Goal: Transaction & Acquisition: Purchase product/service

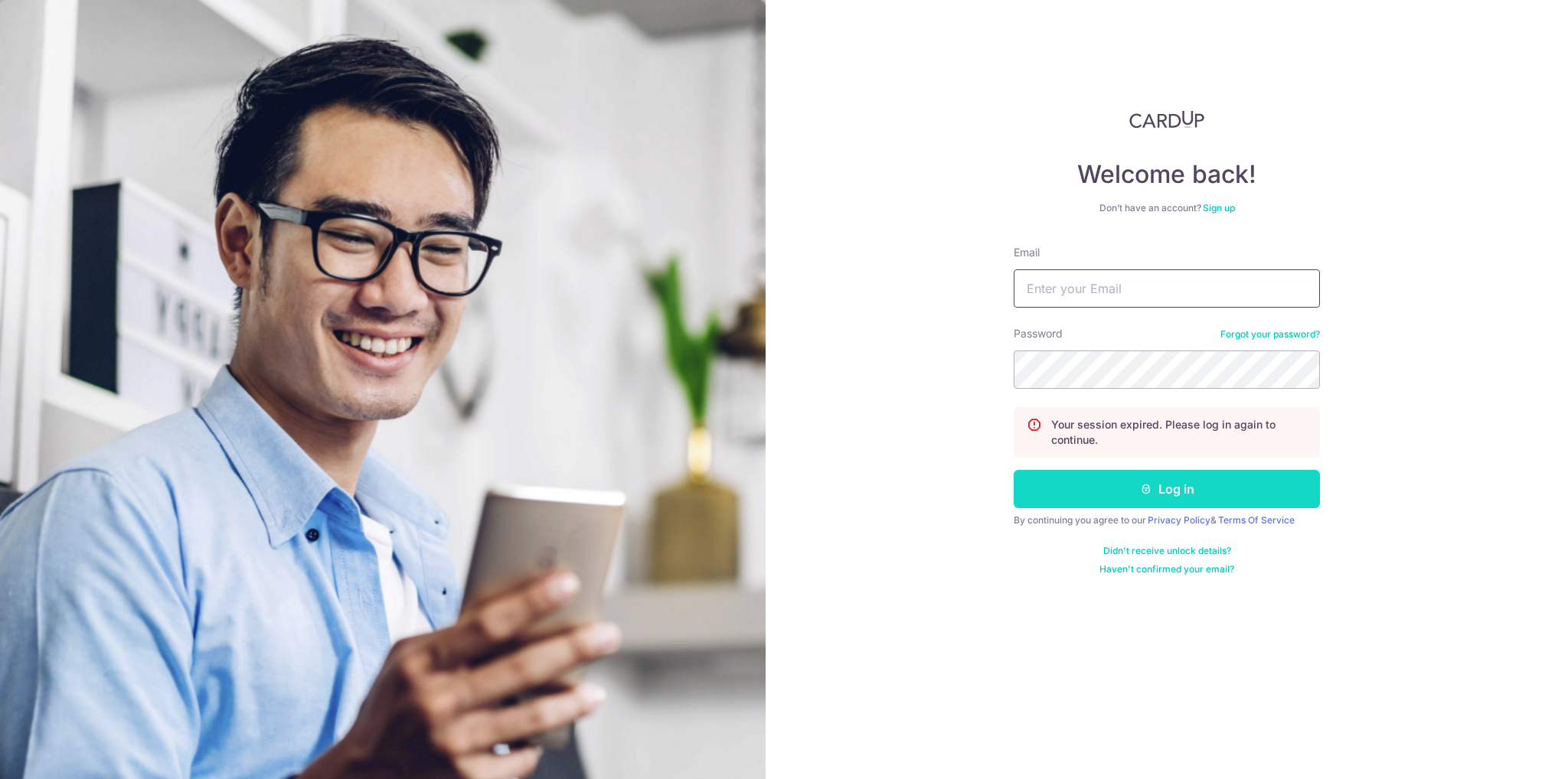
type input "autumn8fiv@gmail.com"
click at [1176, 490] on button "Log in" at bounding box center [1167, 488] width 306 height 38
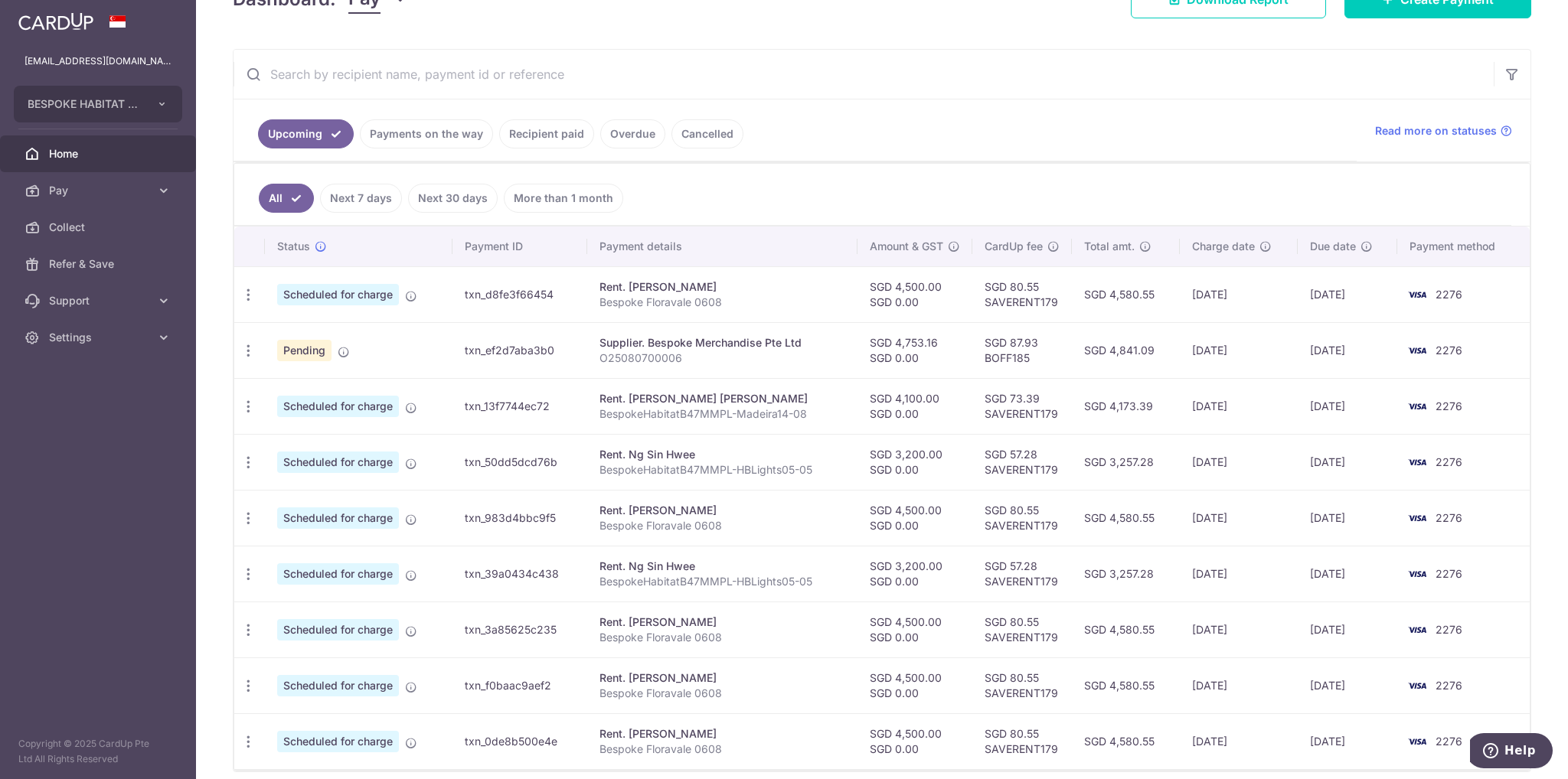
scroll to position [308, 0]
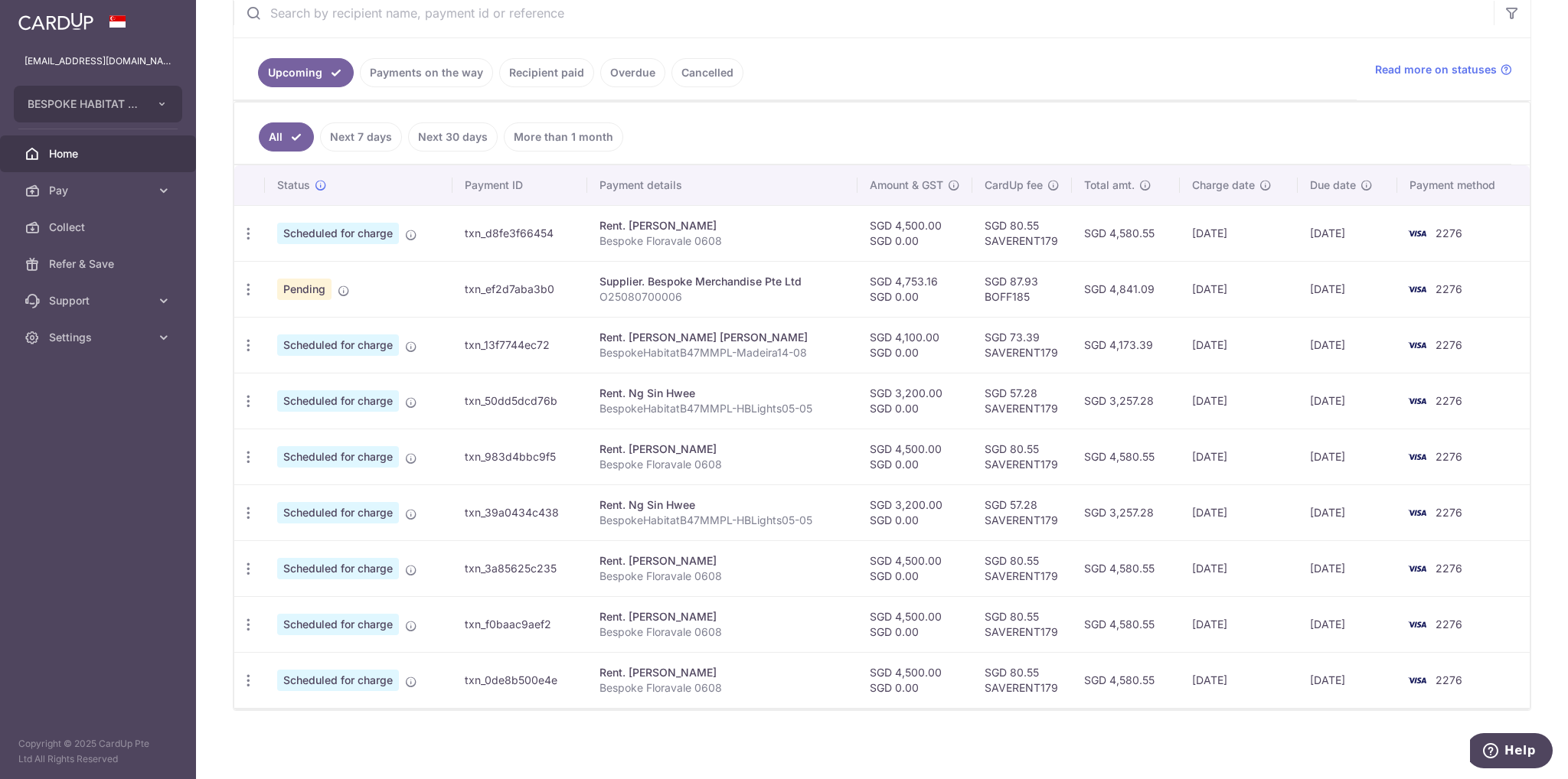
click at [442, 79] on link "Payments on the way" at bounding box center [427, 73] width 133 height 29
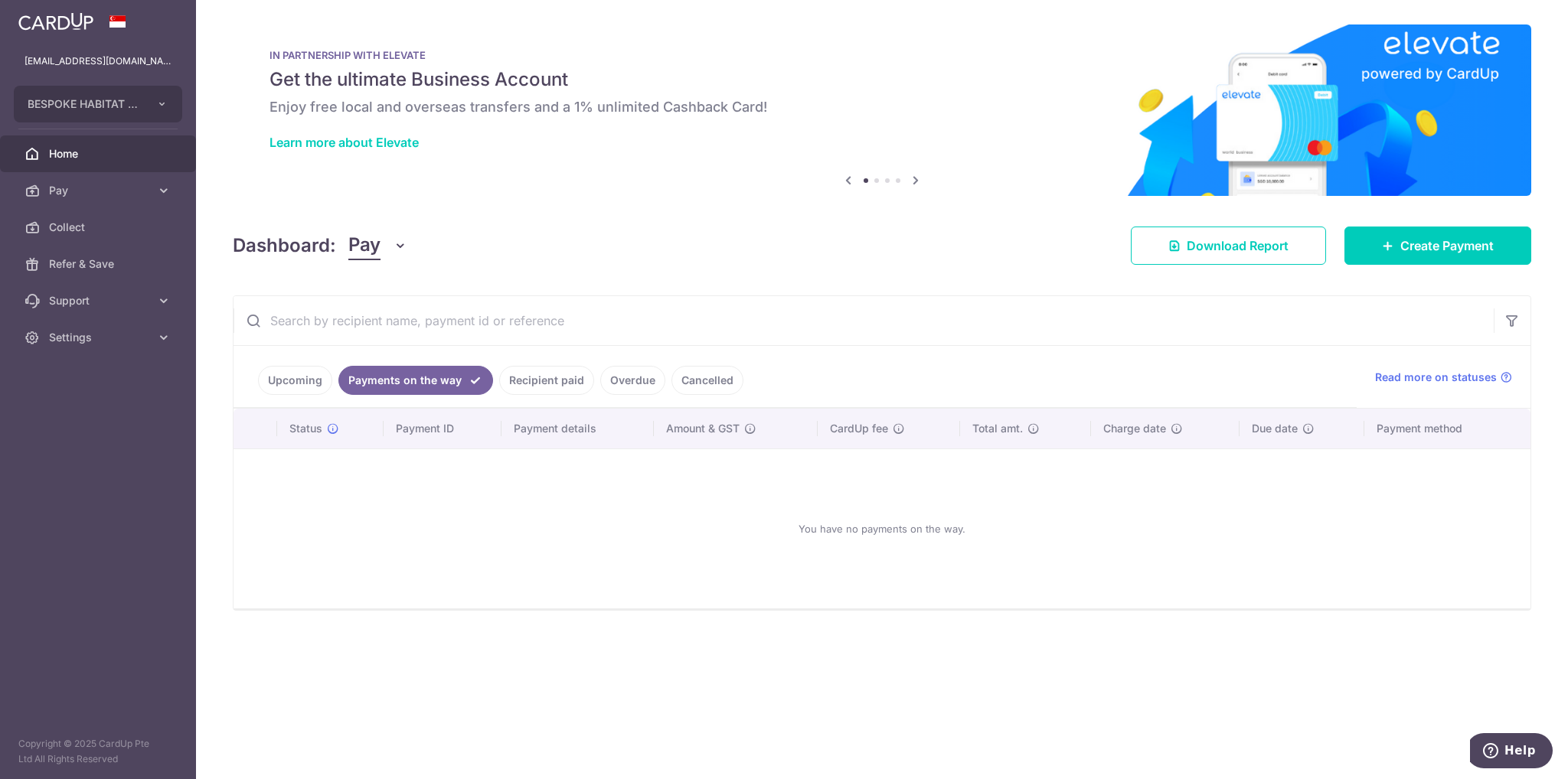
click at [550, 387] on link "Recipient paid" at bounding box center [547, 380] width 95 height 29
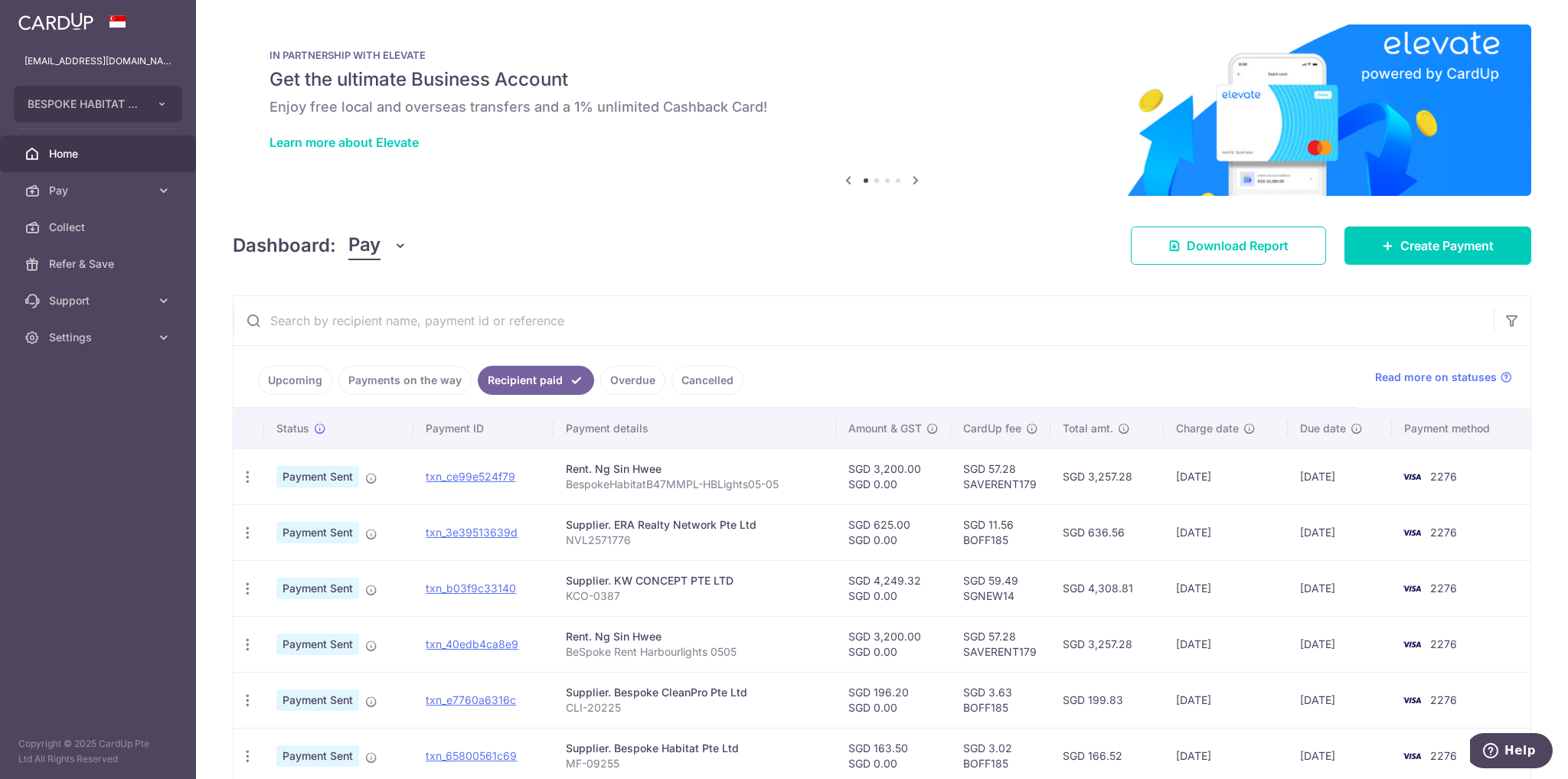
scroll to position [77, 0]
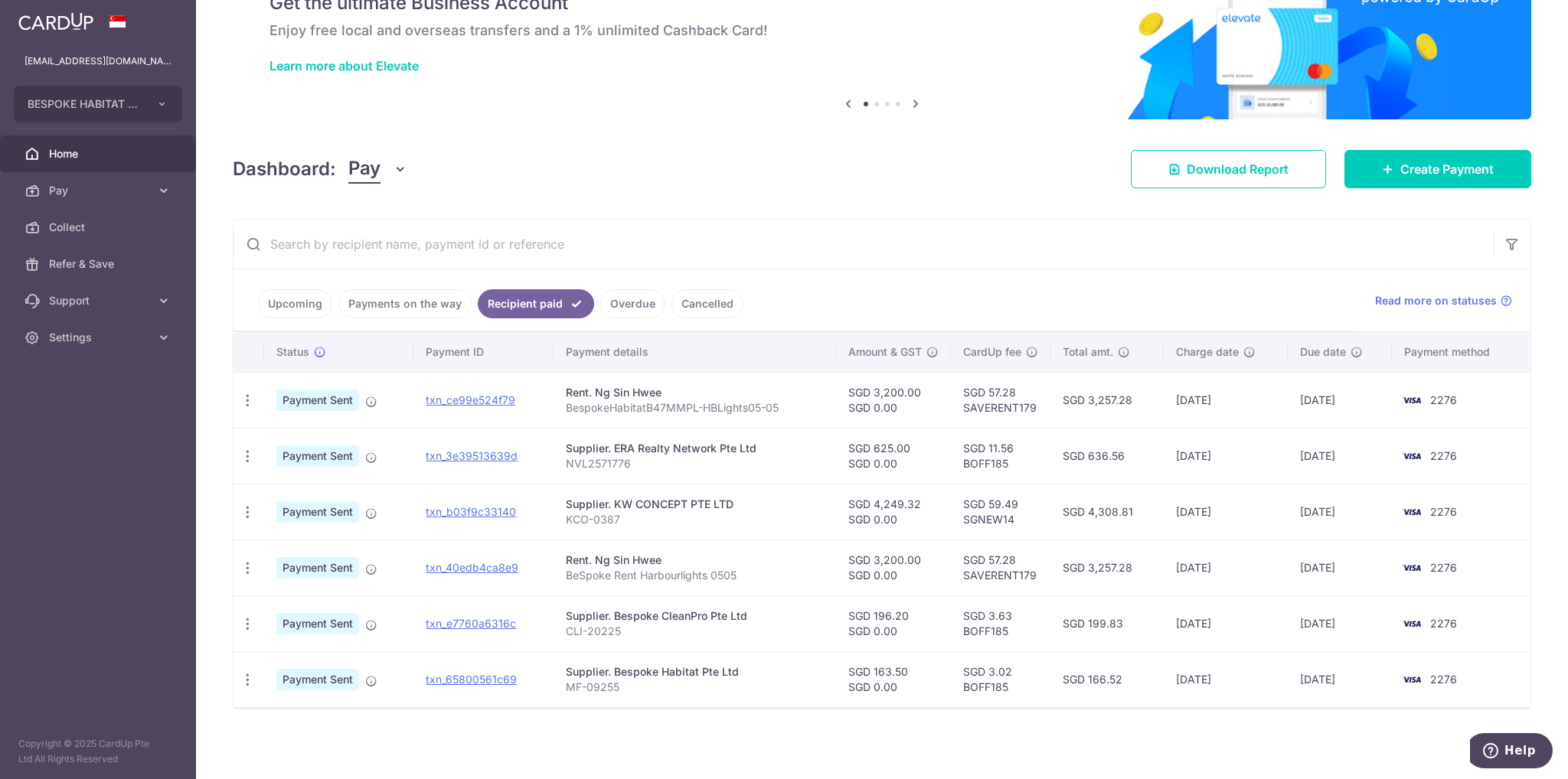
click at [300, 297] on link "Upcoming" at bounding box center [295, 303] width 74 height 29
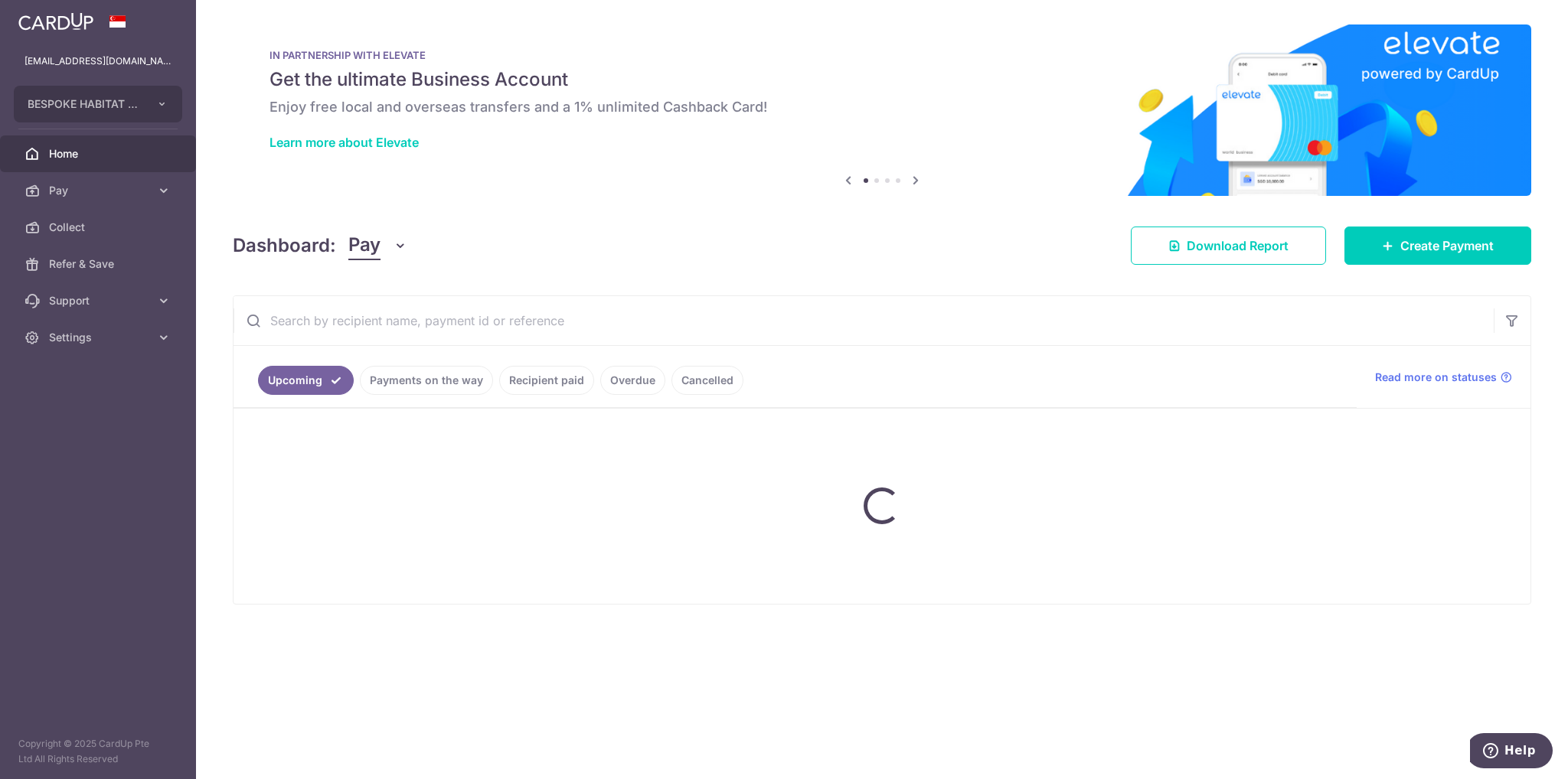
scroll to position [0, 0]
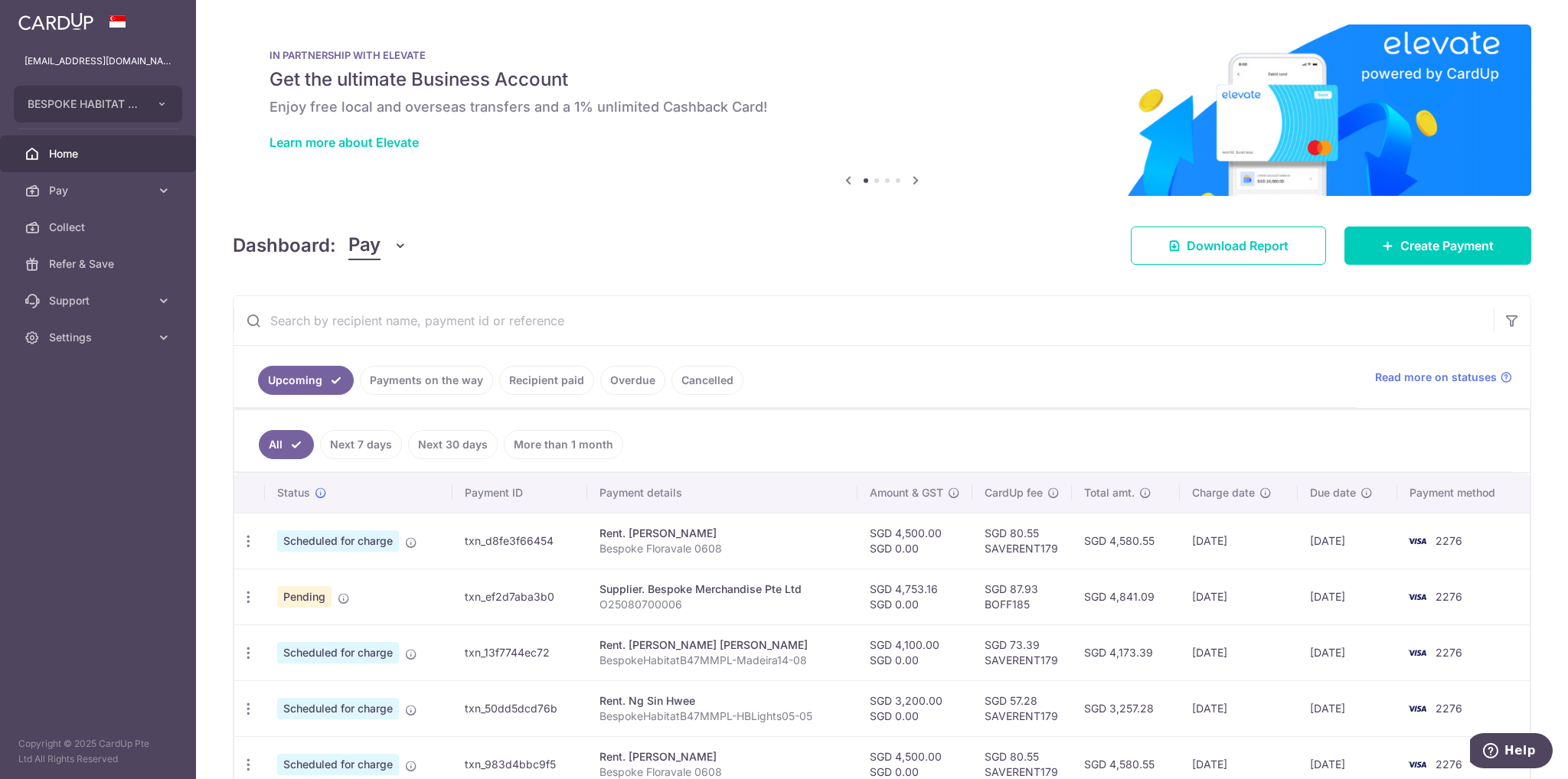
click at [416, 380] on link "Payments on the way" at bounding box center [427, 380] width 133 height 29
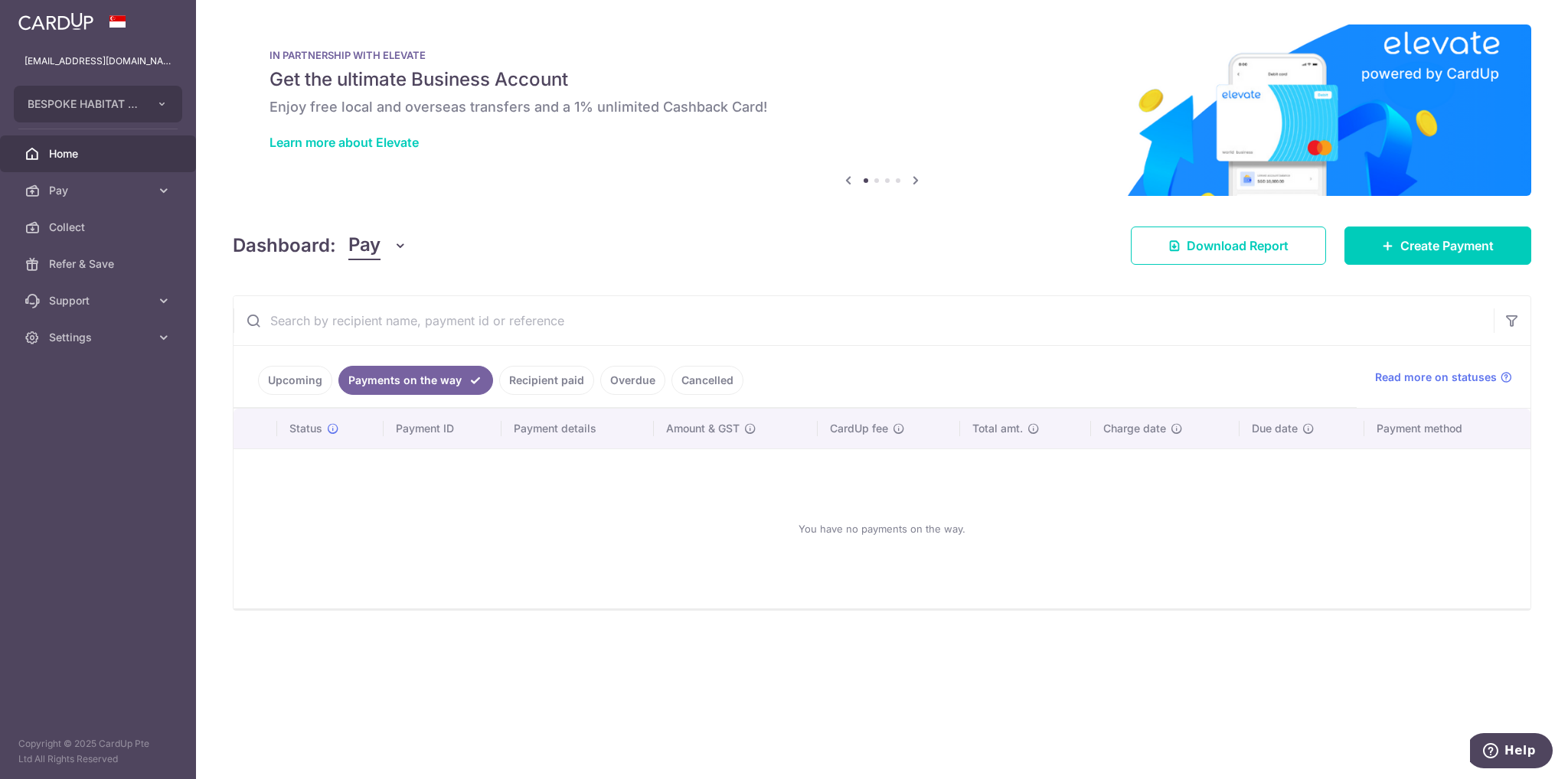
click at [294, 382] on link "Upcoming" at bounding box center [295, 380] width 74 height 29
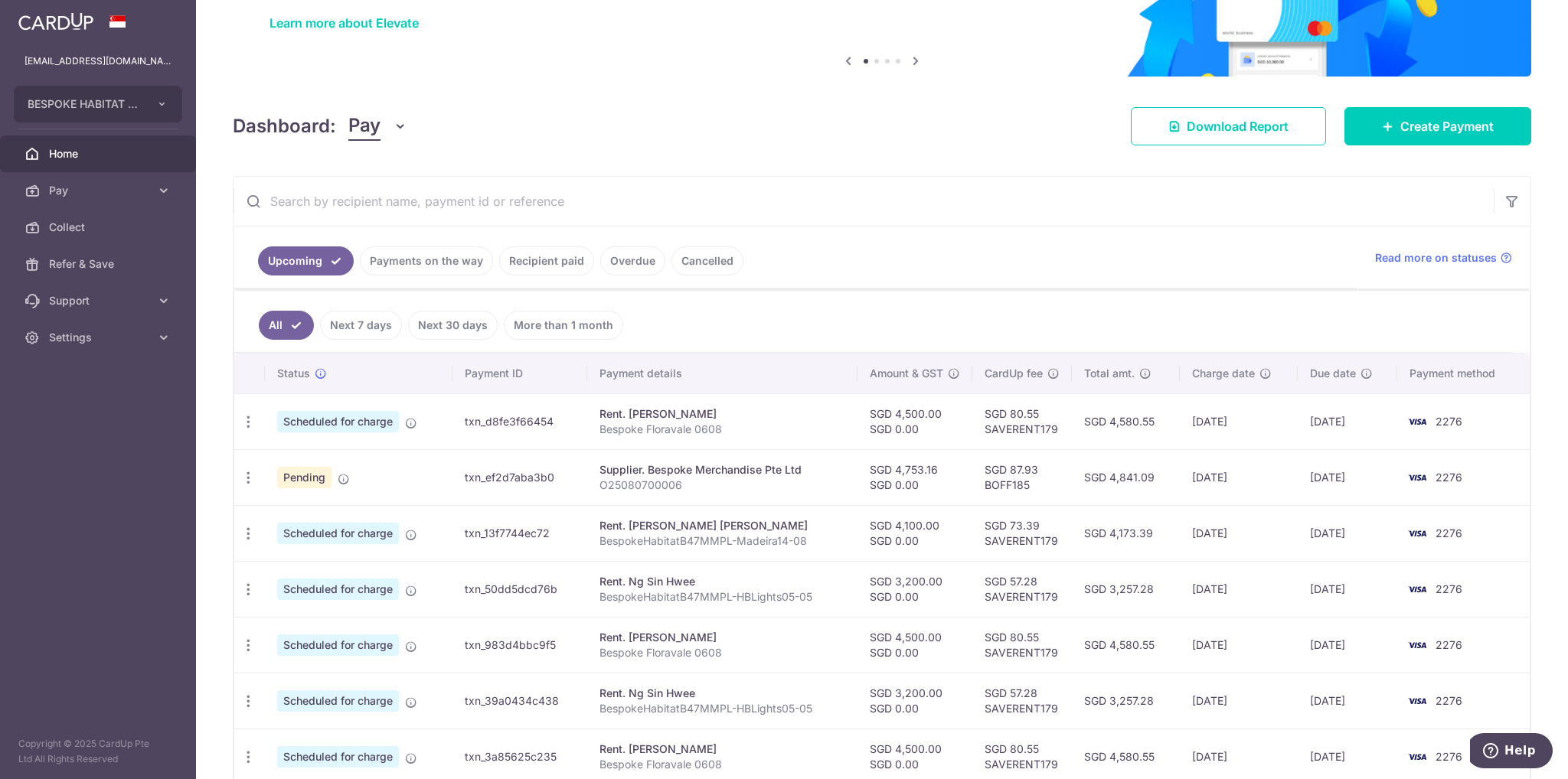
scroll to position [230, 0]
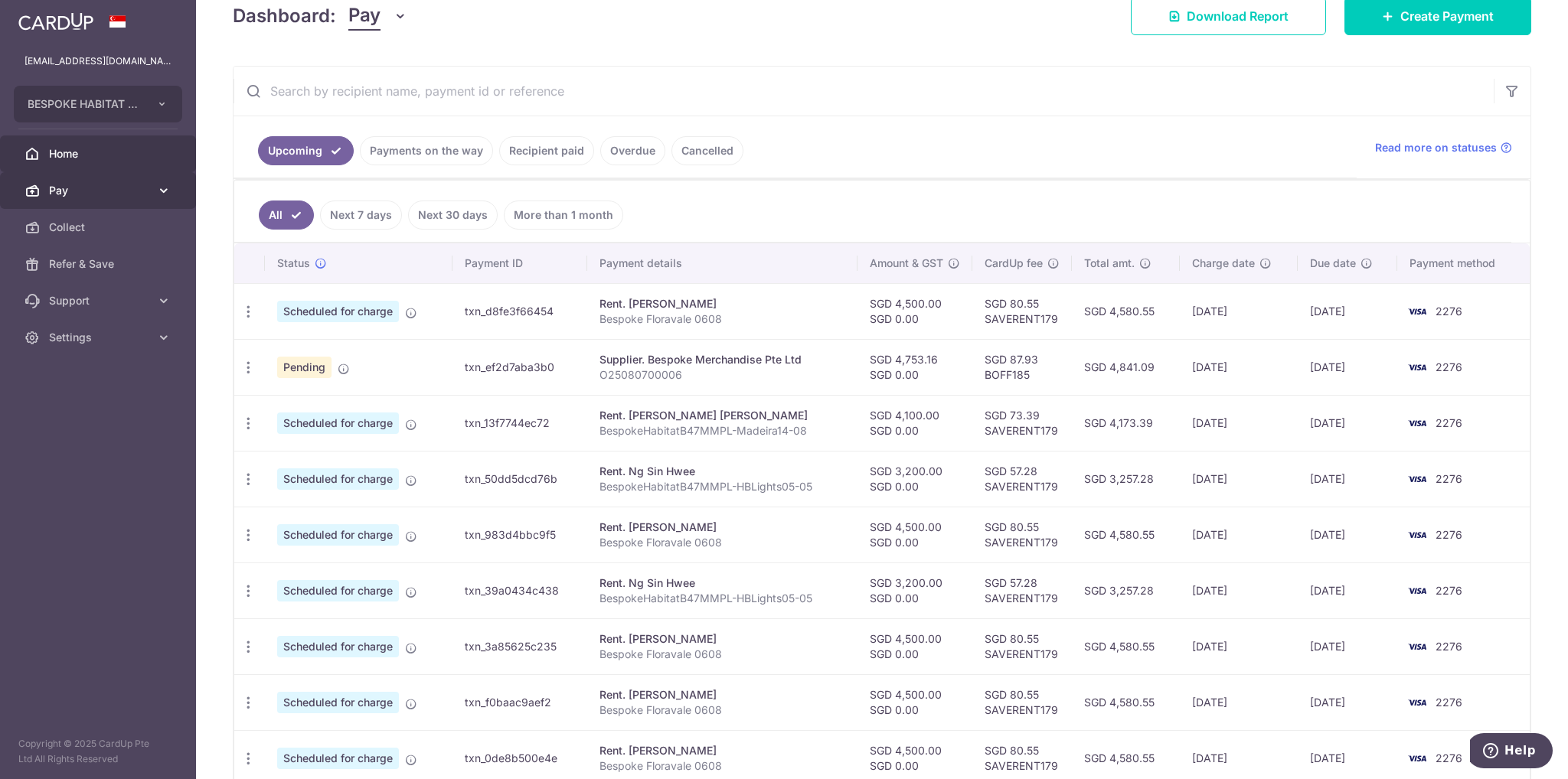
click at [167, 193] on icon at bounding box center [164, 191] width 15 height 15
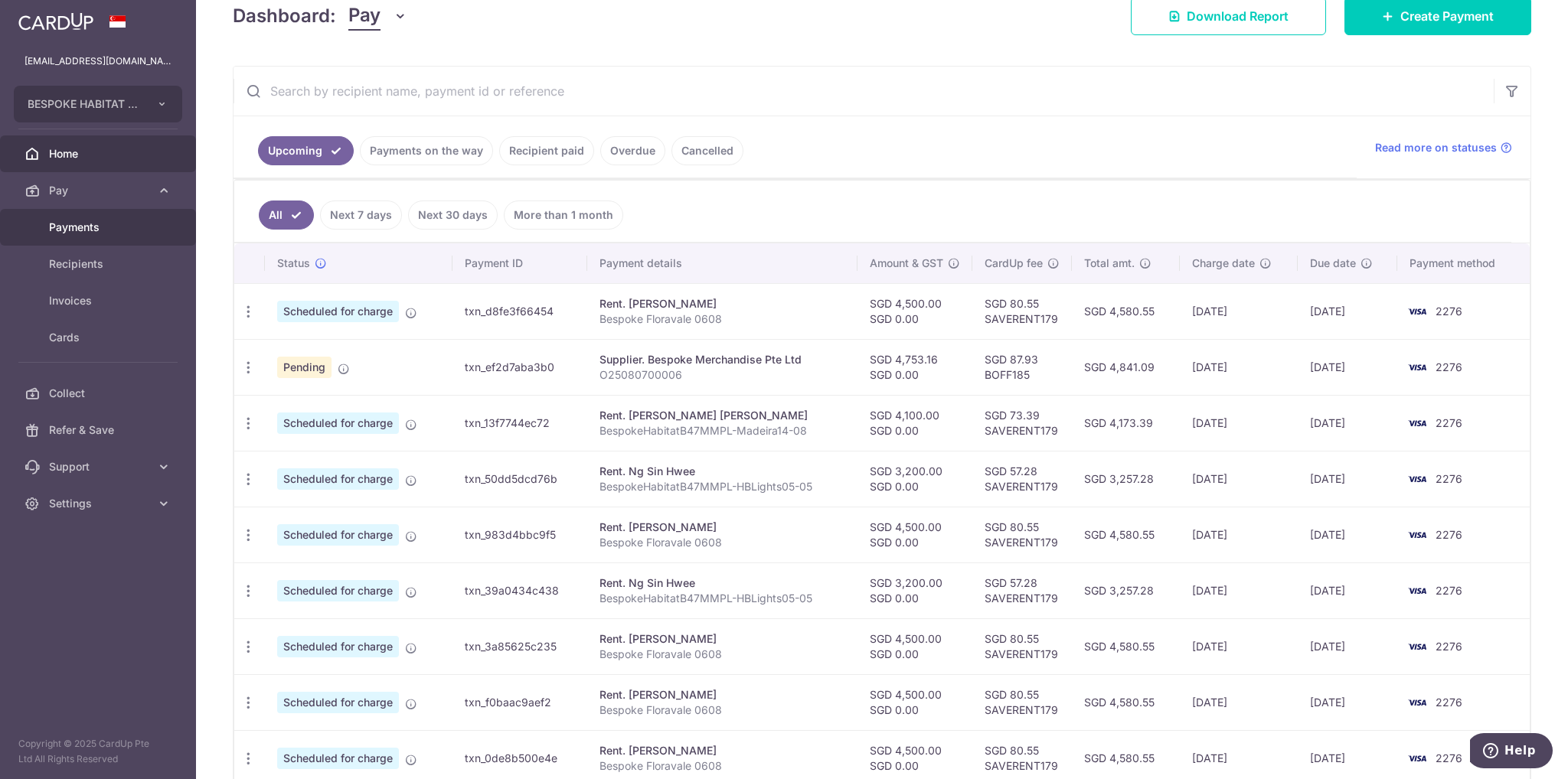
click at [73, 224] on span "Payments" at bounding box center [100, 227] width 101 height 15
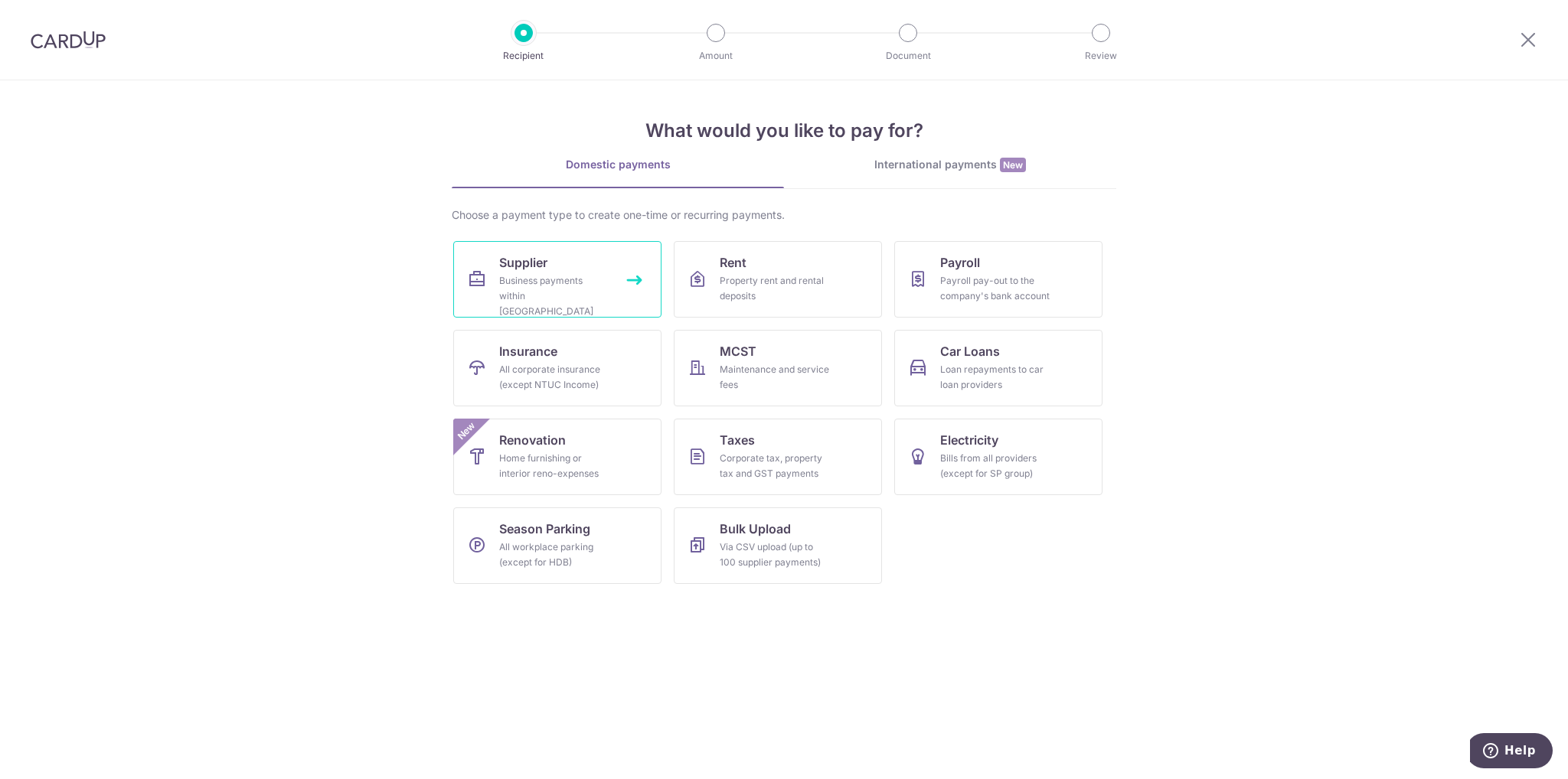
click at [487, 262] on link "Supplier Business payments within Singapore" at bounding box center [557, 279] width 208 height 77
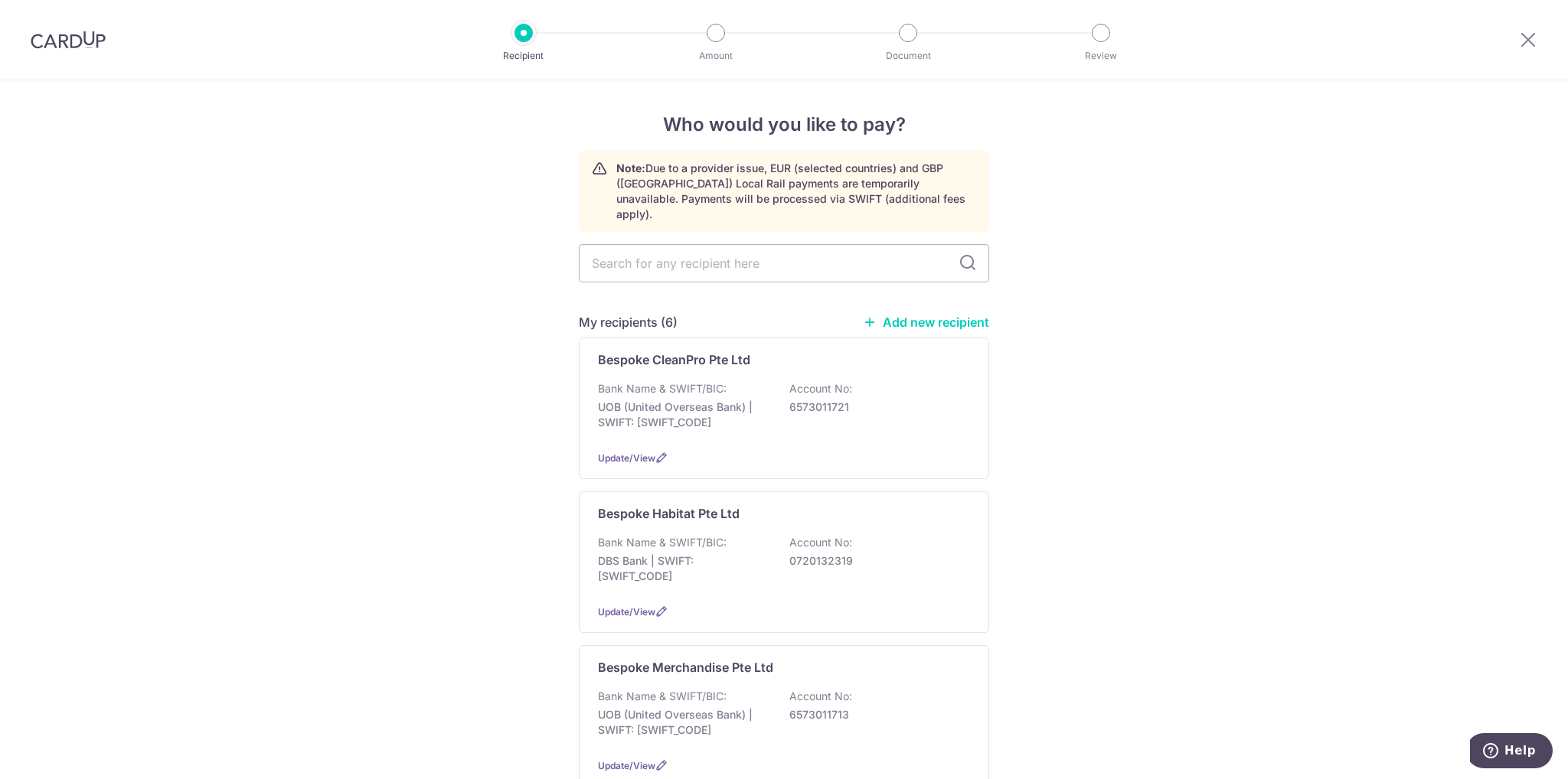
click at [909, 314] on link "Add new recipient" at bounding box center [925, 322] width 126 height 15
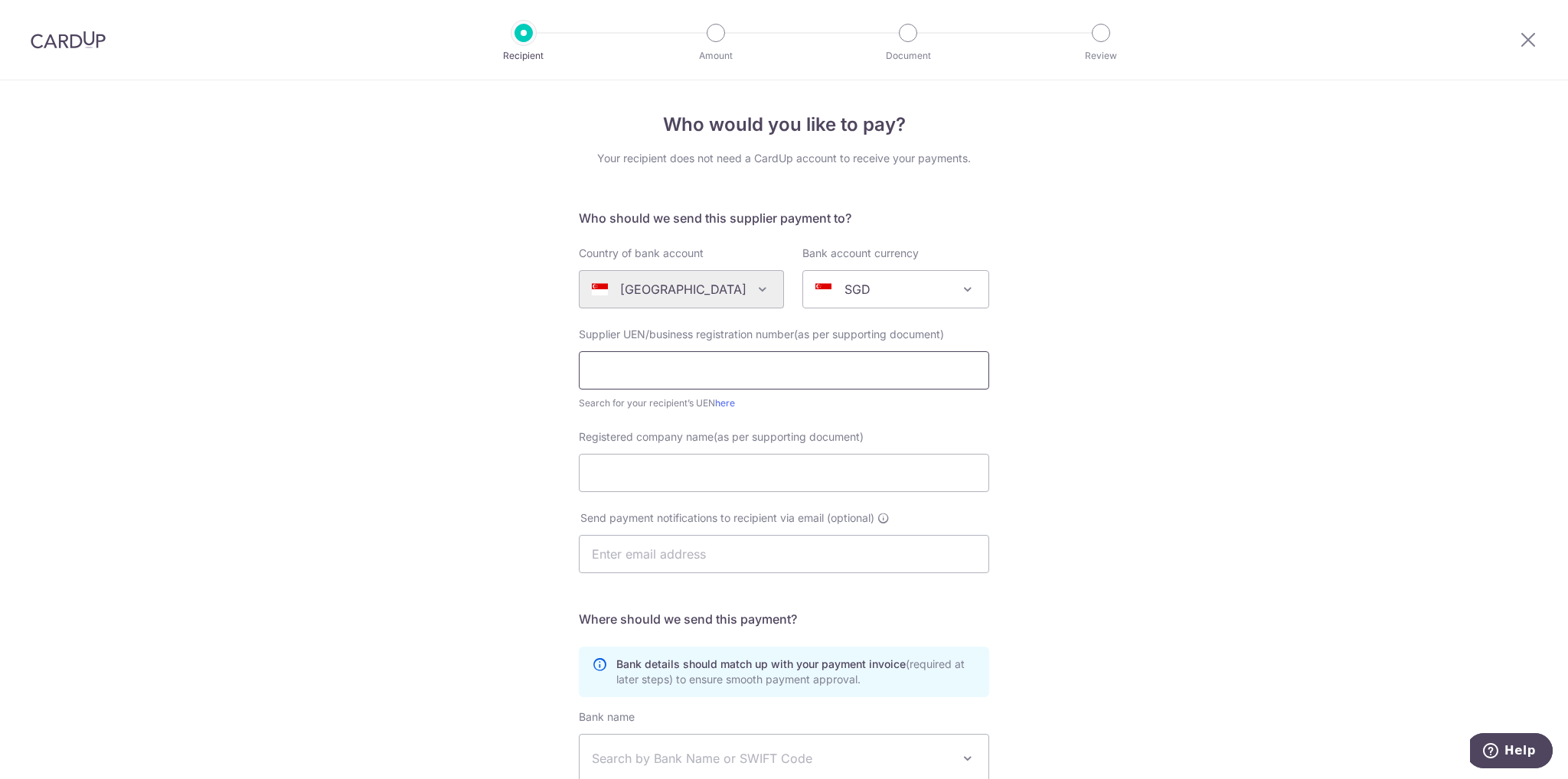
click at [745, 377] on input "text" at bounding box center [784, 370] width 411 height 38
click at [607, 368] on input "text" at bounding box center [784, 370] width 411 height 38
paste input "202227039"
type input "202227039D"
click at [1231, 423] on div "Who would you like to pay? Your recipient does not need a CardUp account to rec…" at bounding box center [784, 544] width 1568 height 928
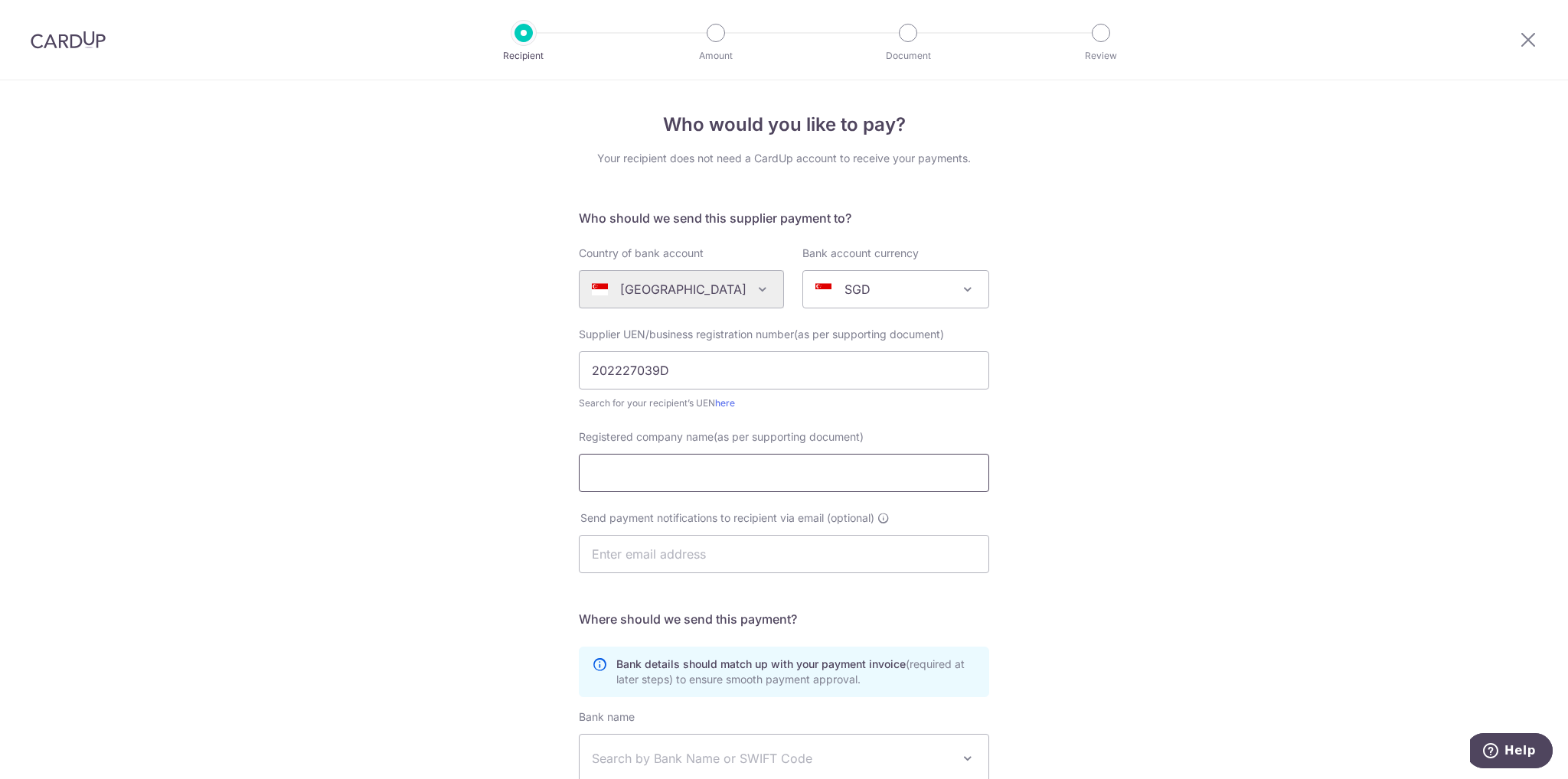
click at [699, 481] on input "Registered company name(as per supporting document)" at bounding box center [784, 472] width 411 height 38
click at [727, 482] on input "Registered company name(as per supporting document)" at bounding box center [784, 472] width 411 height 38
paste input "BH Aircon Solutions Pte. Ltd."
click at [731, 476] on input "BH Aircon Solutions Pte. Ltd" at bounding box center [784, 472] width 411 height 38
type input "BH Aircon Solutions Pte Ltd"
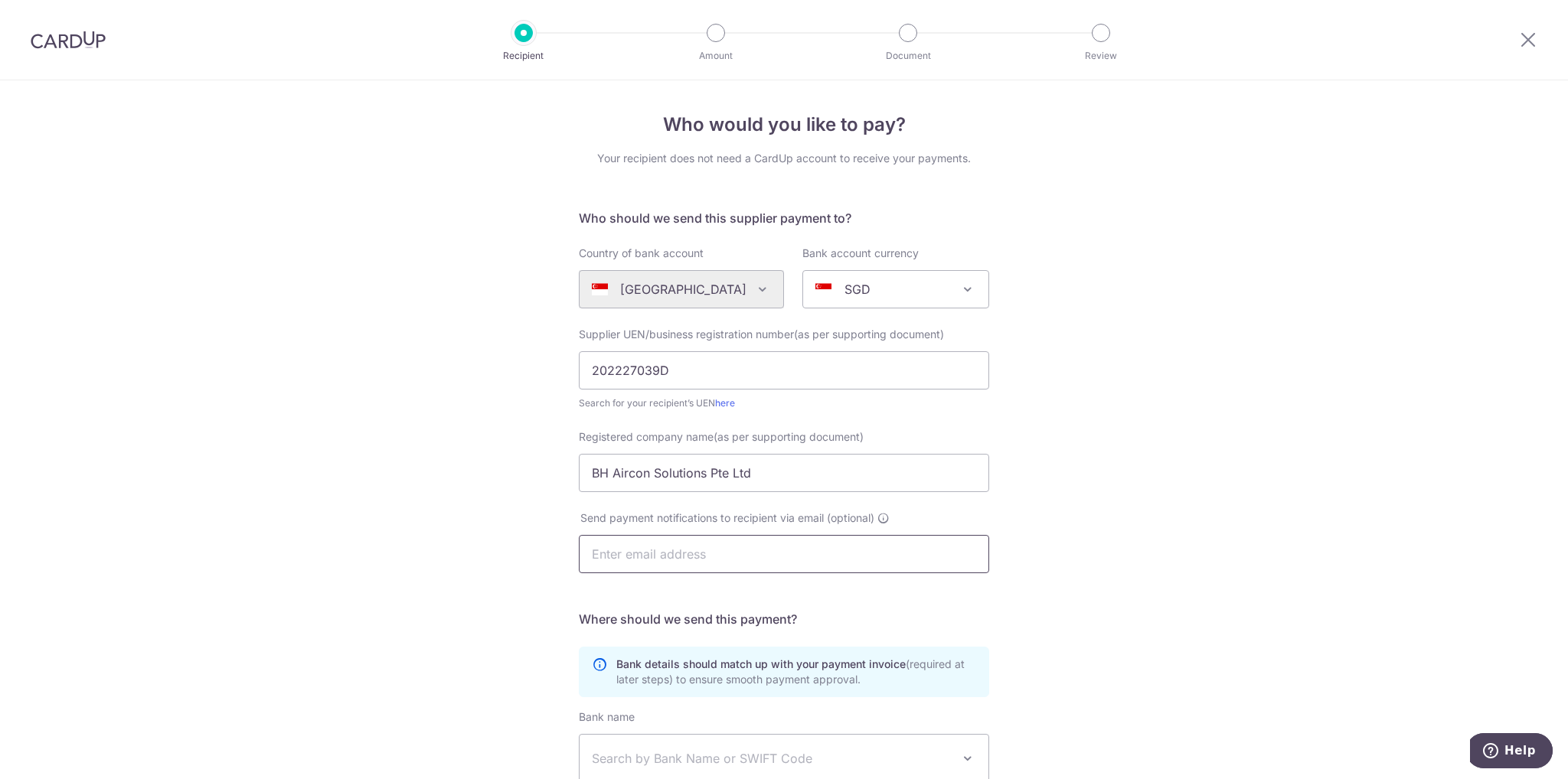
click at [686, 564] on input "text" at bounding box center [784, 553] width 411 height 38
click at [1255, 546] on div "Who would you like to pay? Your recipient does not need a CardUp account to rec…" at bounding box center [784, 544] width 1568 height 928
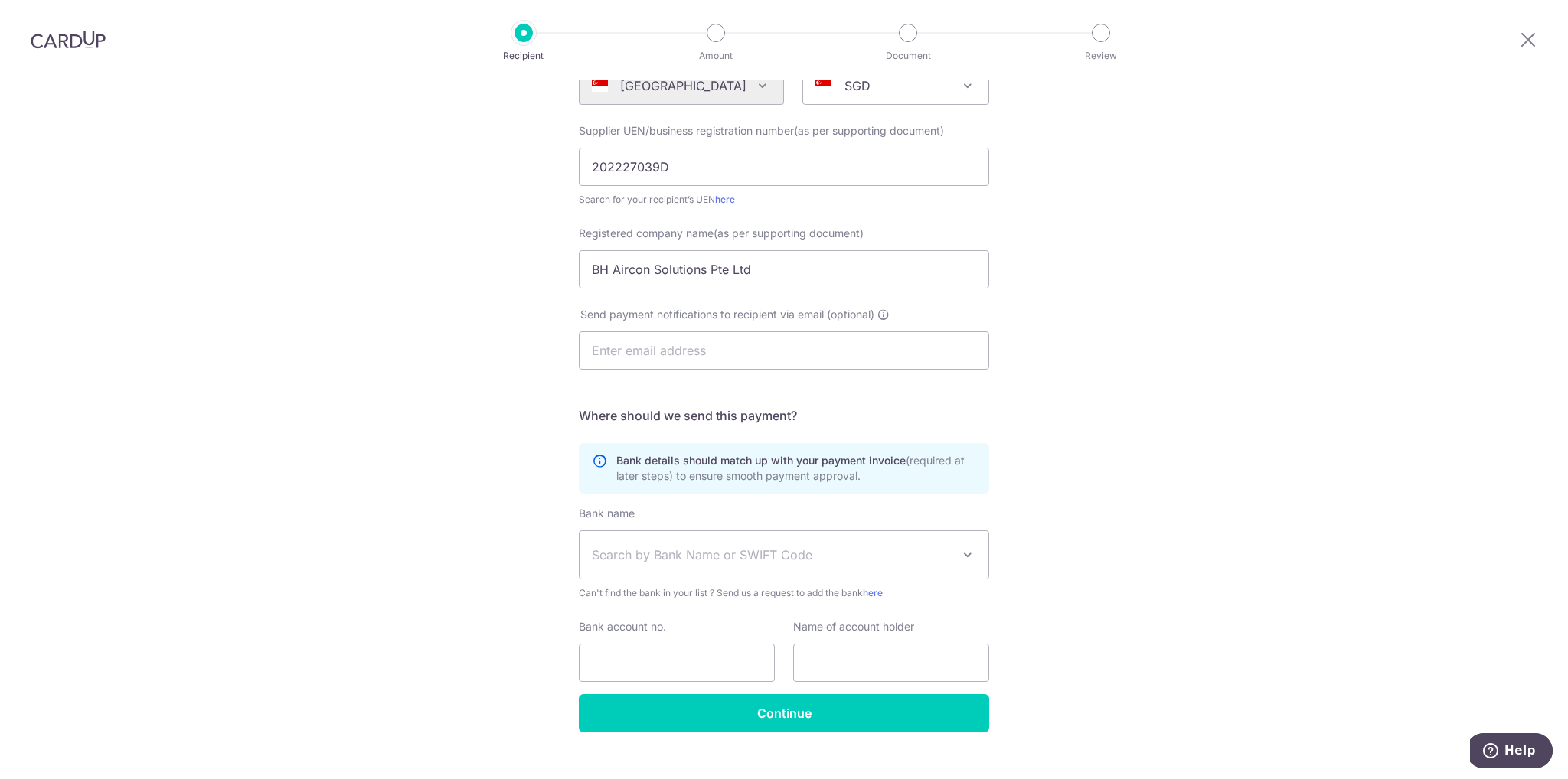
scroll to position [228, 0]
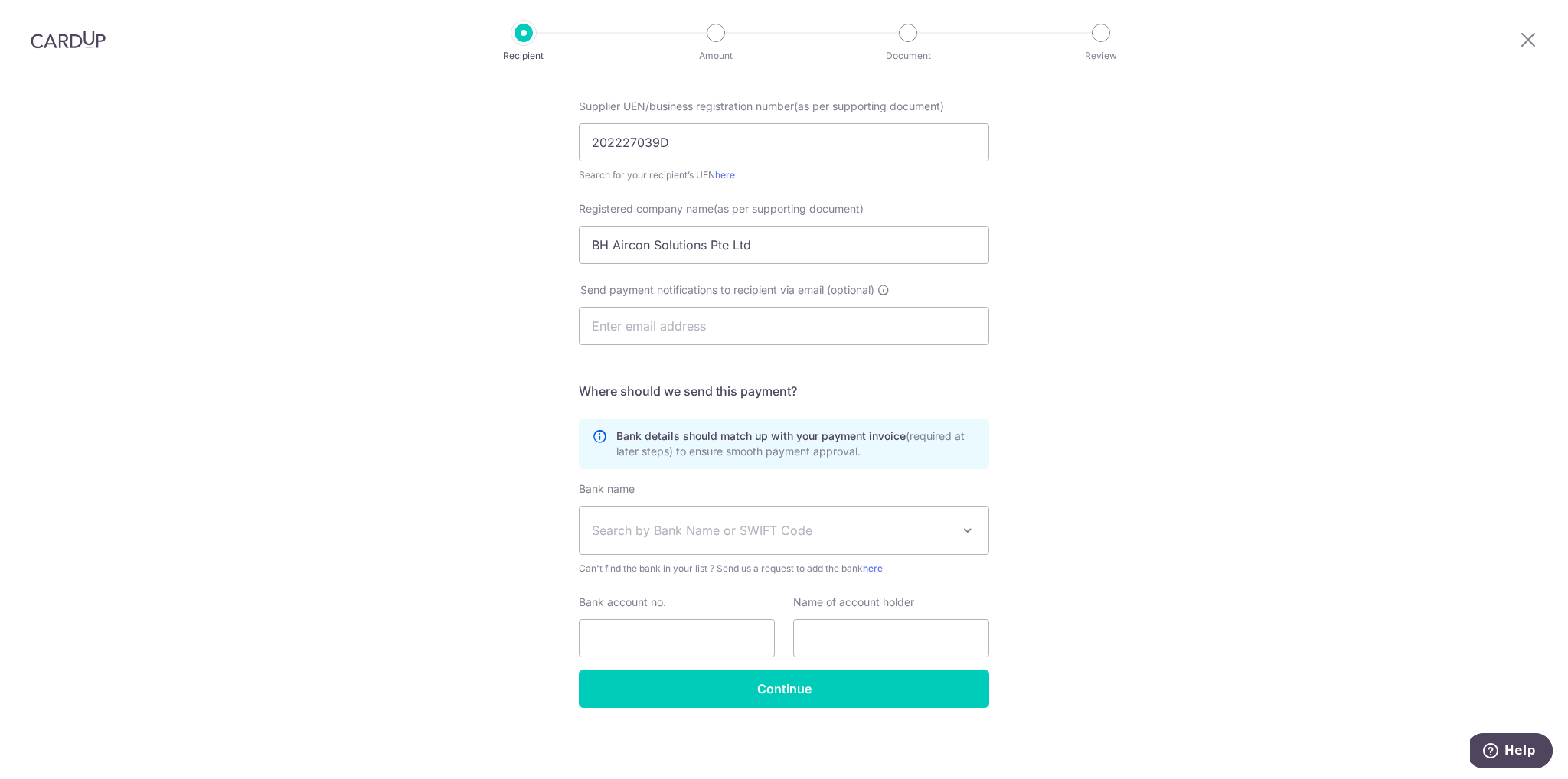
click at [694, 534] on span "Search by Bank Name or SWIFT Code" at bounding box center [771, 531] width 360 height 19
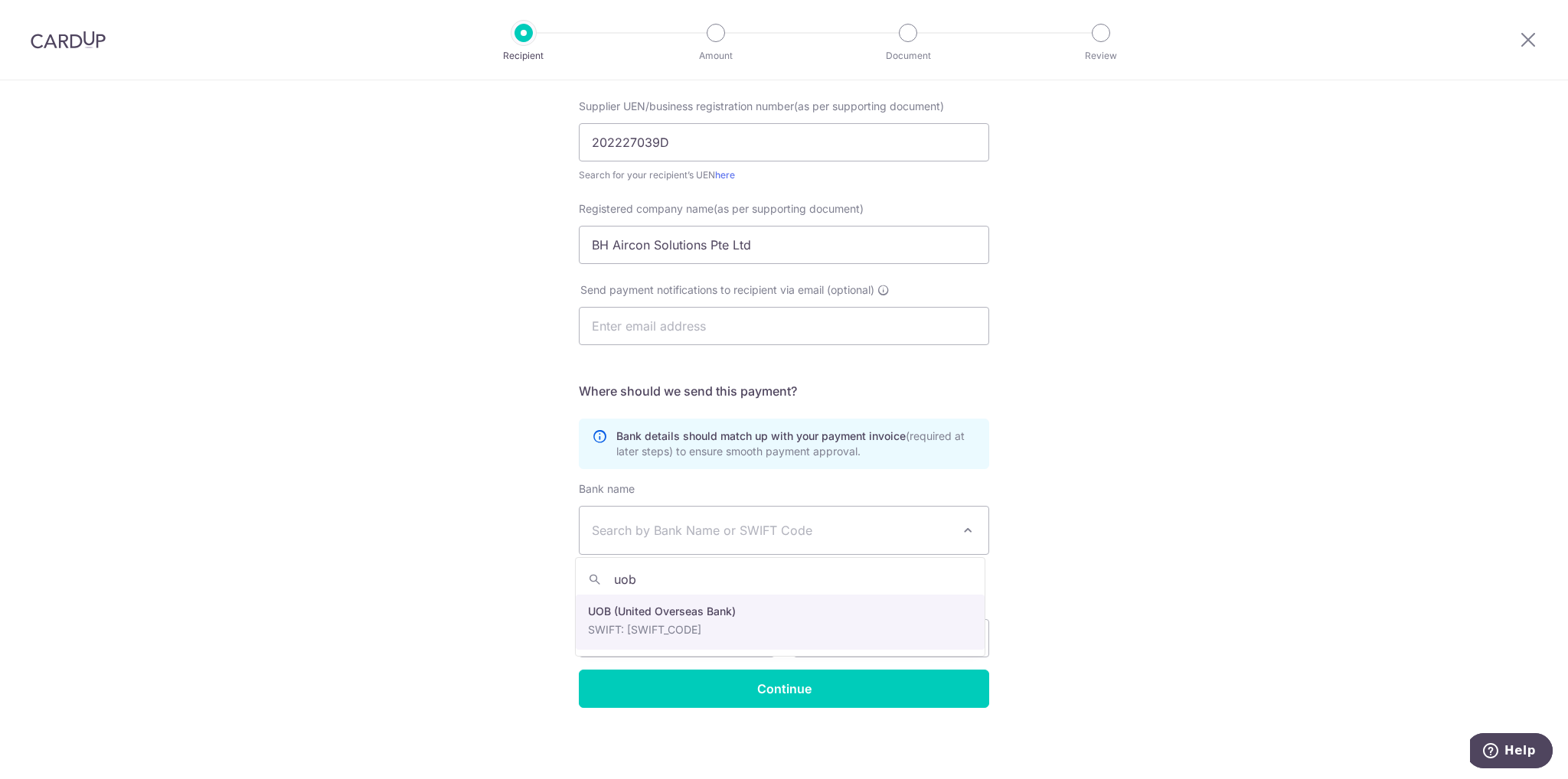
type input "uob"
select select "18"
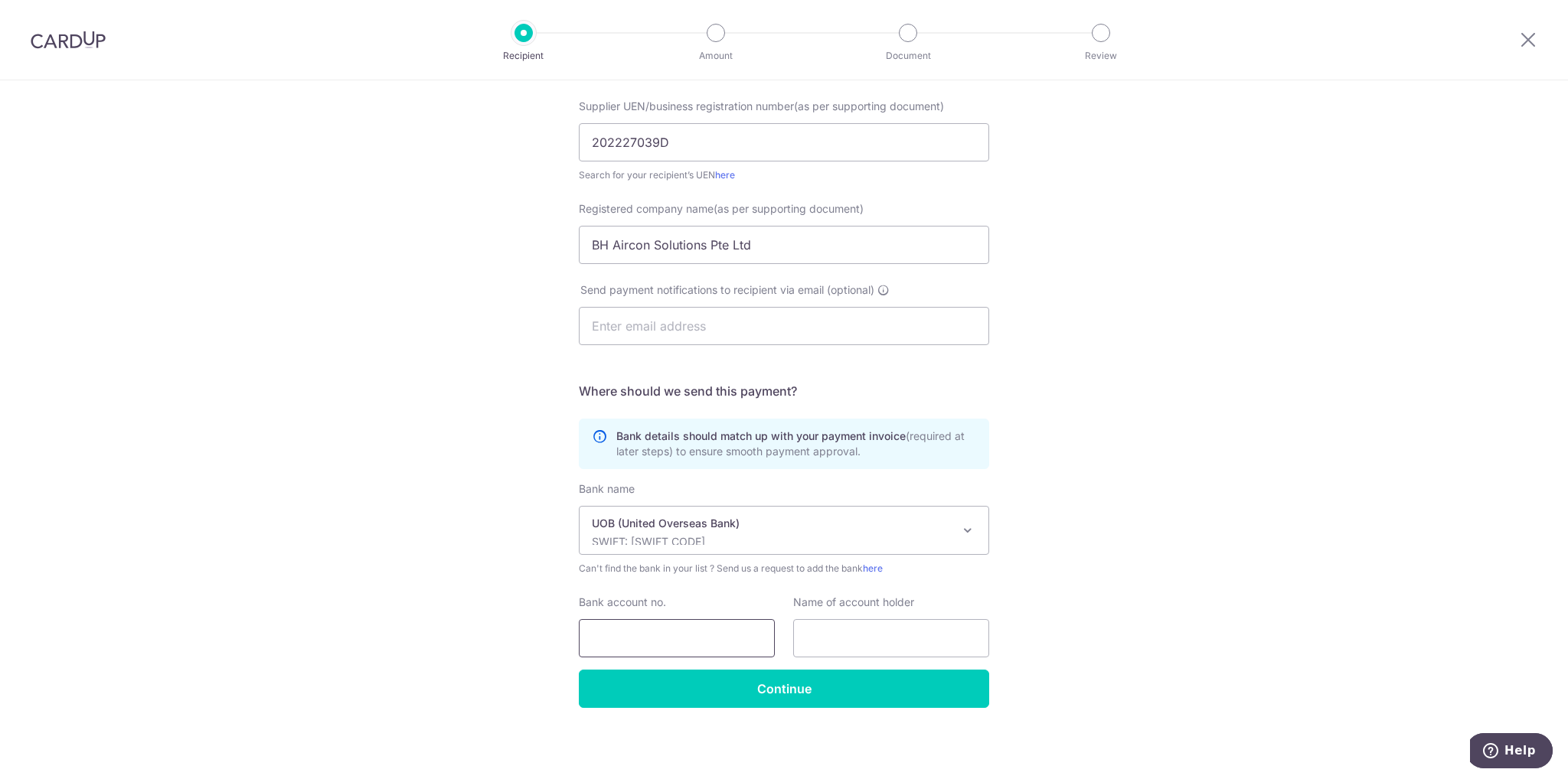
click at [677, 628] on input "Bank account no." at bounding box center [677, 638] width 196 height 38
click at [1146, 599] on div "Who would you like to pay? Your recipient does not need a CardUp account to rec…" at bounding box center [784, 316] width 1568 height 928
drag, startPoint x: 681, startPoint y: 629, endPoint x: 672, endPoint y: 618, distance: 14.2
click at [681, 629] on input "Bank account no." at bounding box center [677, 638] width 196 height 38
click at [618, 638] on input "Bank account no." at bounding box center [677, 638] width 196 height 38
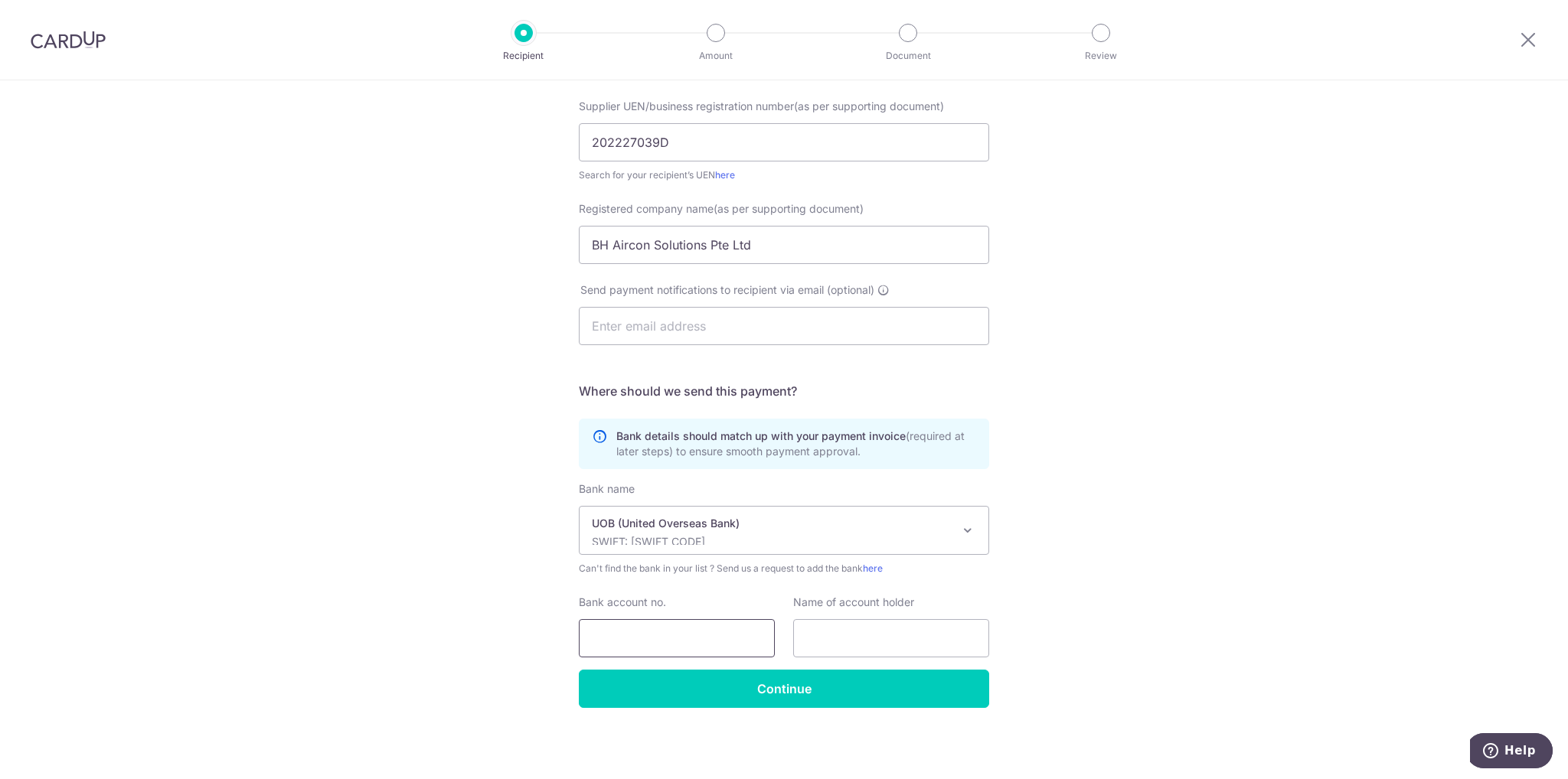
paste input "6573021409"
type input "6573021409"
click at [811, 631] on input "text" at bounding box center [891, 638] width 196 height 38
drag, startPoint x: 679, startPoint y: 248, endPoint x: 553, endPoint y: 243, distance: 126.1
click at [553, 243] on div "Who would you like to pay? Your recipient does not need a CardUp account to rec…" at bounding box center [784, 316] width 1568 height 928
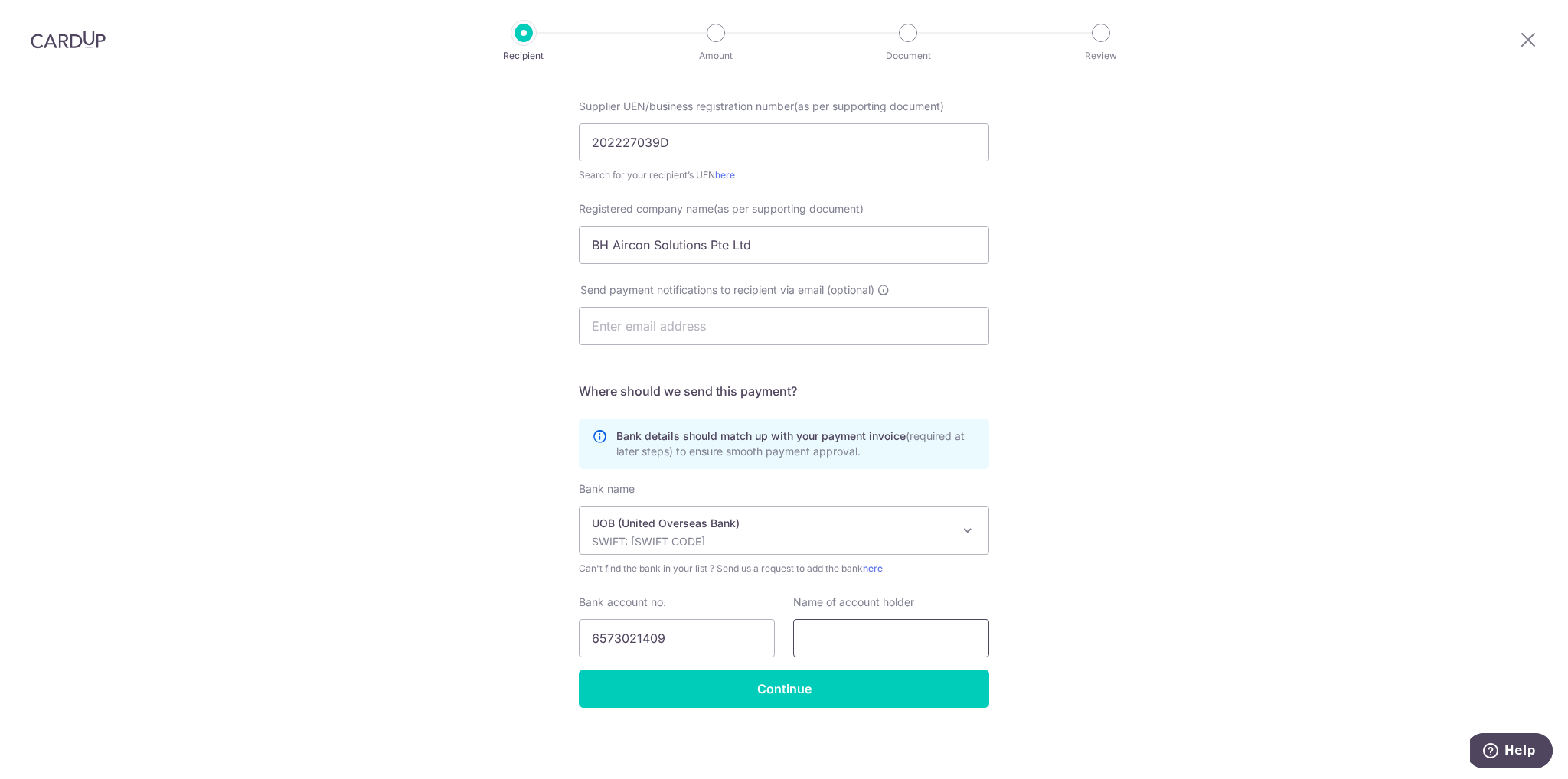
click at [923, 640] on input "text" at bounding box center [891, 638] width 196 height 38
paste input "BH Aircon Solutions Pte Ltd"
type input "BH Aircon Solutions Pte Ltd"
click at [1070, 618] on div "Who would you like to pay? Your recipient does not need a CardUp account to rec…" at bounding box center [784, 316] width 1568 height 928
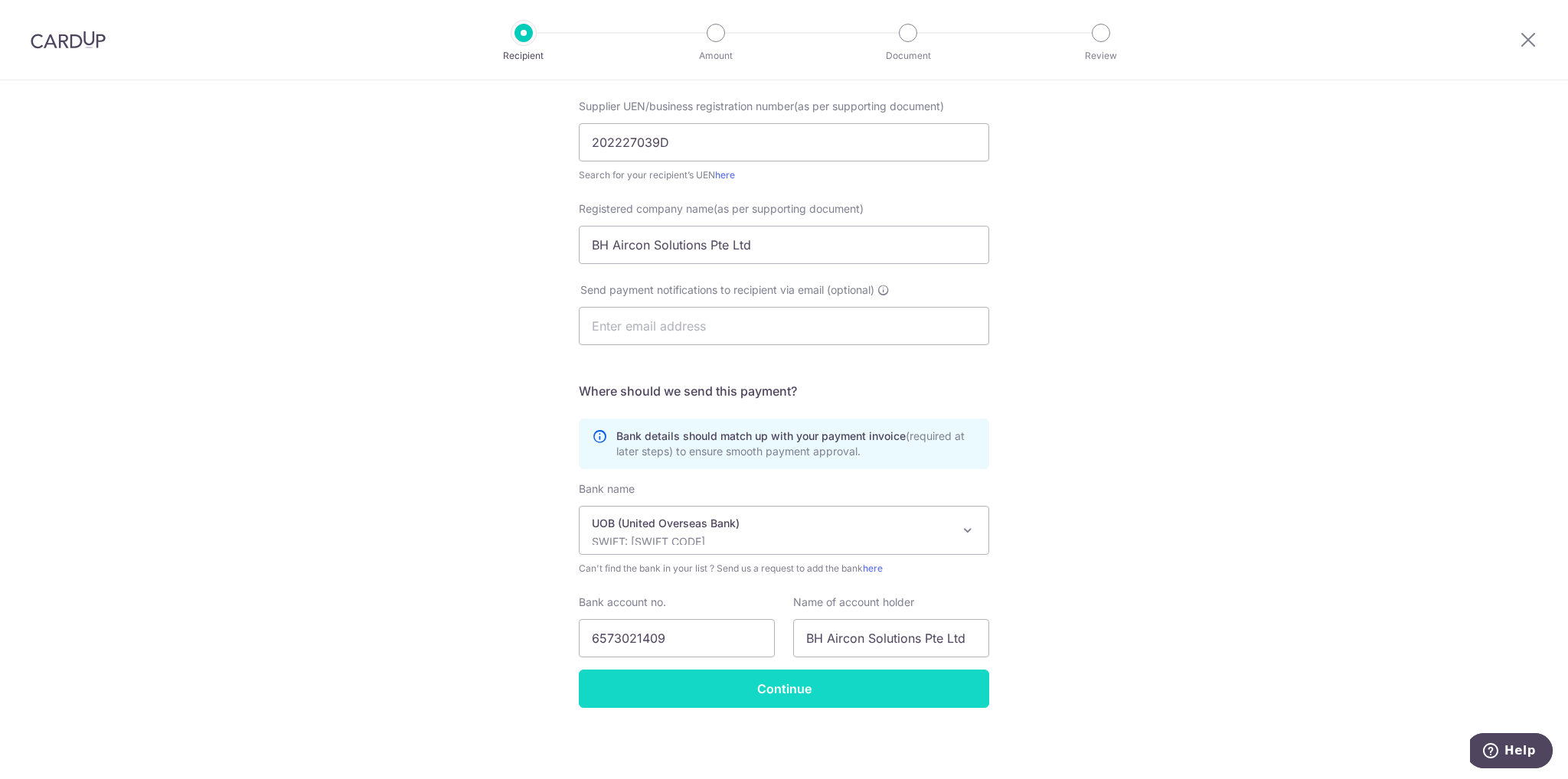
click at [732, 695] on input "Continue" at bounding box center [784, 689] width 411 height 38
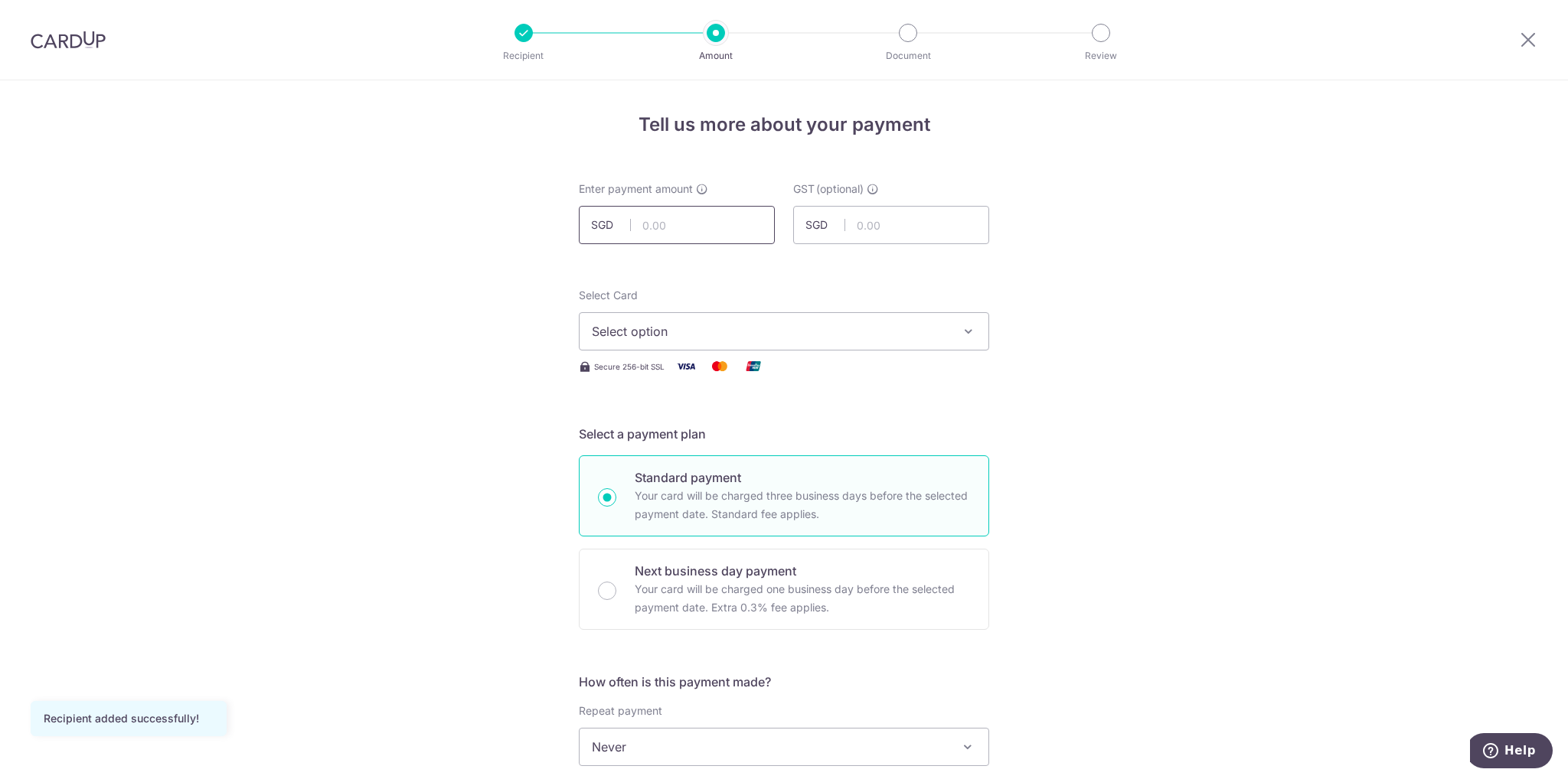
click at [667, 232] on input "text" at bounding box center [677, 225] width 196 height 38
click at [656, 225] on input "text" at bounding box center [677, 225] width 196 height 38
type input "4,654.30"
click at [732, 340] on span "Select option" at bounding box center [770, 331] width 357 height 19
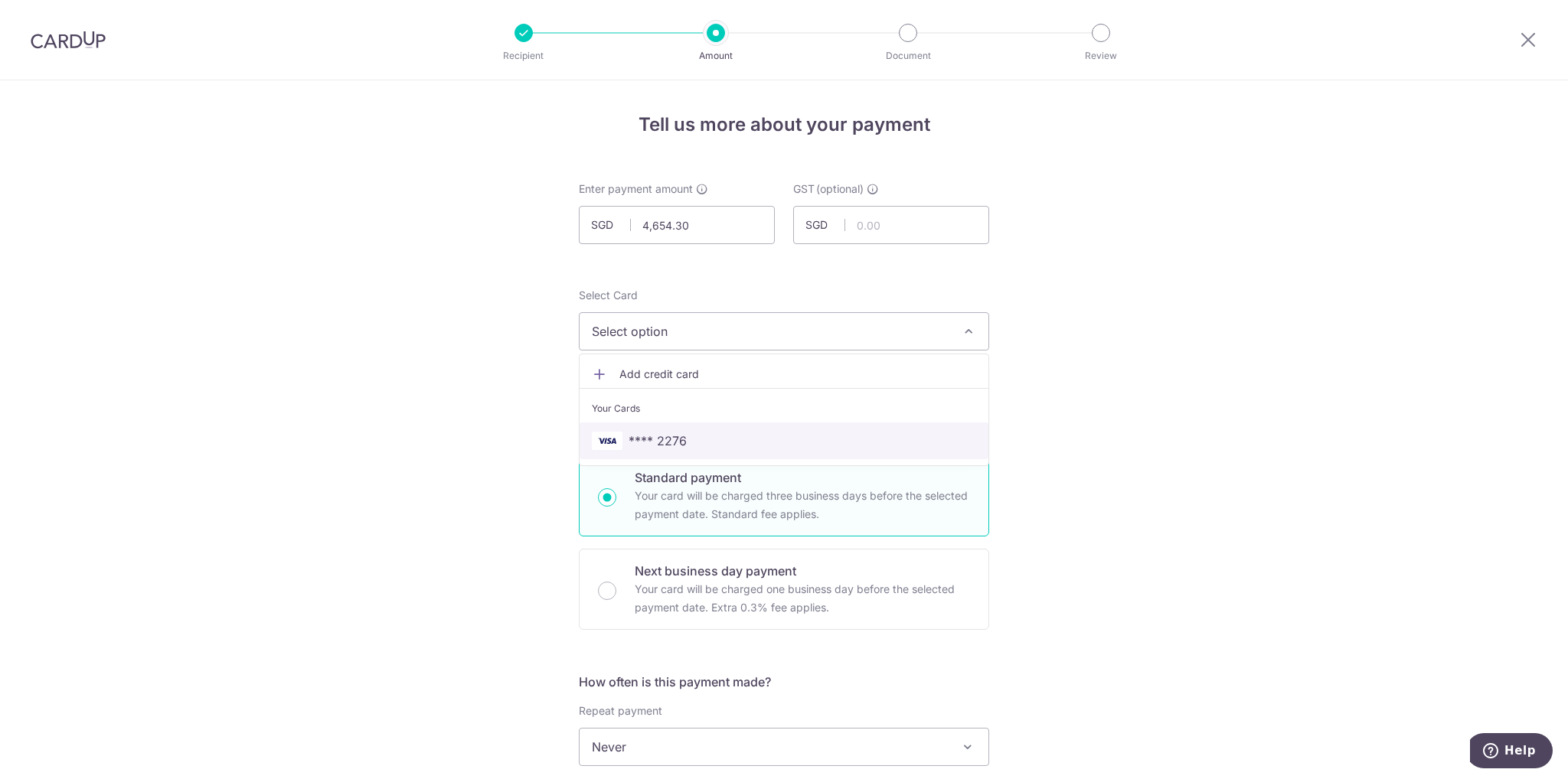
drag, startPoint x: 649, startPoint y: 438, endPoint x: 737, endPoint y: 437, distance: 88.0
click at [648, 438] on span "**** 2276" at bounding box center [657, 441] width 58 height 19
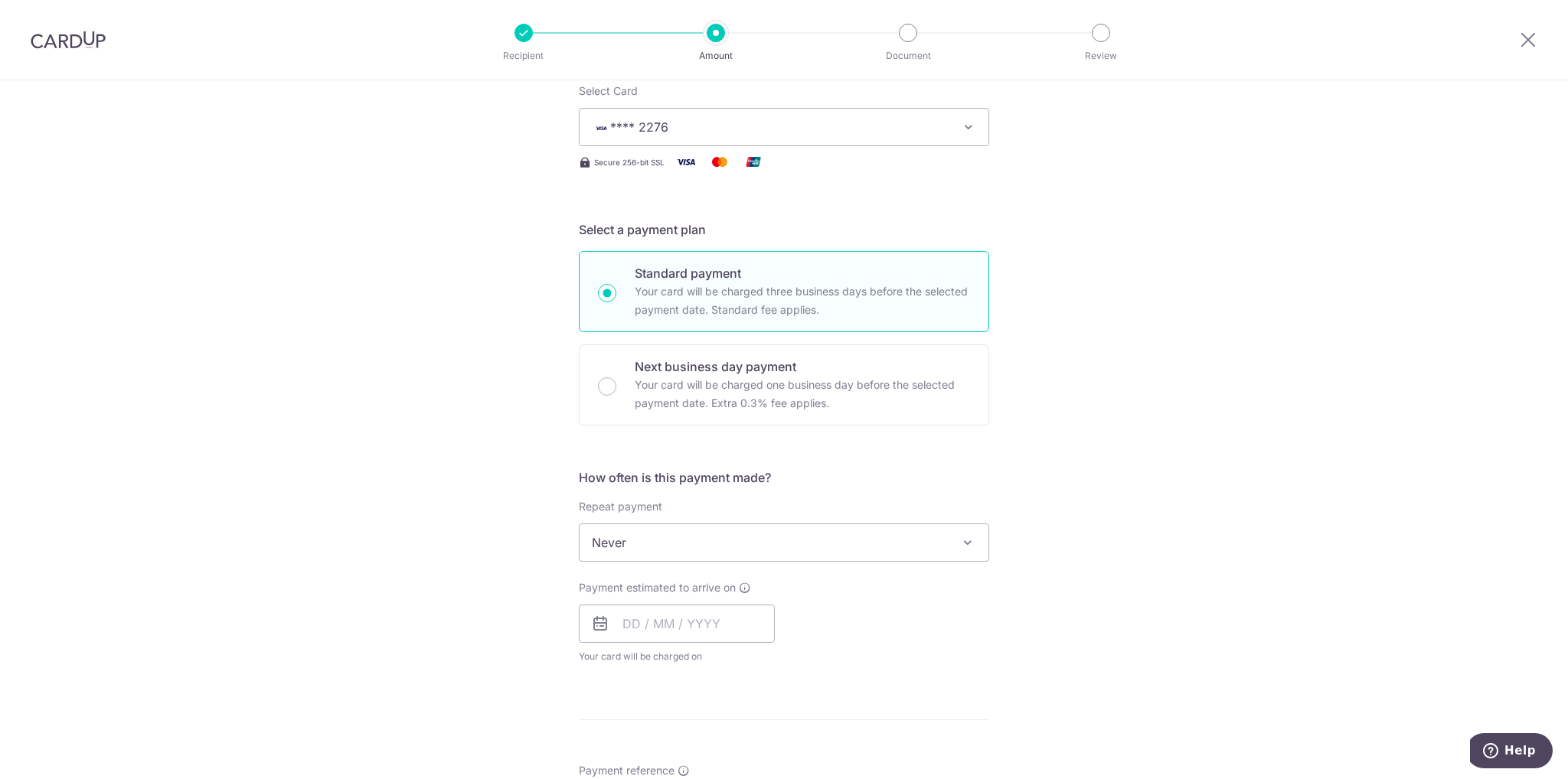
scroll to position [230, 0]
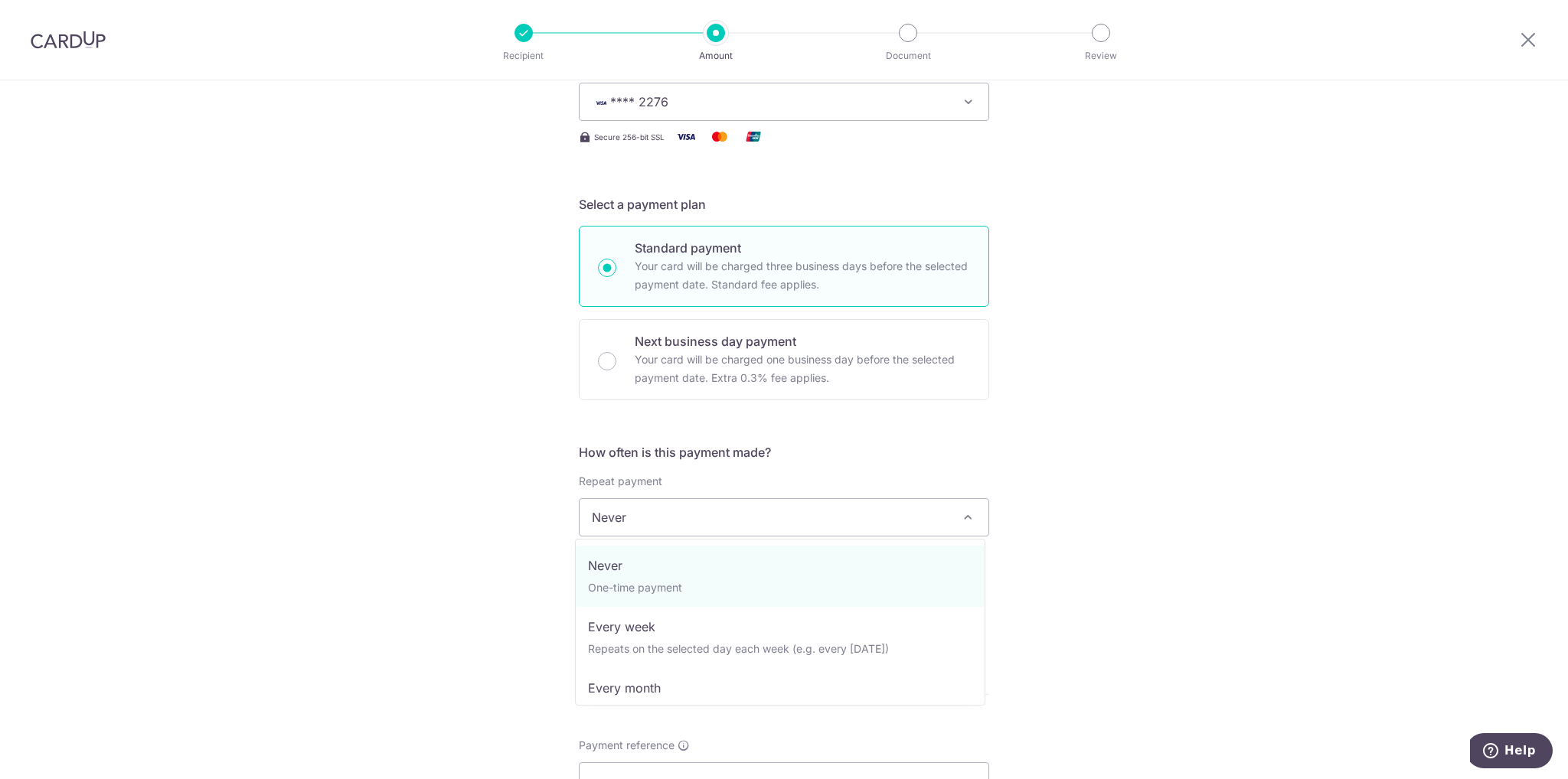
click at [963, 518] on span at bounding box center [967, 518] width 19 height 19
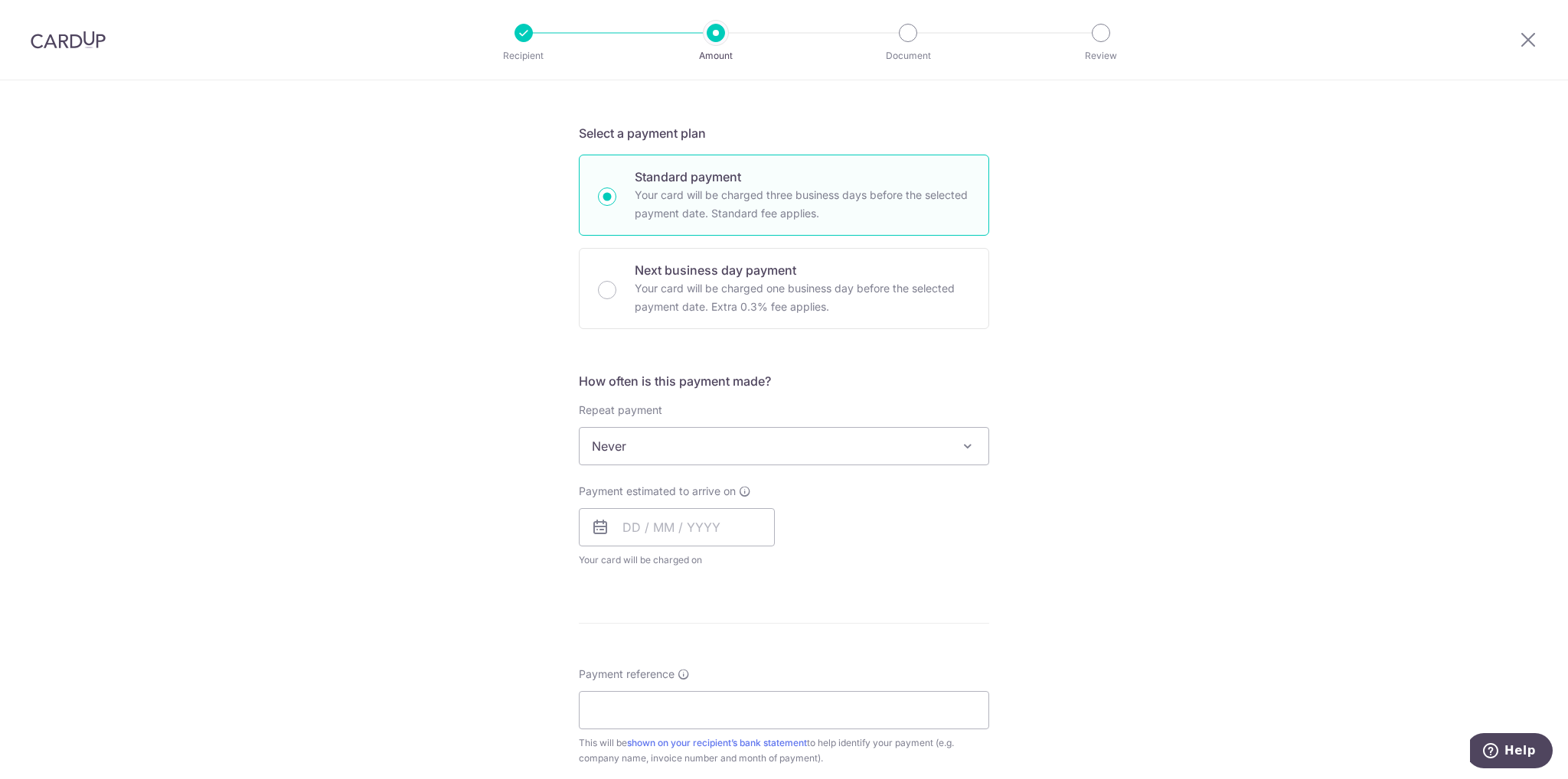
scroll to position [383, 0]
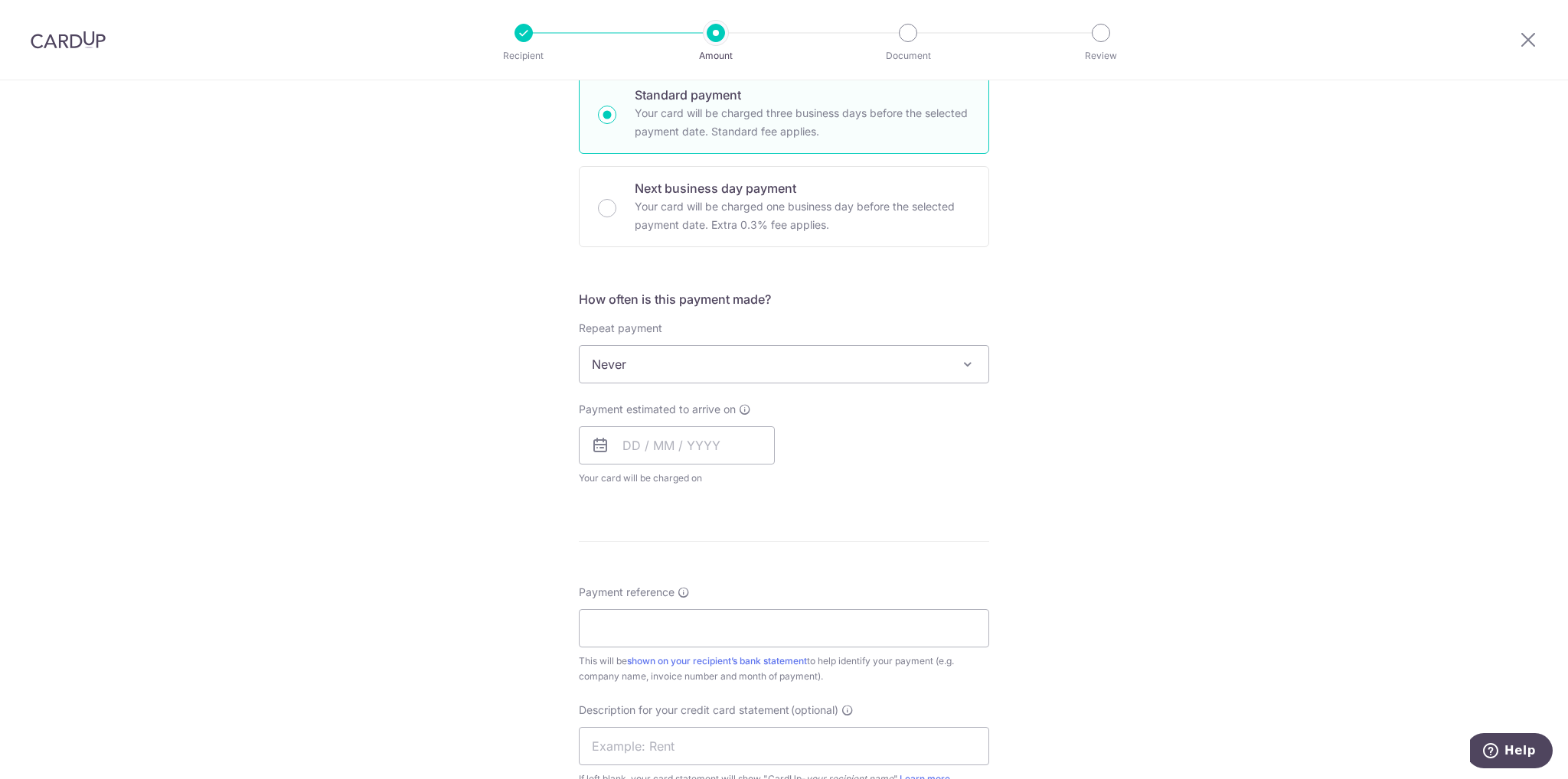
click at [591, 445] on icon at bounding box center [600, 445] width 19 height 19
click at [654, 448] on input "text" at bounding box center [677, 445] width 196 height 38
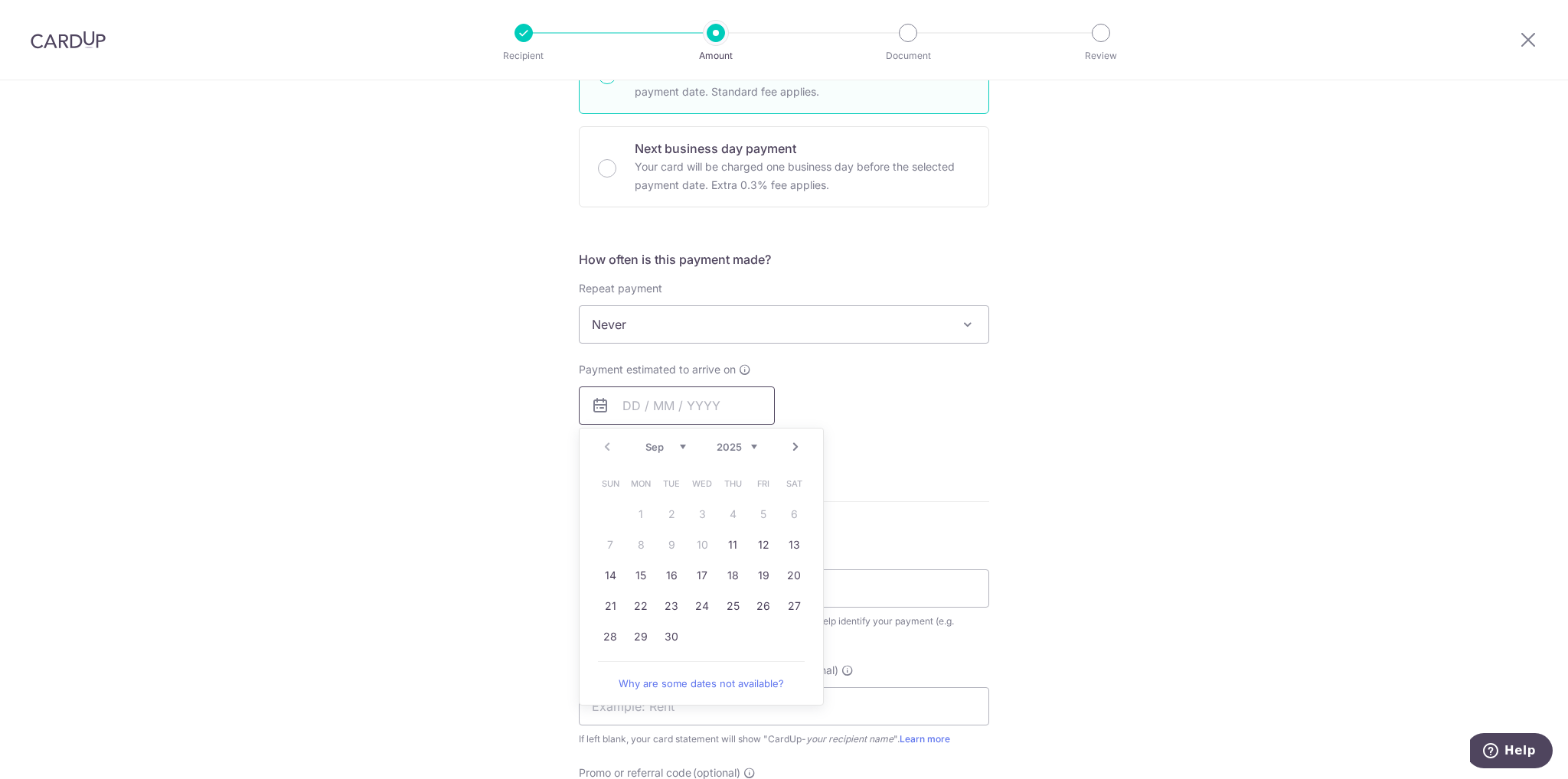
scroll to position [460, 0]
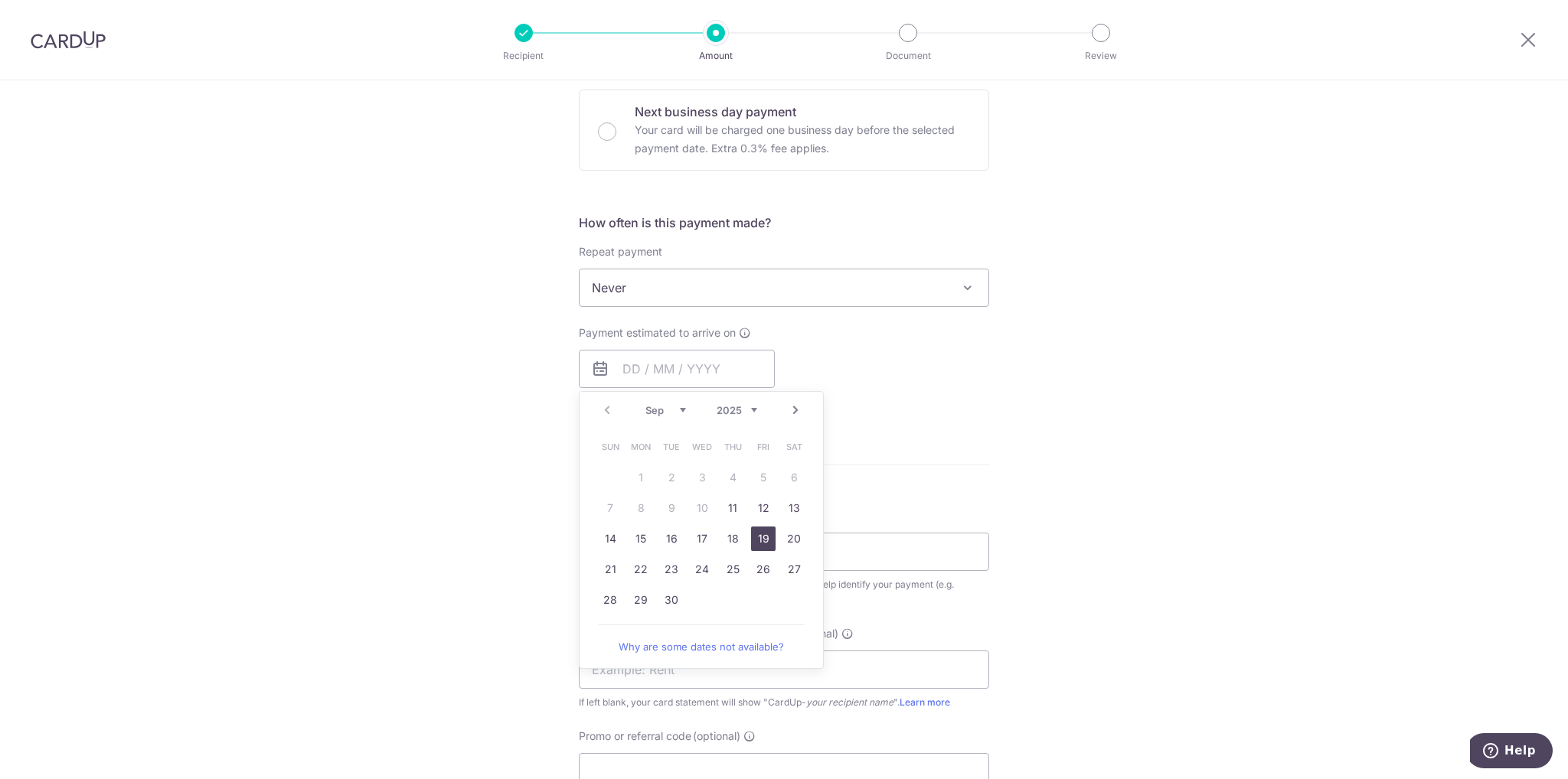
click at [762, 536] on link "19" at bounding box center [763, 538] width 24 height 25
type input "19/09/2025"
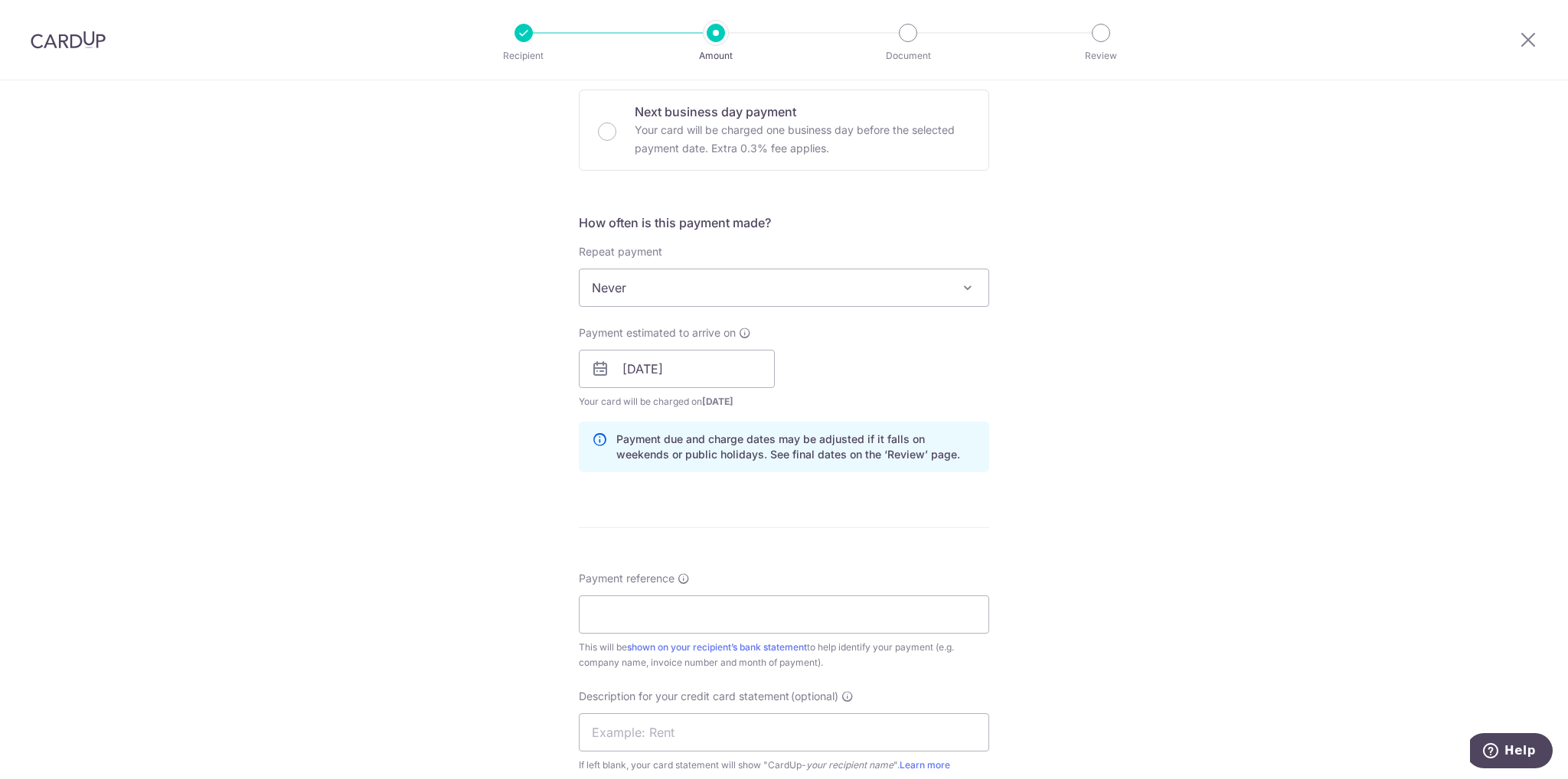
click at [1062, 548] on div "Tell us more about your payment Enter payment amount SGD 4,654.30 4654.30 GST (…" at bounding box center [784, 396] width 1568 height 1550
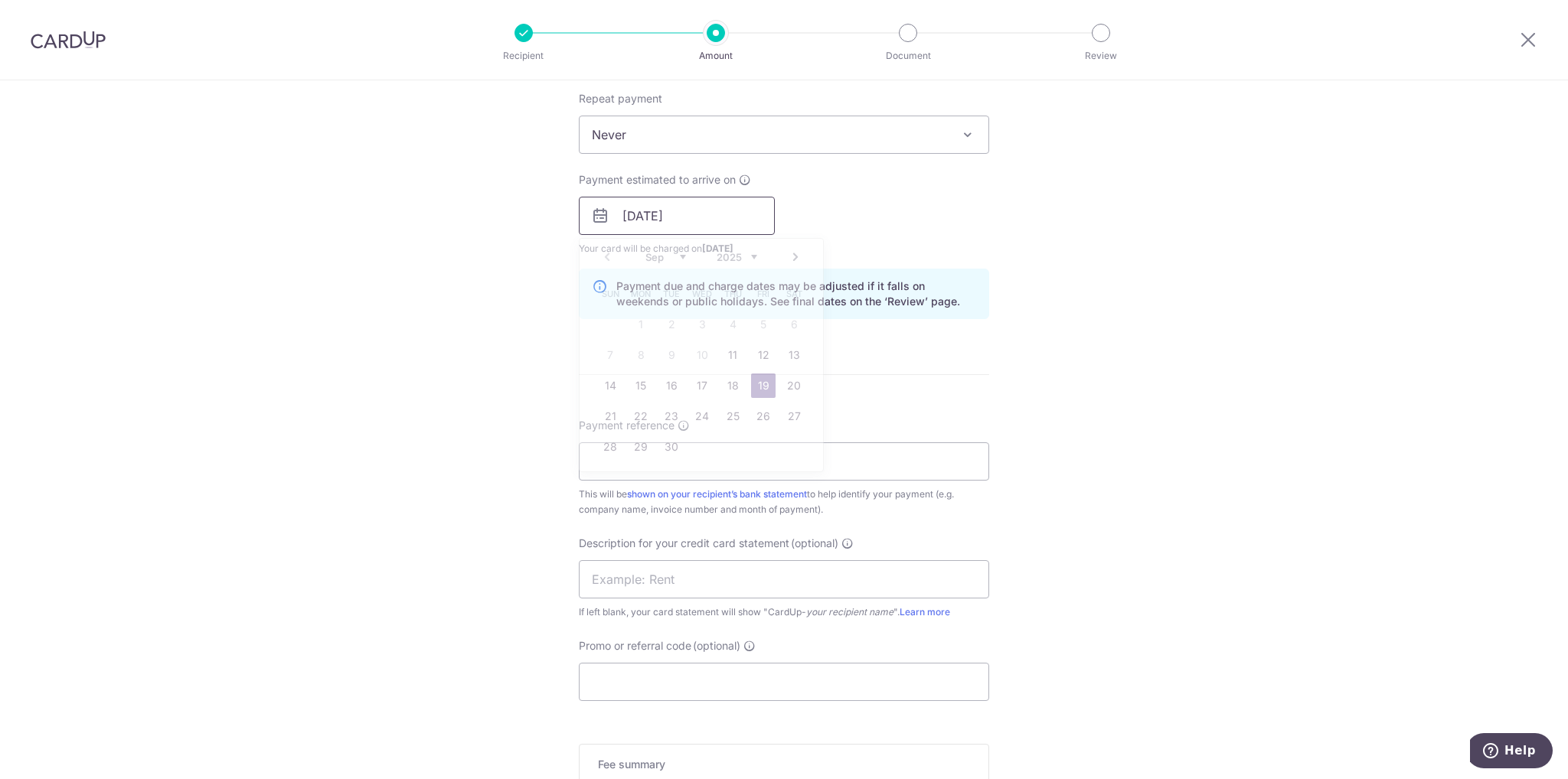
click at [664, 211] on input "19/09/2025" at bounding box center [677, 215] width 196 height 38
click at [1086, 444] on div "Tell us more about your payment Enter payment amount SGD 4,654.30 4654.30 GST (…" at bounding box center [784, 242] width 1568 height 1550
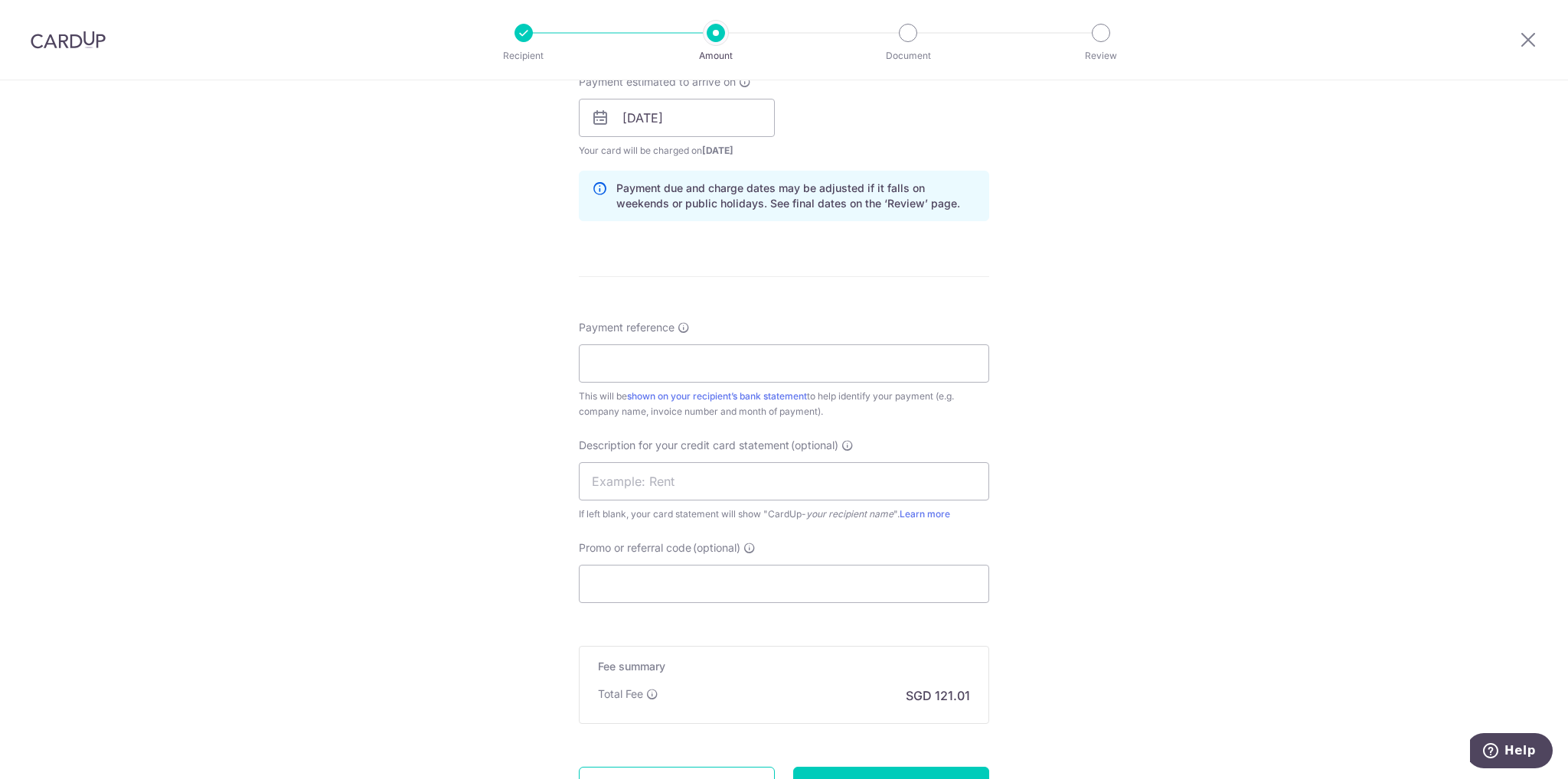
scroll to position [765, 0]
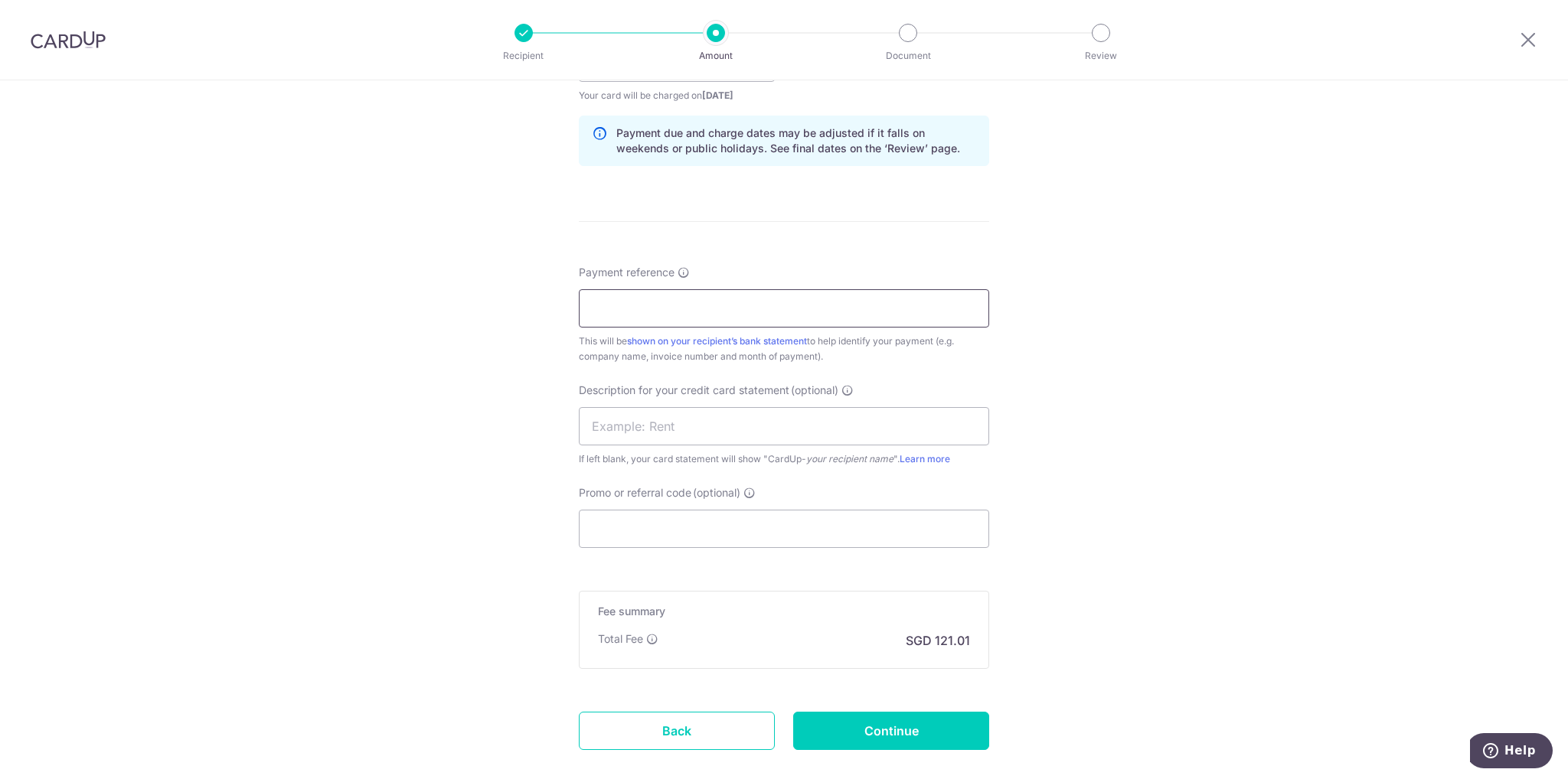
click at [634, 313] on input "Payment reference" at bounding box center [784, 308] width 411 height 38
click at [646, 319] on input "Payment reference" at bounding box center [784, 308] width 411 height 38
paste input "BHA-8706"
type input "BHA-8706"
click at [1203, 402] on div "Tell us more about your payment Enter payment amount SGD 4,654.30 4654.30 GST (…" at bounding box center [784, 90] width 1568 height 1550
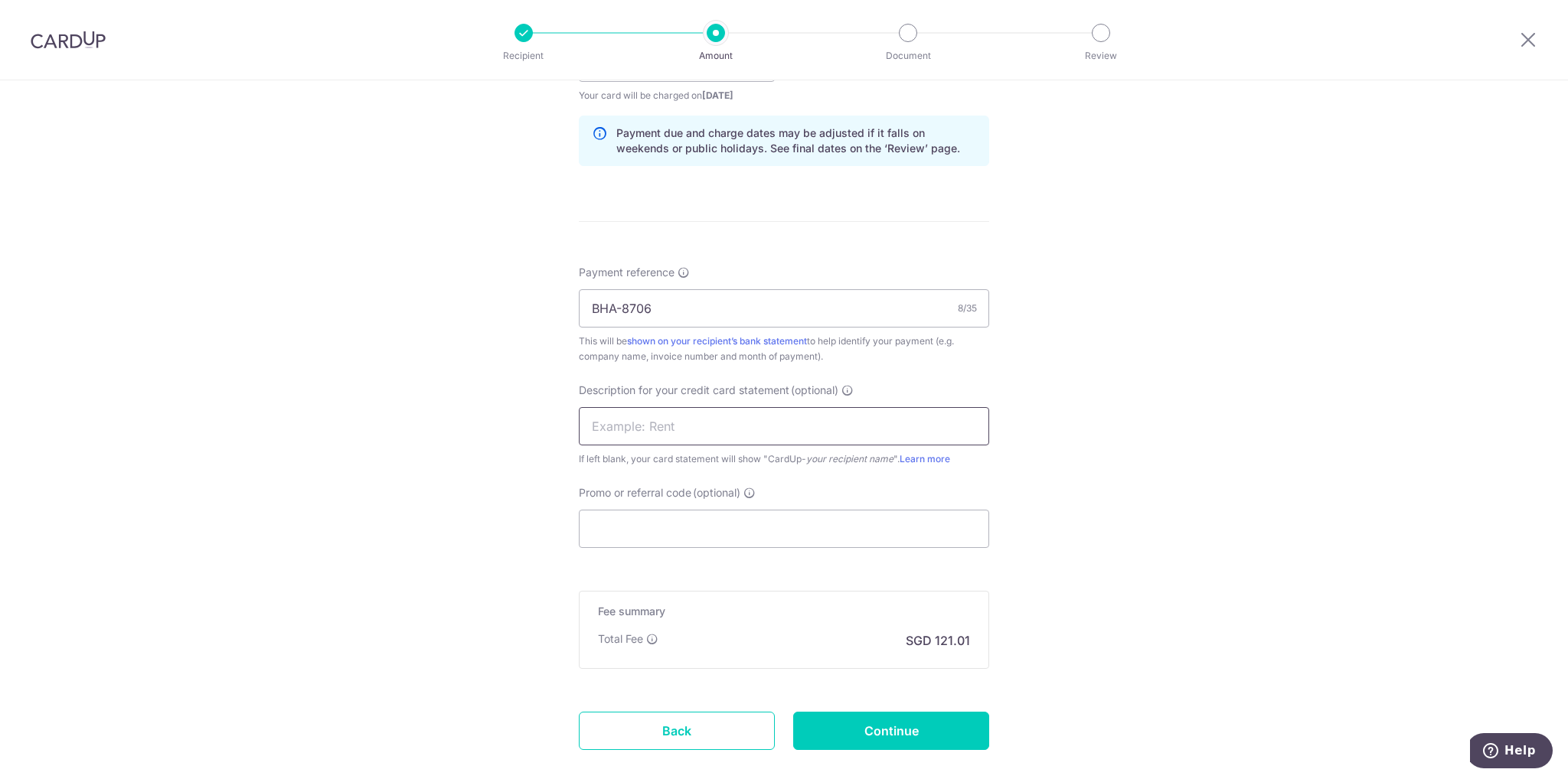
click at [647, 428] on input "text" at bounding box center [784, 426] width 411 height 38
type input "A"
click at [645, 427] on input "Floravale 0608" at bounding box center [784, 426] width 411 height 38
type input "FV 0608 Aircon"
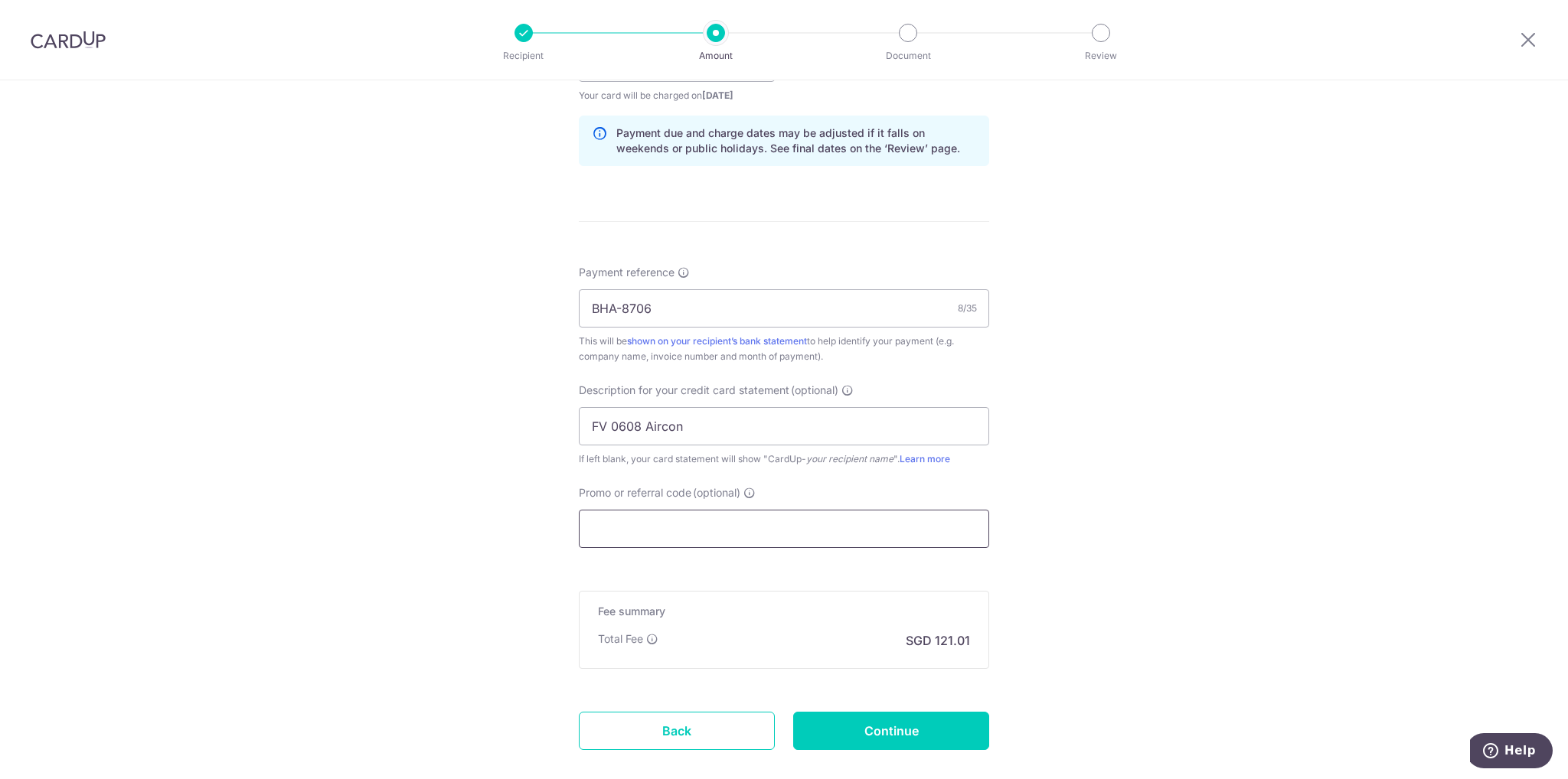
click at [810, 534] on input "Promo or referral code (optional)" at bounding box center [784, 528] width 411 height 38
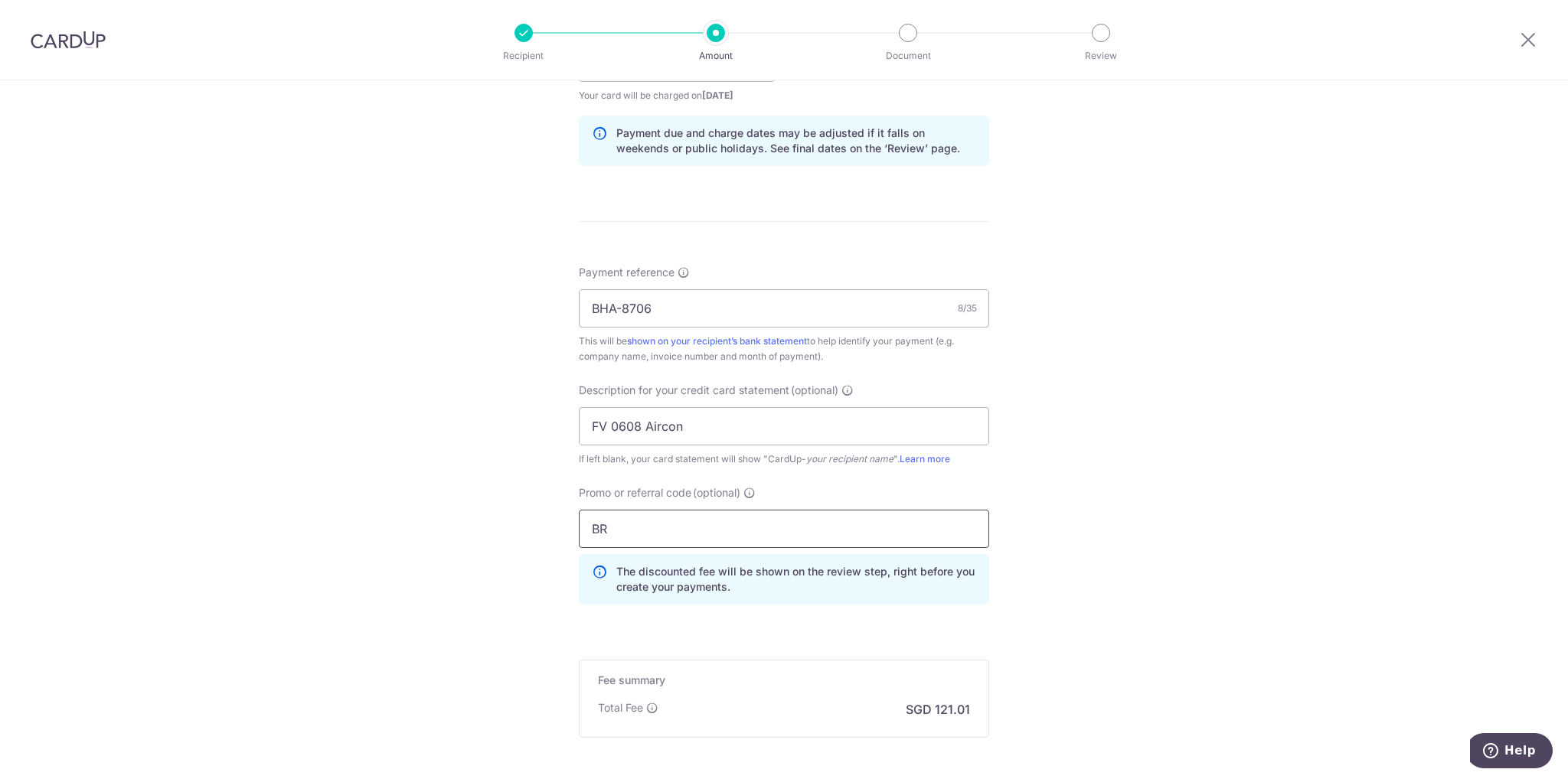
type input "B"
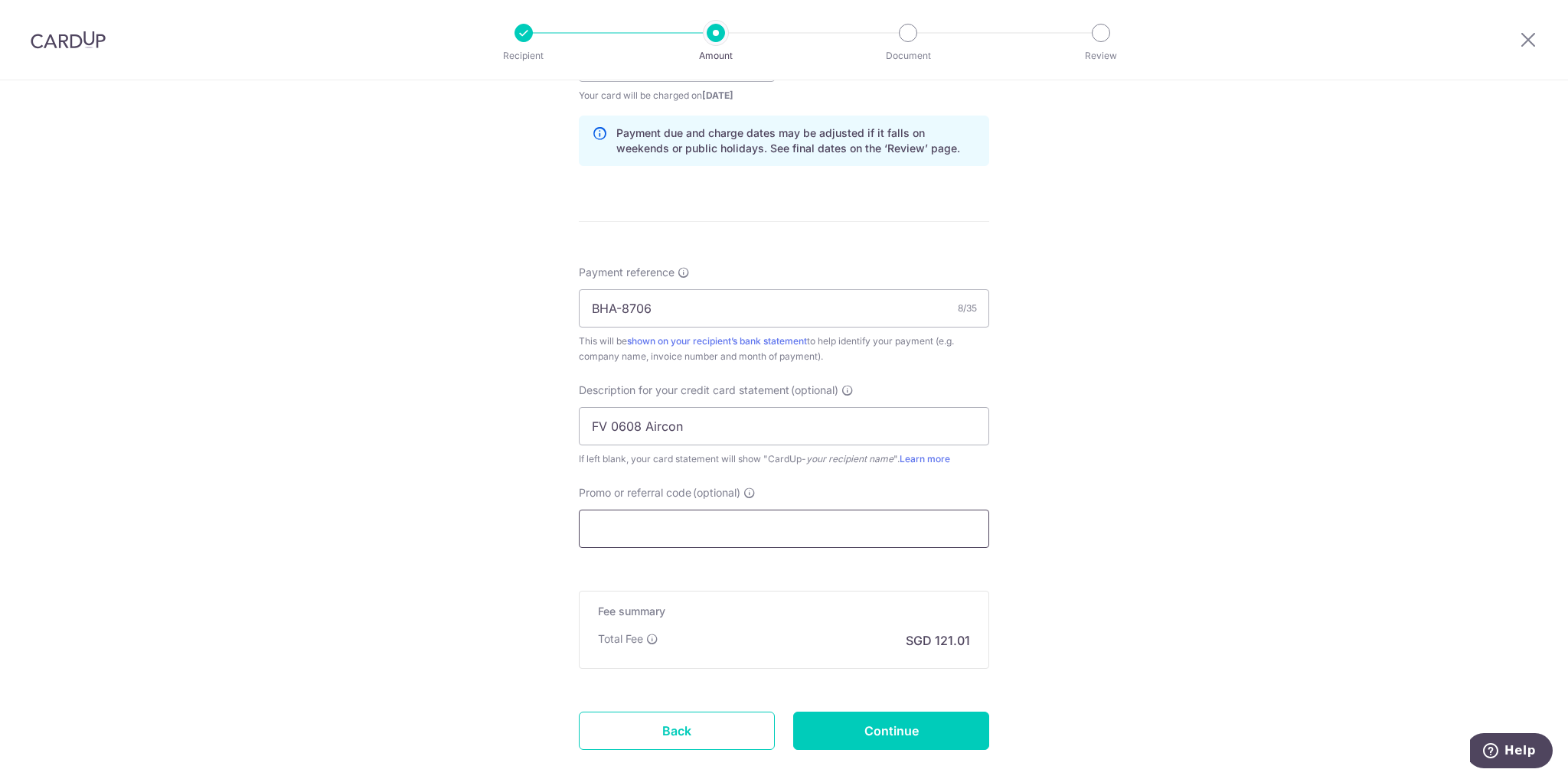
scroll to position [613, 0]
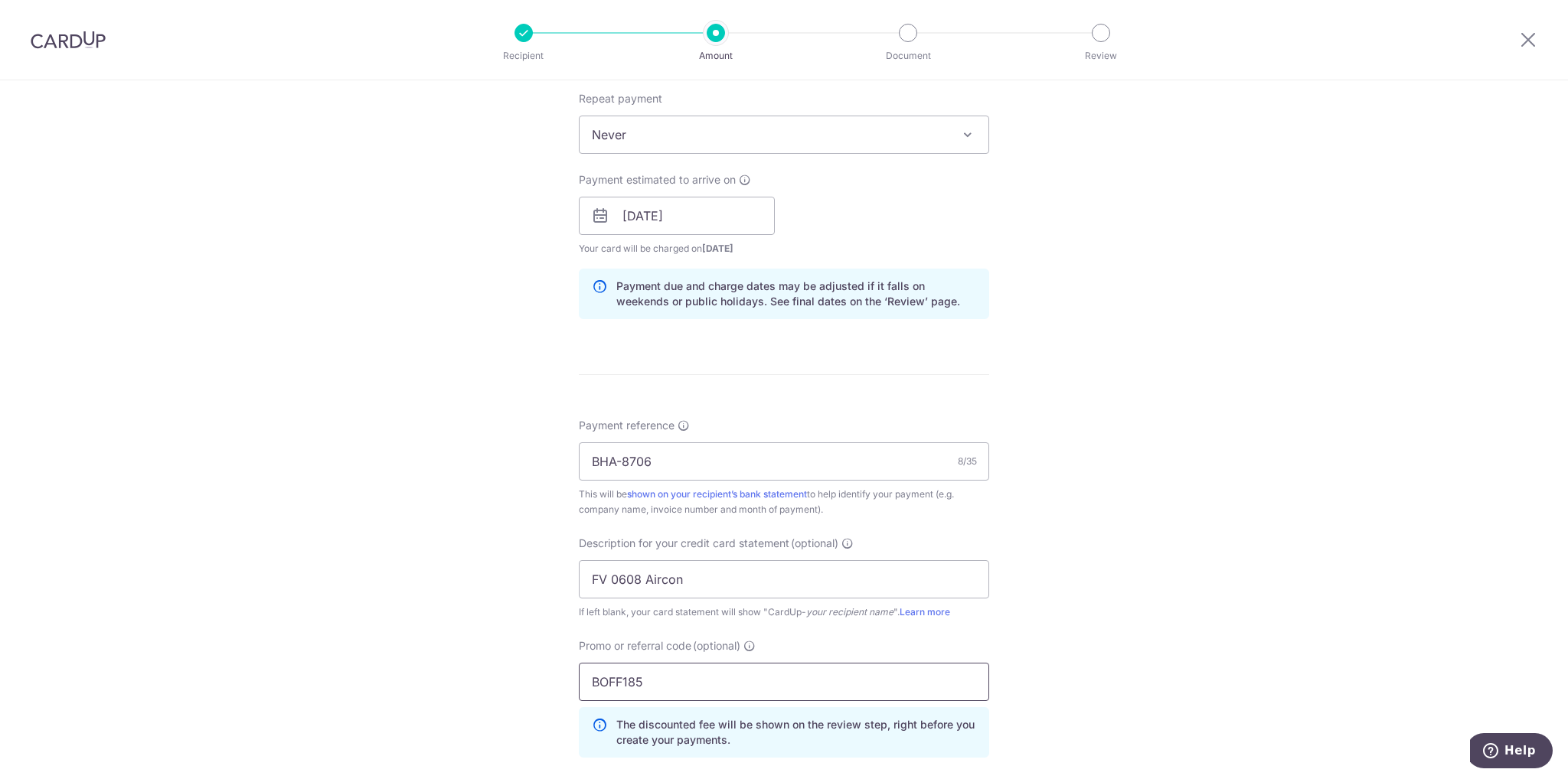
type input "BOFF185"
drag, startPoint x: 320, startPoint y: 460, endPoint x: 330, endPoint y: 460, distance: 10.0
click at [330, 460] on div "Tell us more about your payment Enter payment amount SGD 4,654.30 4654.30 GST (…" at bounding box center [784, 277] width 1568 height 1619
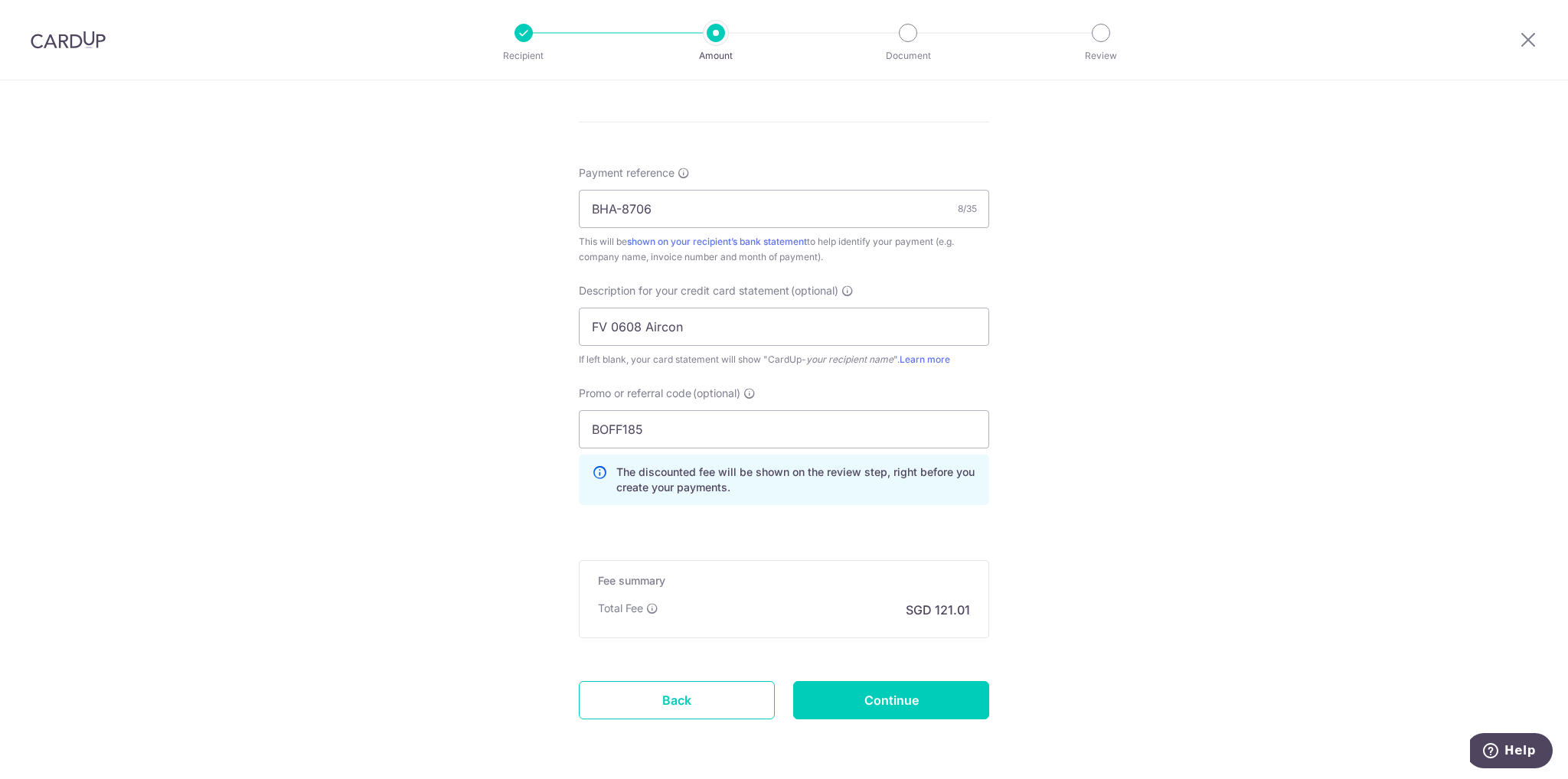
scroll to position [918, 0]
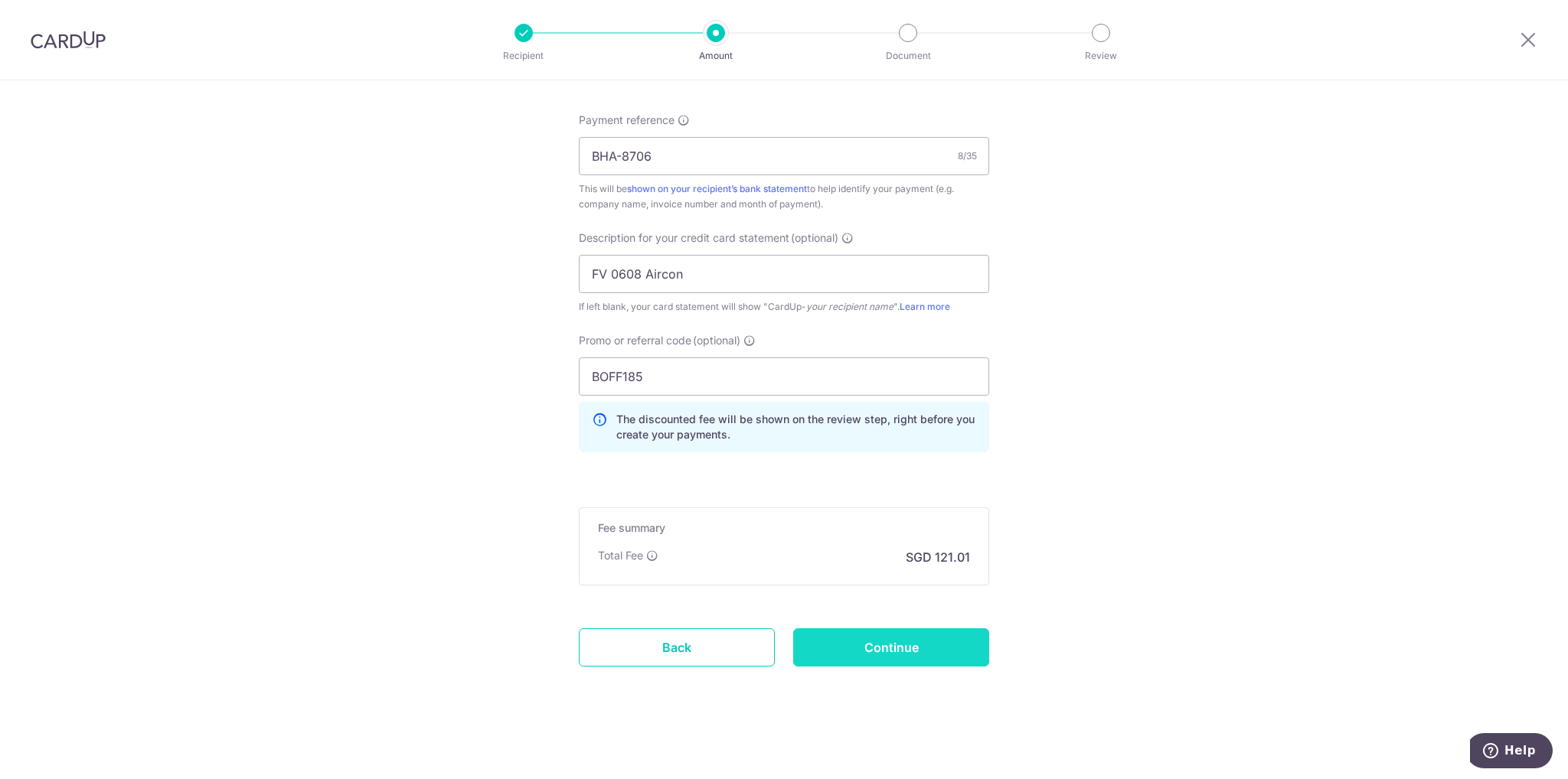
click at [896, 652] on input "Continue" at bounding box center [891, 647] width 196 height 38
type input "Create Schedule"
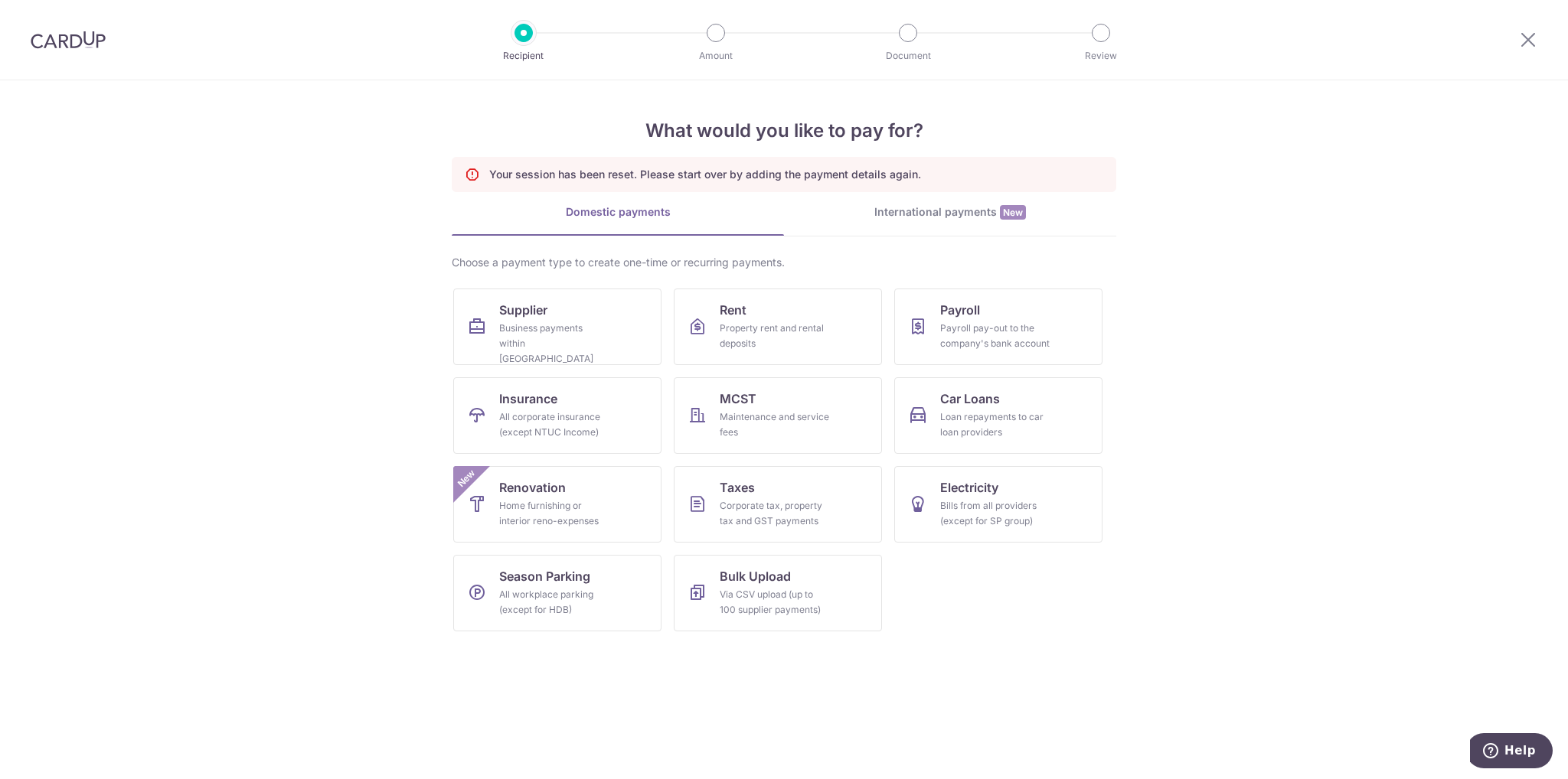
click at [57, 46] on img at bounding box center [68, 40] width 75 height 19
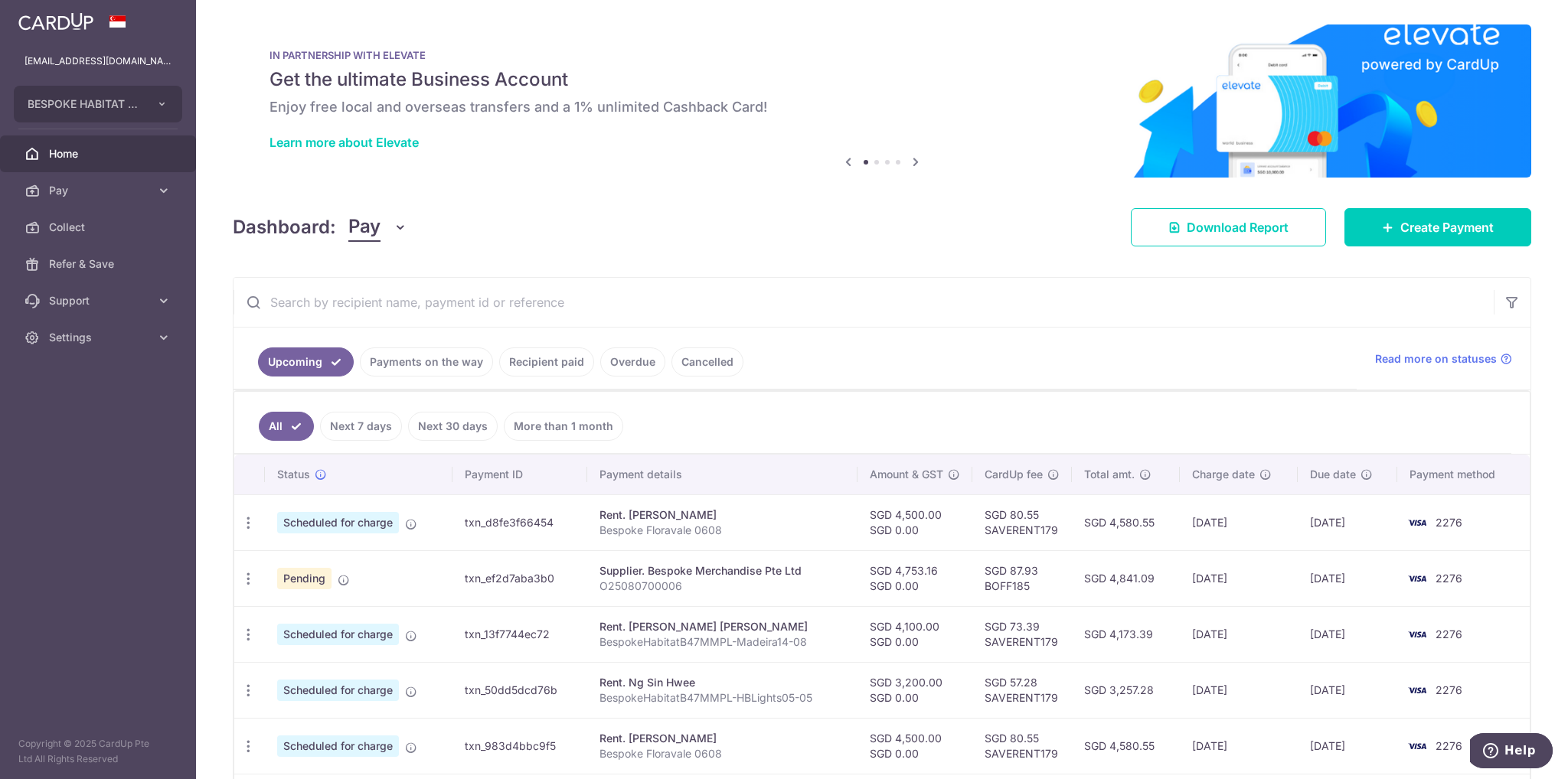
scroll to position [153, 0]
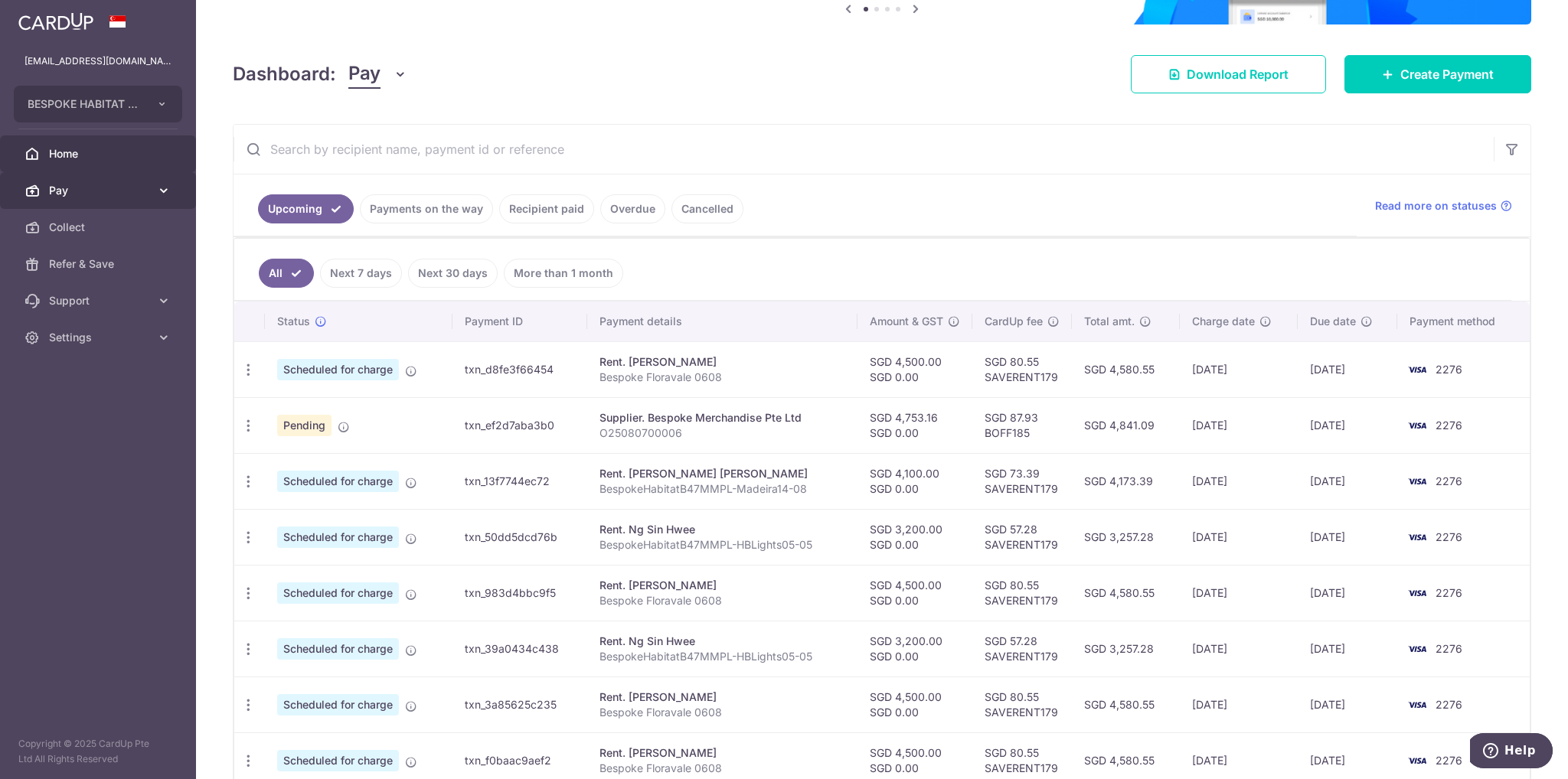
click at [163, 192] on icon at bounding box center [164, 191] width 15 height 15
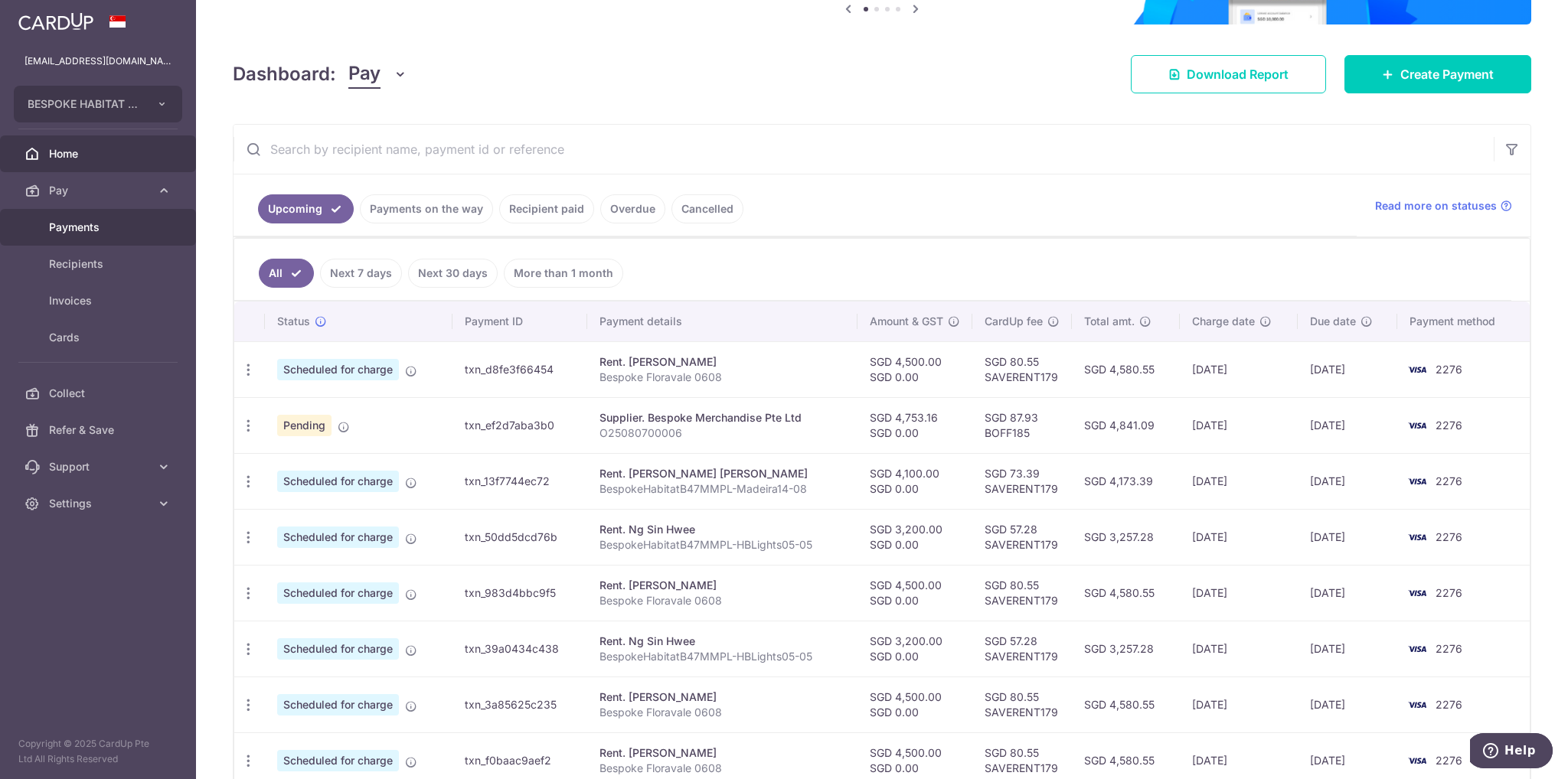
click at [77, 225] on span "Payments" at bounding box center [100, 227] width 101 height 15
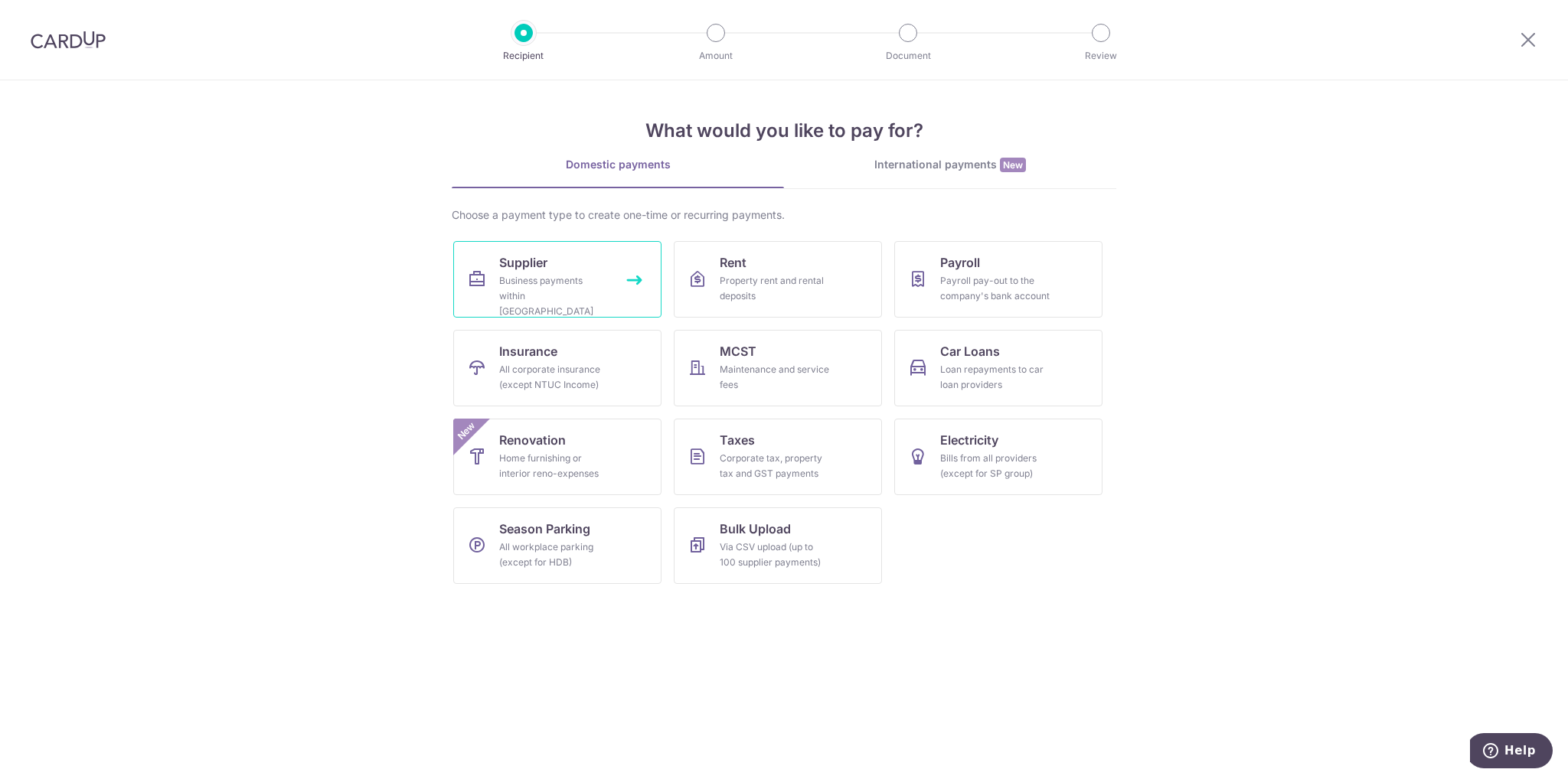
click at [509, 281] on div "Business payments within [GEOGRAPHIC_DATA]" at bounding box center [554, 296] width 110 height 46
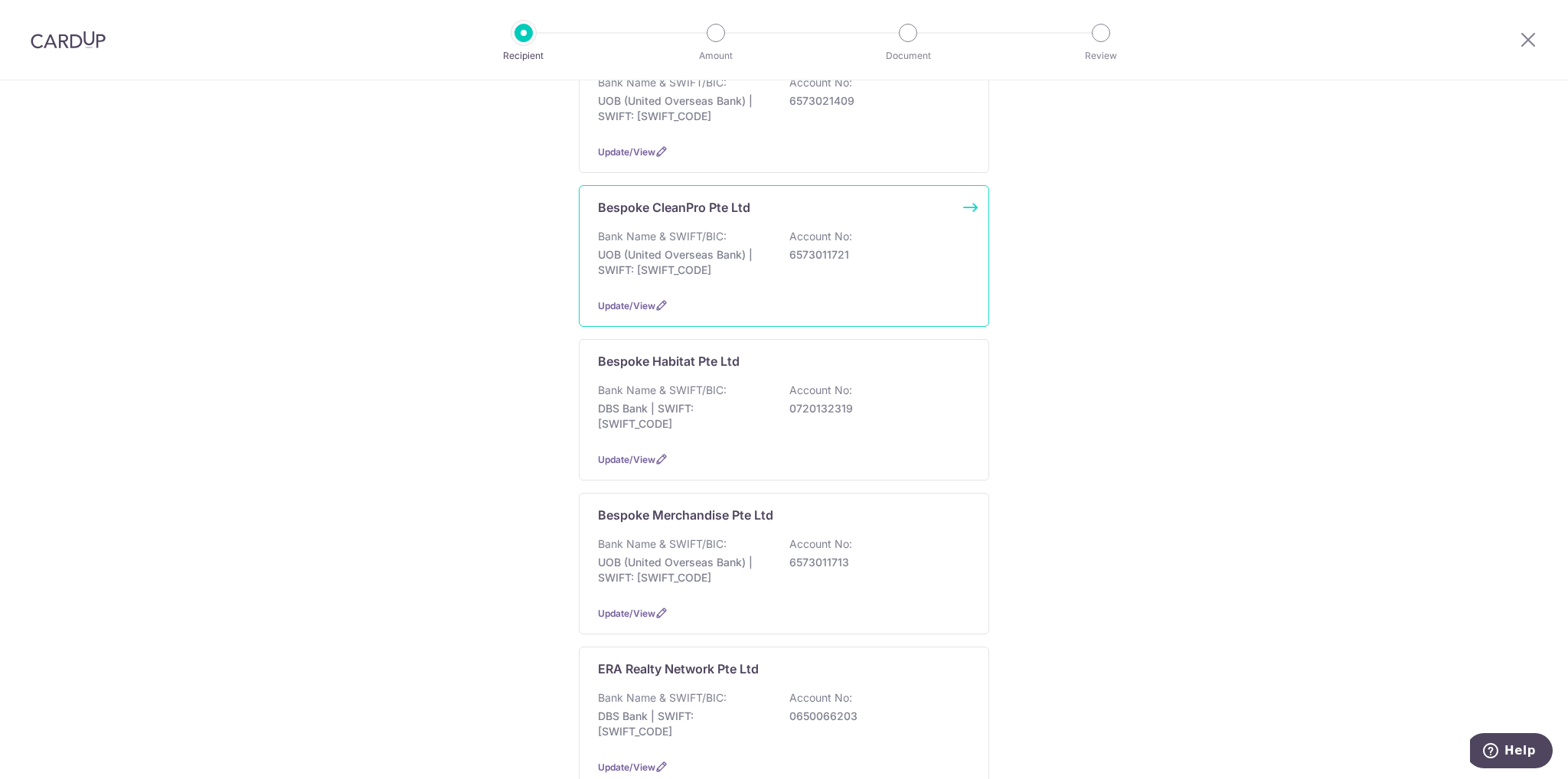
scroll to position [230, 0]
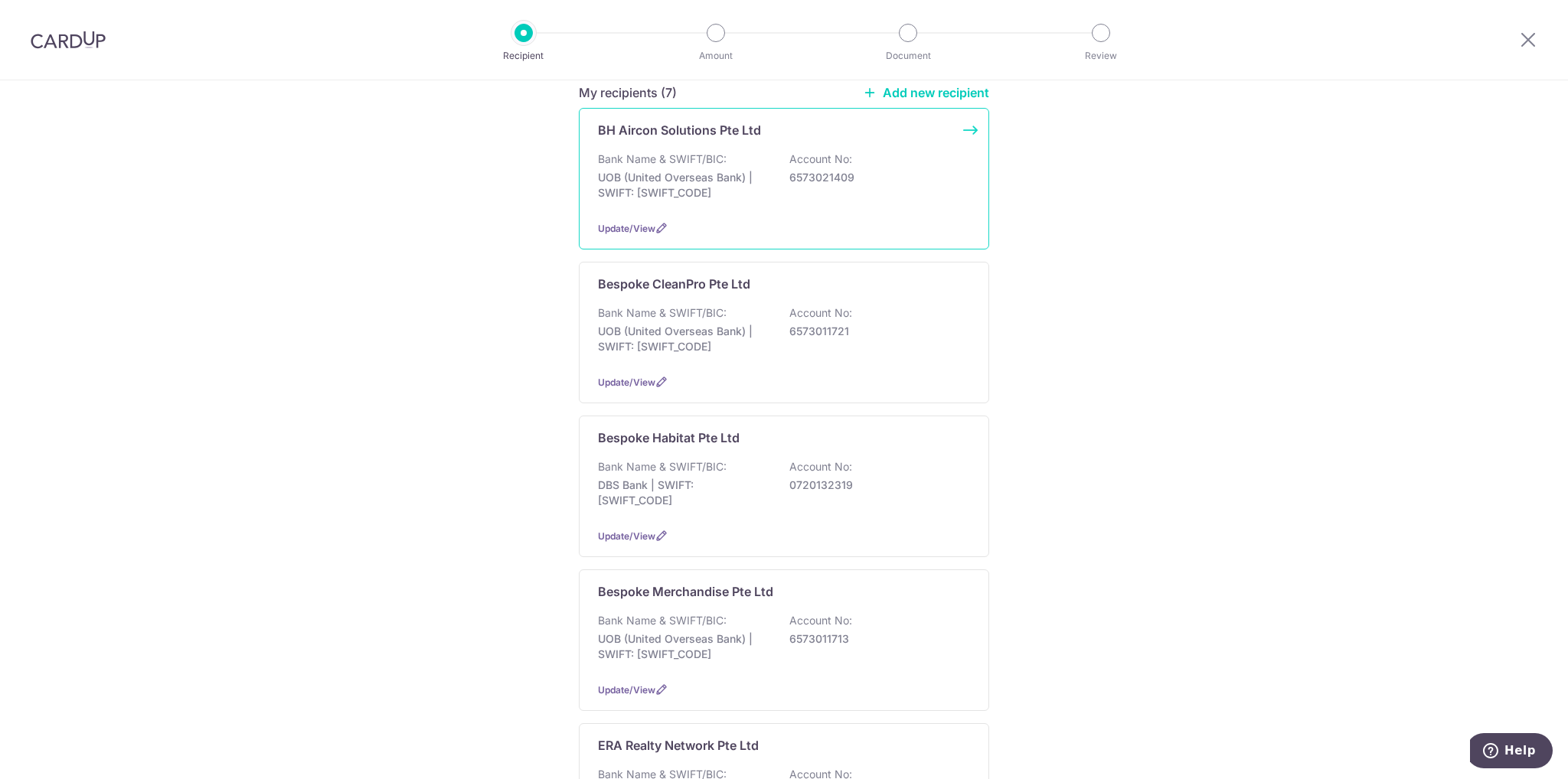
click at [704, 170] on p "UOB (United Overseas Bank) | SWIFT: [SWIFT_CODE]" at bounding box center [683, 185] width 172 height 30
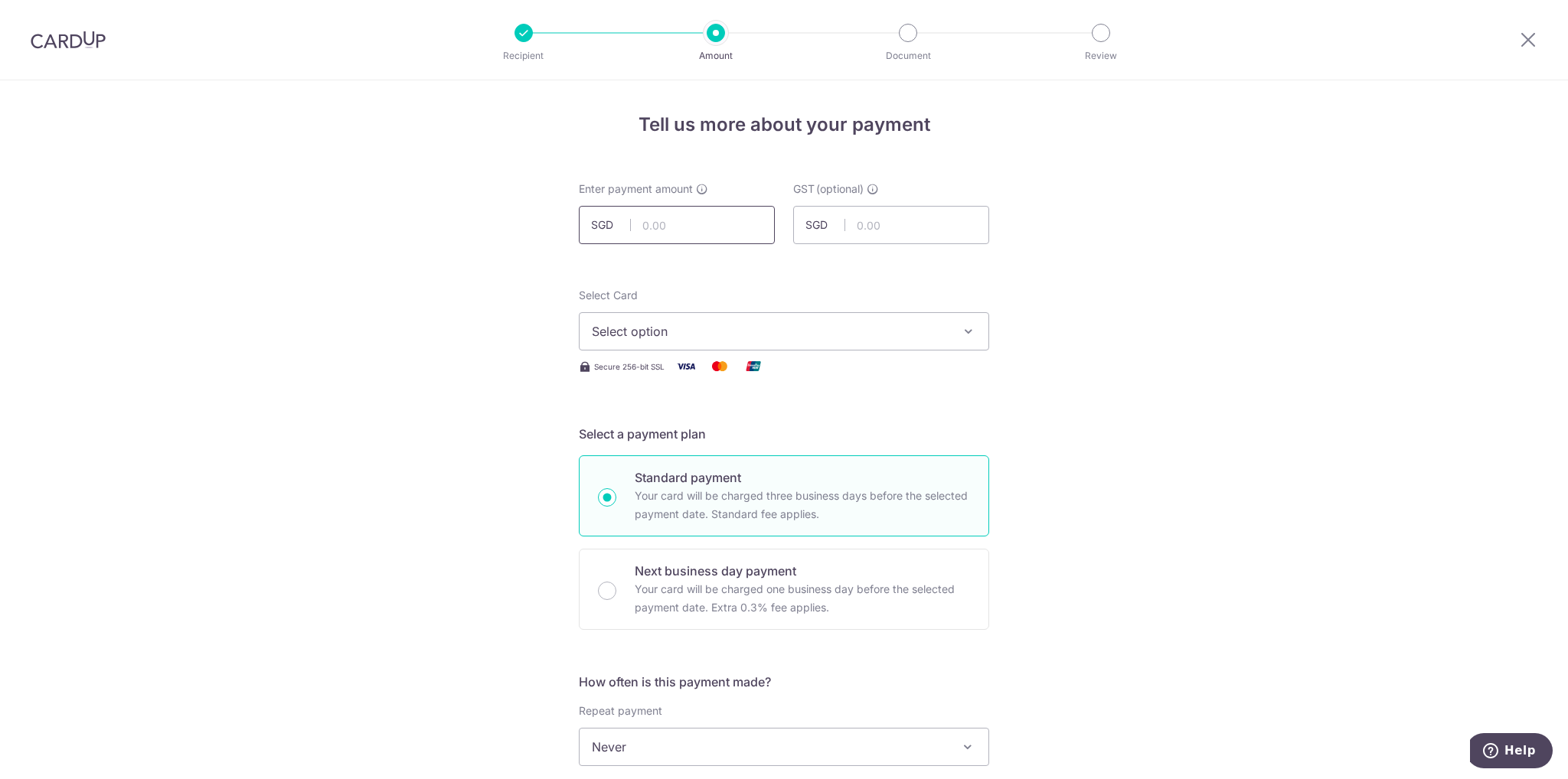
click at [688, 218] on input "text" at bounding box center [677, 225] width 196 height 38
type input "4,654.30"
click at [663, 335] on span "Select option" at bounding box center [770, 331] width 357 height 19
click at [658, 444] on span "**** 2276" at bounding box center [657, 441] width 58 height 19
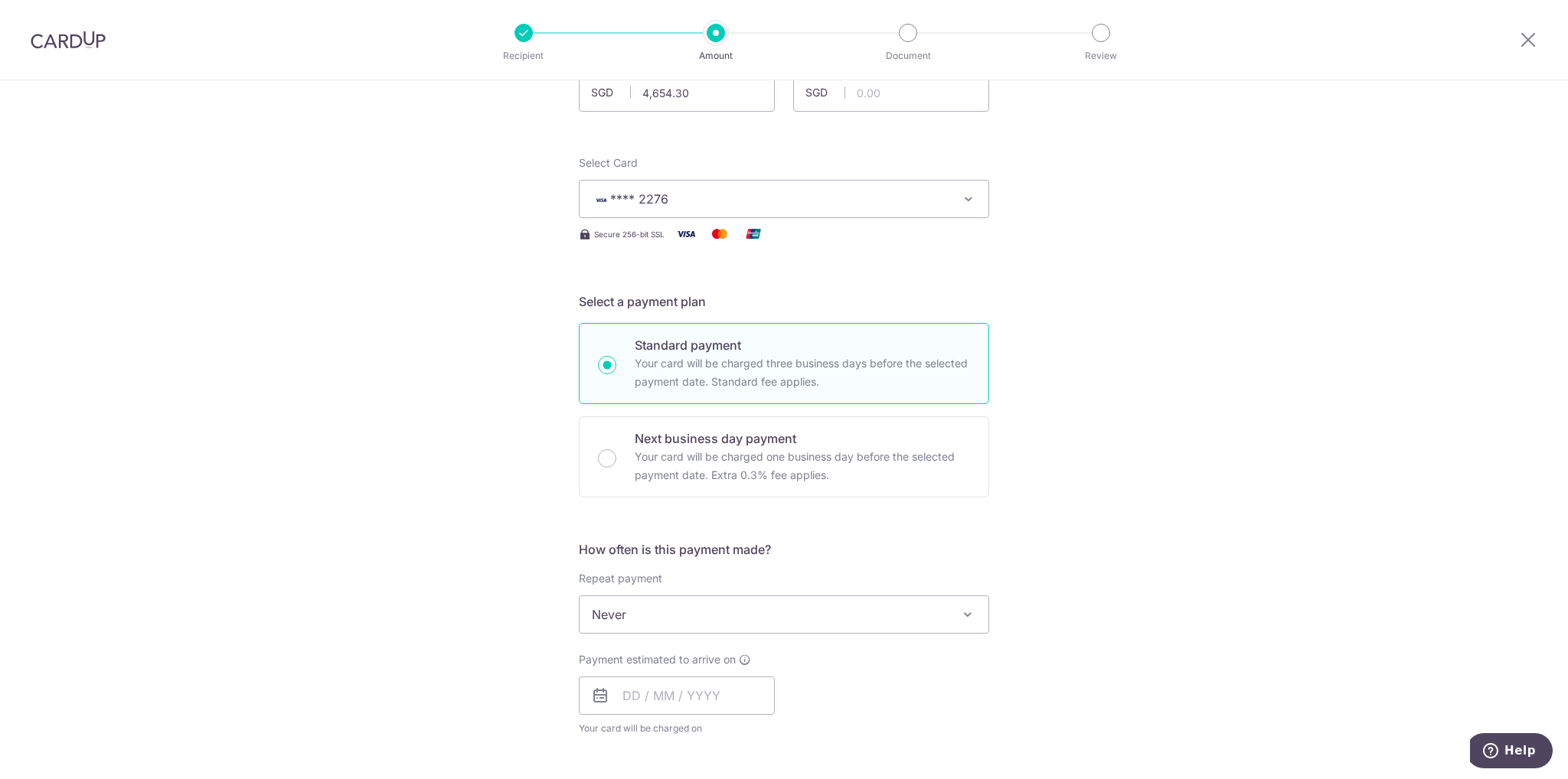
scroll to position [230, 0]
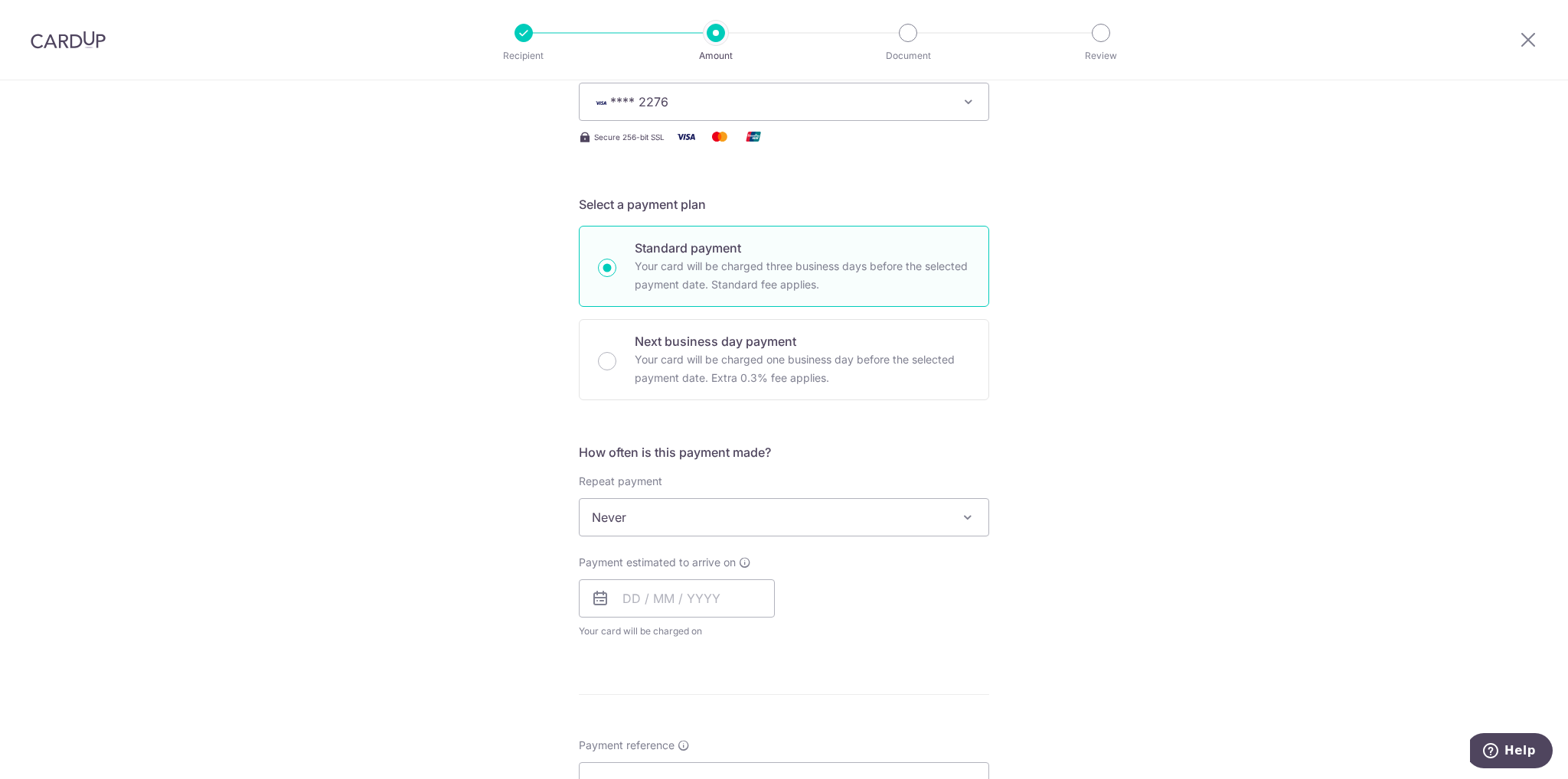
click at [798, 516] on span "Never" at bounding box center [784, 517] width 409 height 36
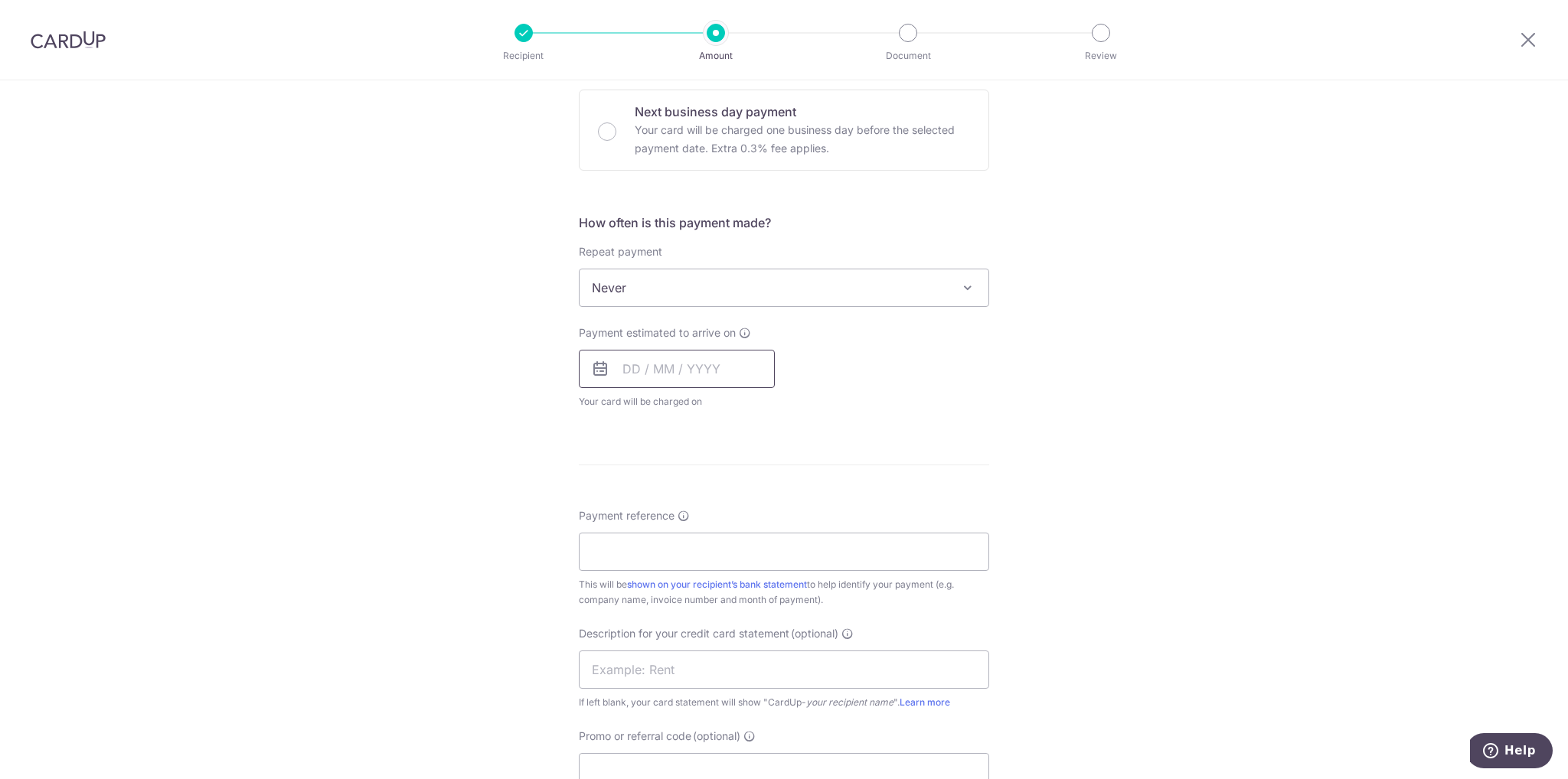
click at [656, 362] on input "text" at bounding box center [677, 368] width 196 height 38
click at [765, 537] on link "19" at bounding box center [763, 538] width 24 height 25
type input "[DATE]"
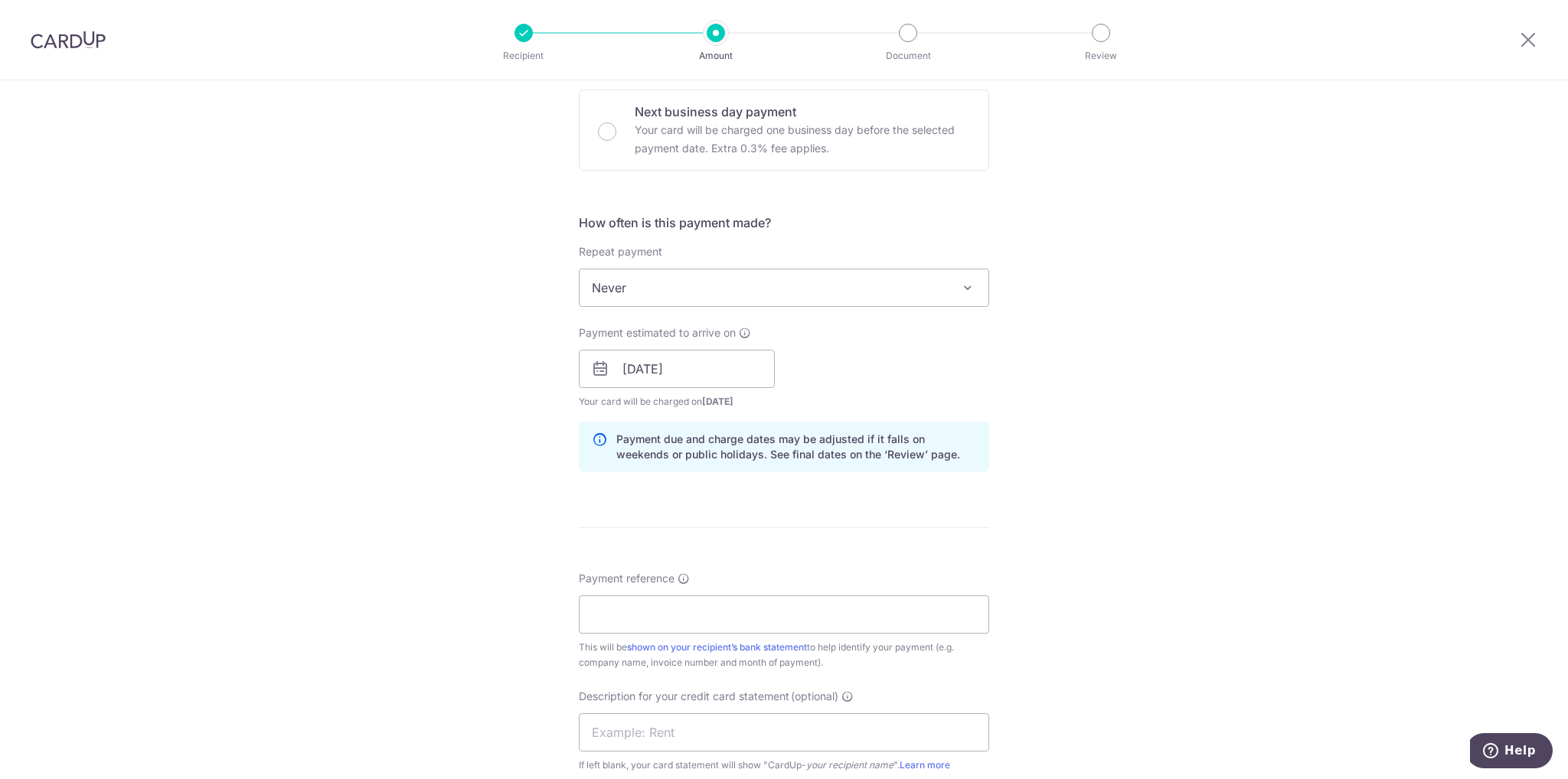
click at [1116, 539] on div "Tell us more about your payment Enter payment amount SGD 4,654.30 4654.30 GST (…" at bounding box center [784, 396] width 1568 height 1550
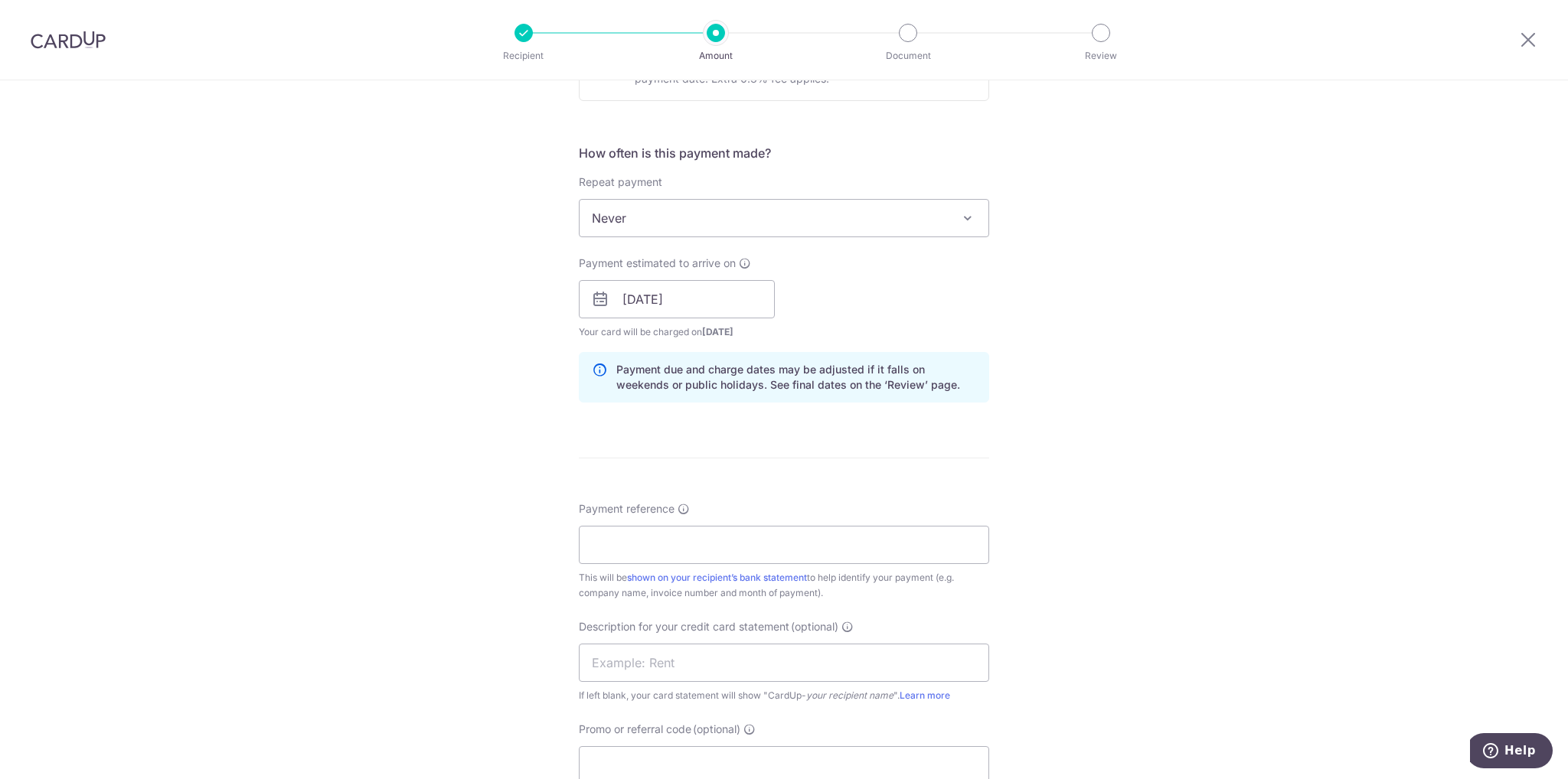
scroll to position [613, 0]
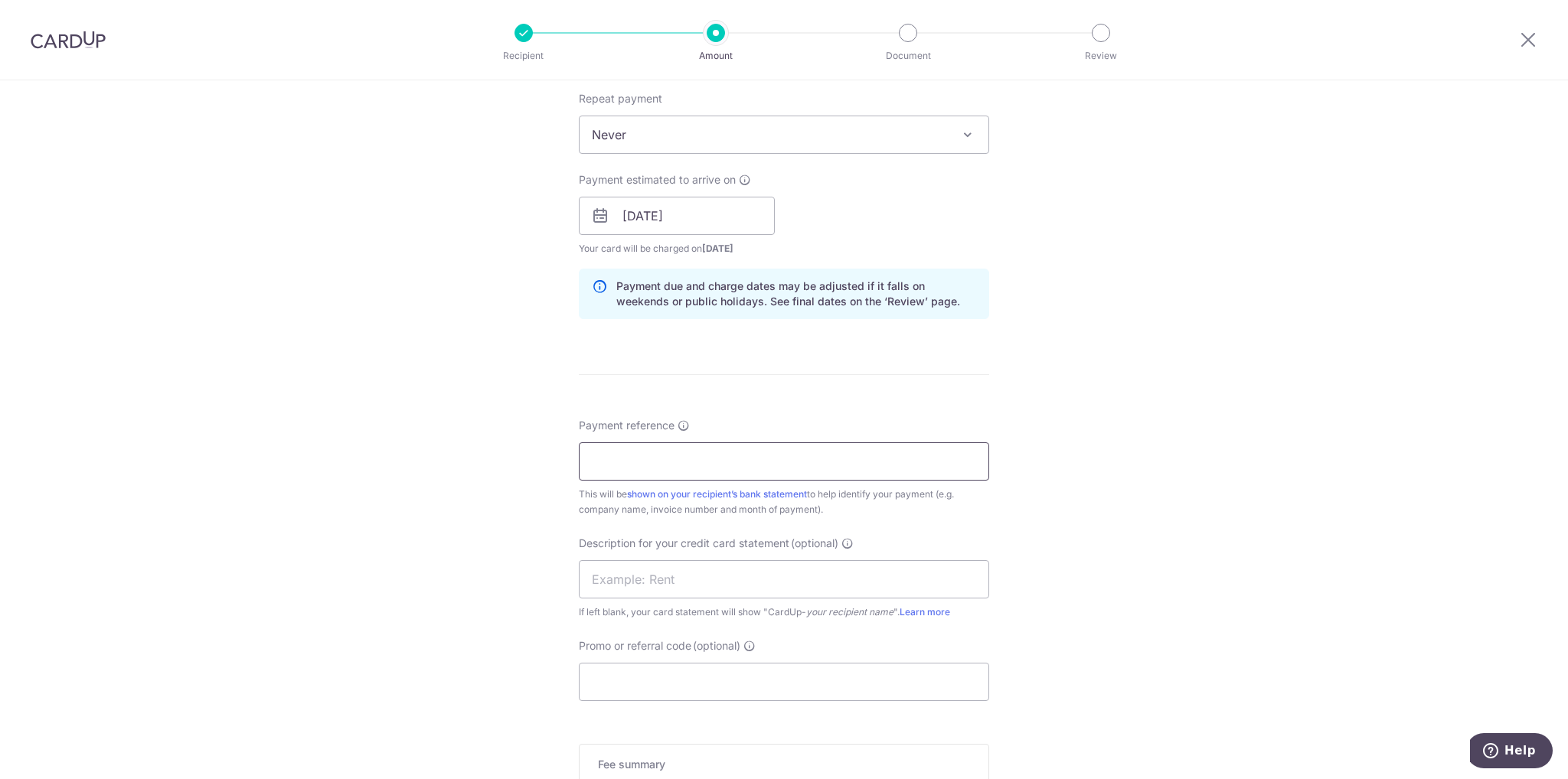
click at [697, 458] on input "Payment reference" at bounding box center [784, 461] width 411 height 38
type input "FV 0608 Aircon"
click at [384, 471] on div "Tell us more about your payment Enter payment amount SGD 4,654.30 4654.30 GST (…" at bounding box center [784, 242] width 1568 height 1550
drag, startPoint x: 707, startPoint y: 464, endPoint x: 504, endPoint y: 436, distance: 204.9
click at [504, 436] on div "Tell us more about your payment Enter payment amount SGD 4,654.30 4654.30 GST (…" at bounding box center [784, 242] width 1568 height 1550
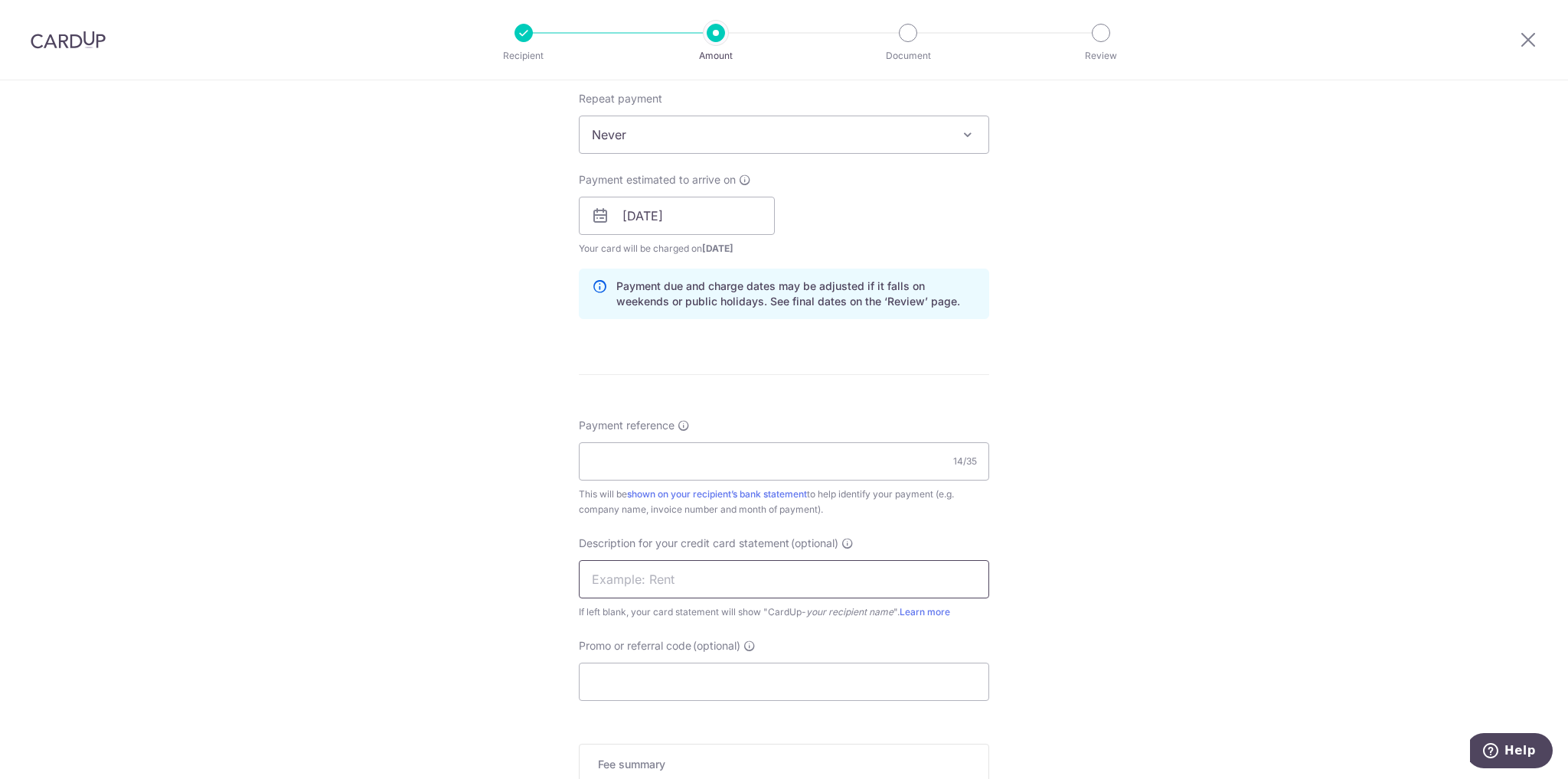
click at [585, 586] on input "text" at bounding box center [784, 579] width 411 height 38
paste input "FV 0608 Aircon"
type input "FV 0608 Aircon"
click at [629, 463] on input "Payment reference" at bounding box center [784, 461] width 411 height 38
paste input "BHA-8706"
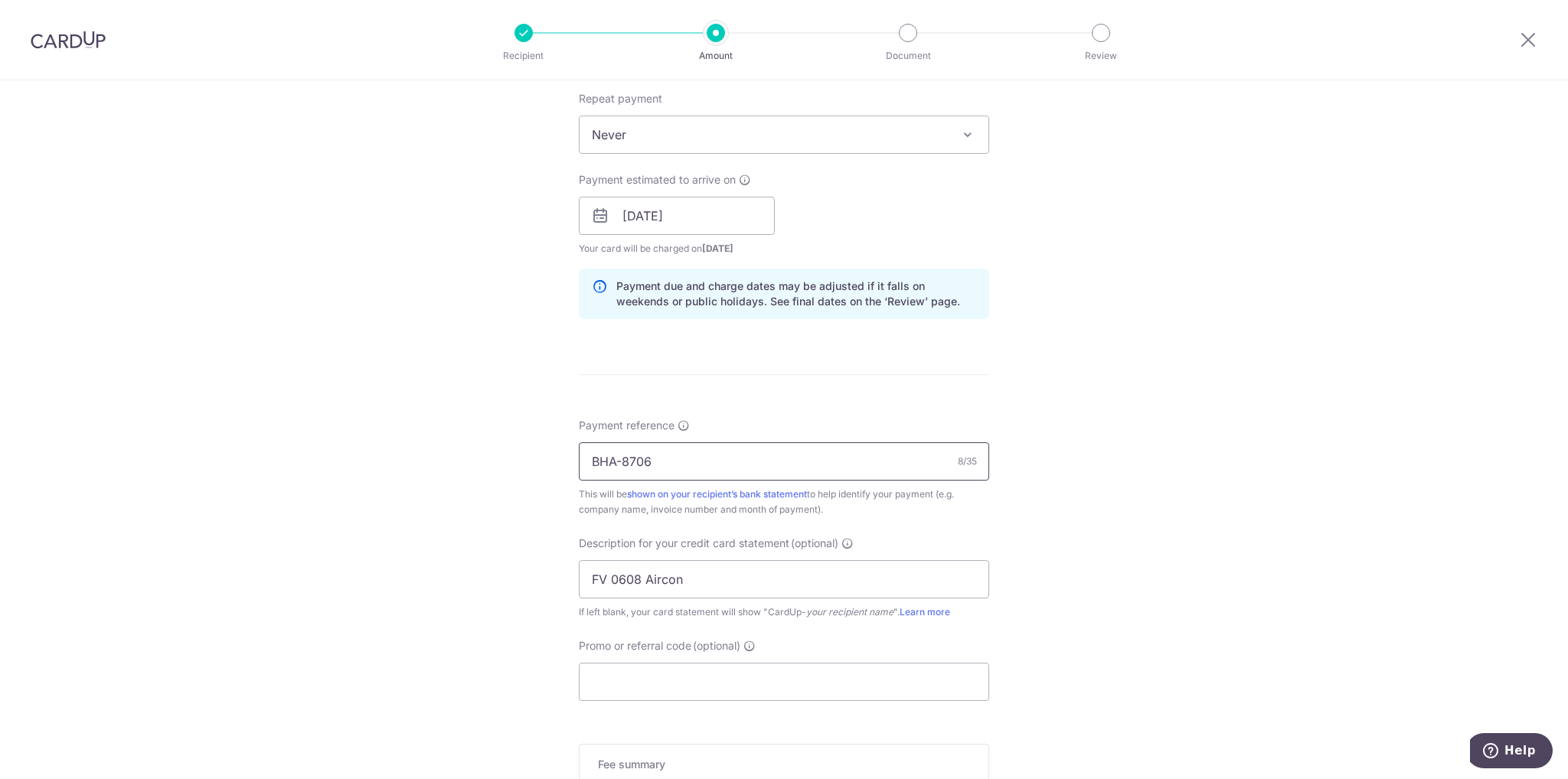
type input "BHA-8706"
click at [443, 450] on div "Tell us more about your payment Enter payment amount SGD 4,654.30 4654.30 GST (…" at bounding box center [784, 242] width 1568 height 1550
click at [693, 585] on input "FV 0608 Aircon" at bounding box center [784, 579] width 411 height 38
paste input "BHA-"
click at [609, 580] on input "FV 0608 AC BHA-" at bounding box center [784, 579] width 411 height 38
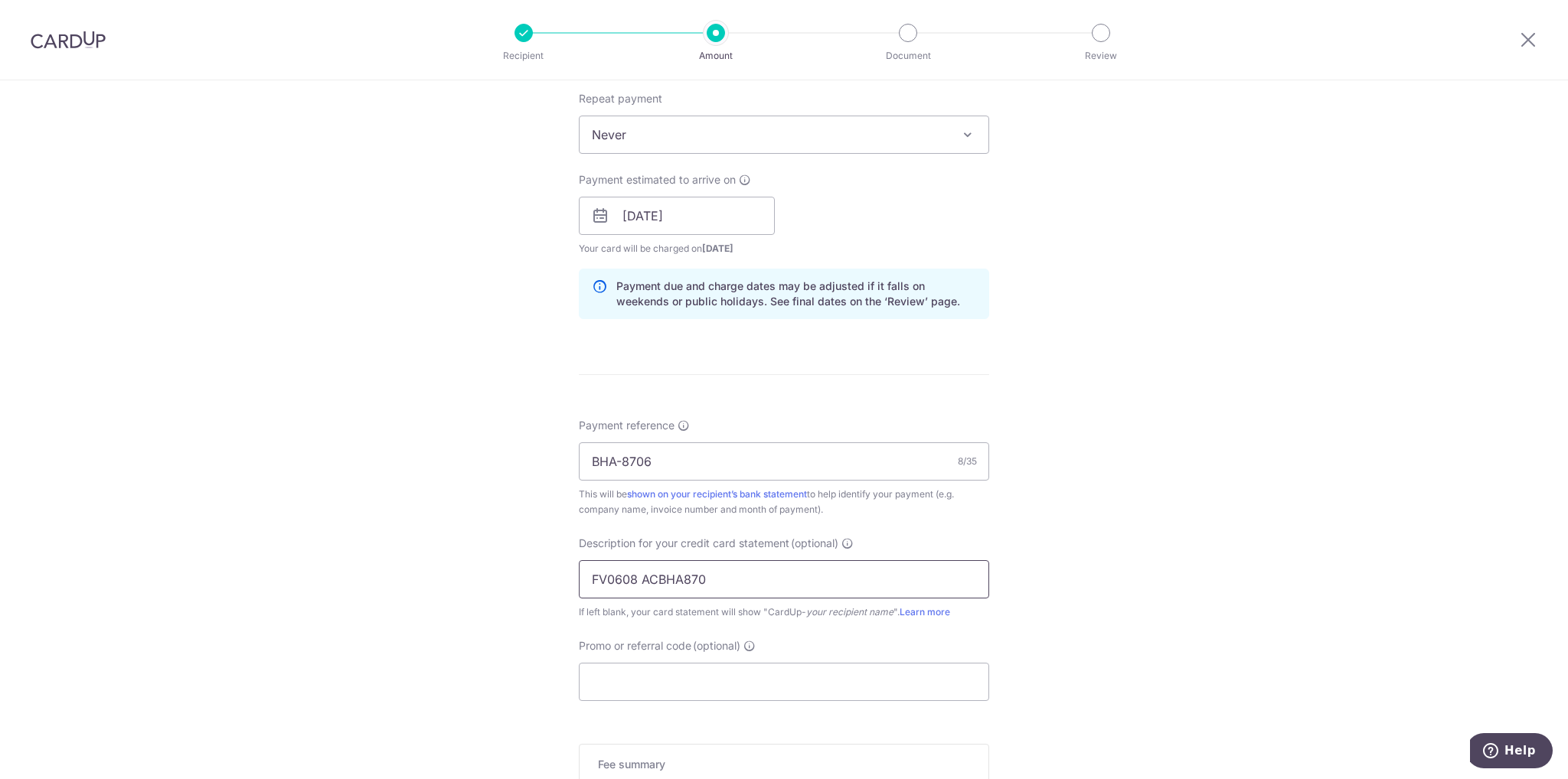
click at [674, 580] on input "FV0608 ACBHA870" at bounding box center [784, 579] width 411 height 38
click at [653, 580] on input "FV0608 ACBHA870" at bounding box center [784, 579] width 411 height 38
type input "FV0608ACBHA8706"
click at [368, 366] on div "Tell us more about your payment Enter payment amount SGD 4,654.30 4654.30 GST (…" at bounding box center [784, 242] width 1568 height 1550
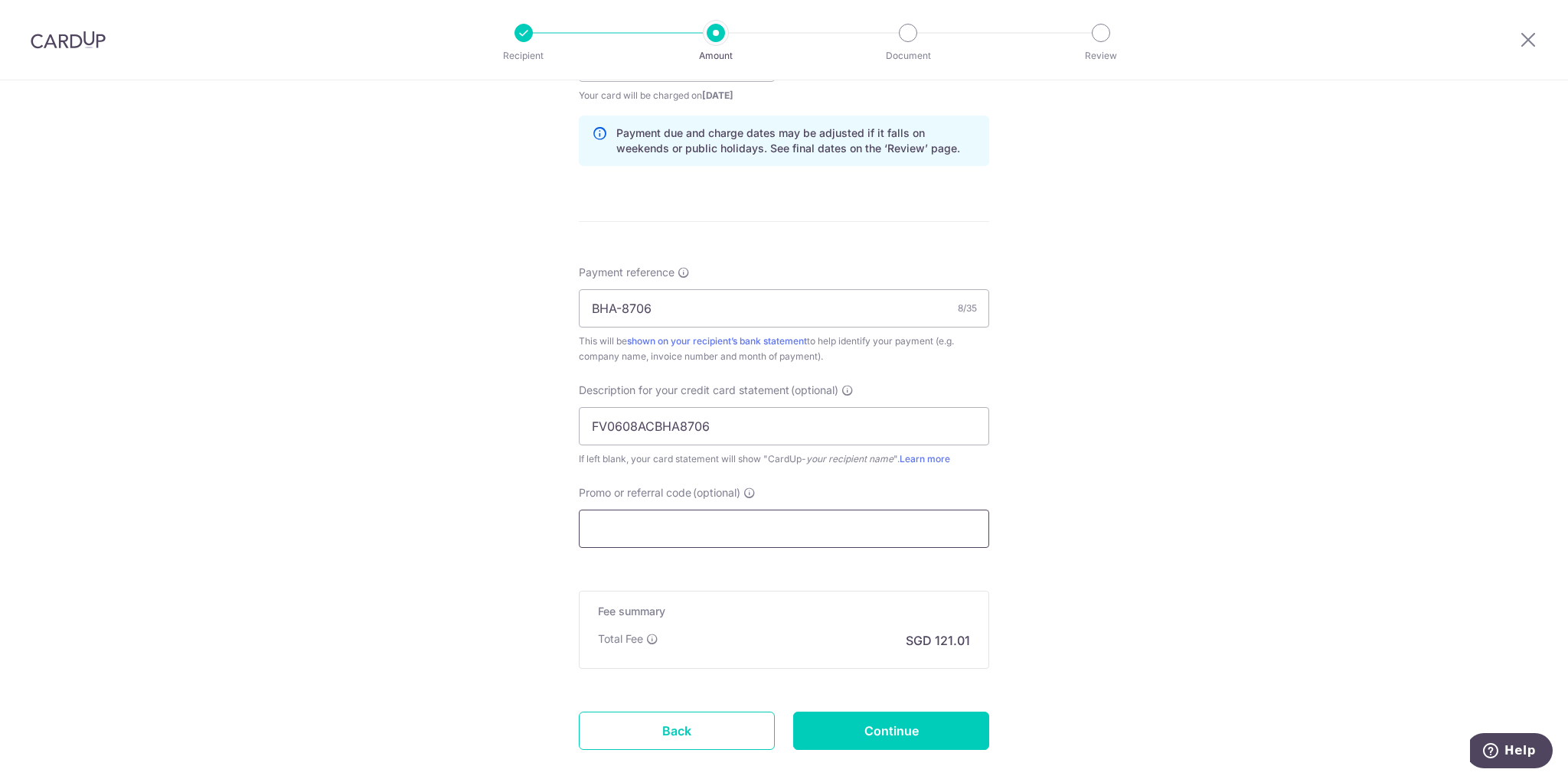
click at [645, 526] on input "Promo or referral code (optional)" at bounding box center [784, 528] width 411 height 38
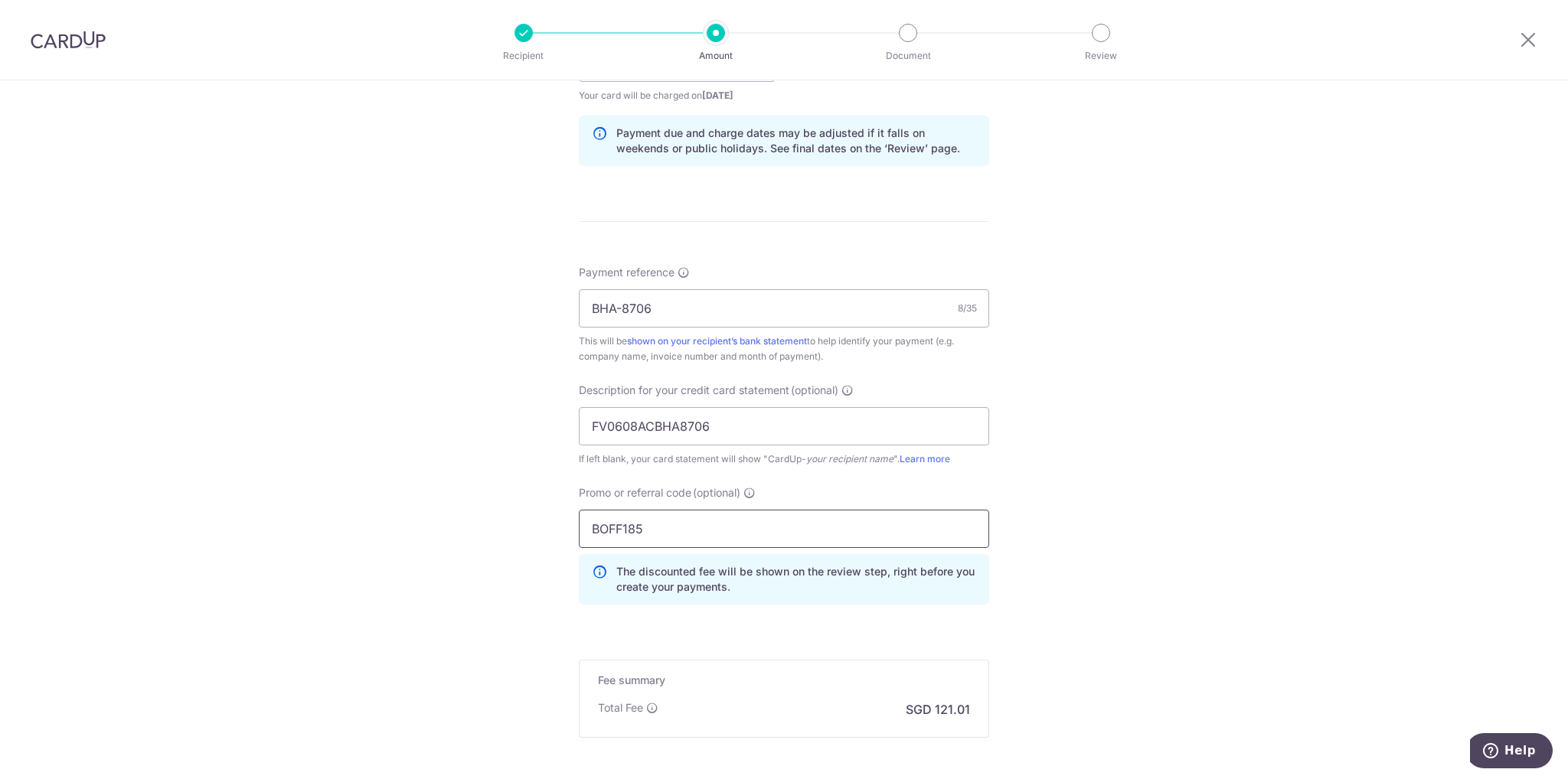
type input "BOFF185"
click at [438, 476] on div "Tell us more about your payment Enter payment amount SGD 4,654.30 4654.30 GST (…" at bounding box center [784, 124] width 1568 height 1619
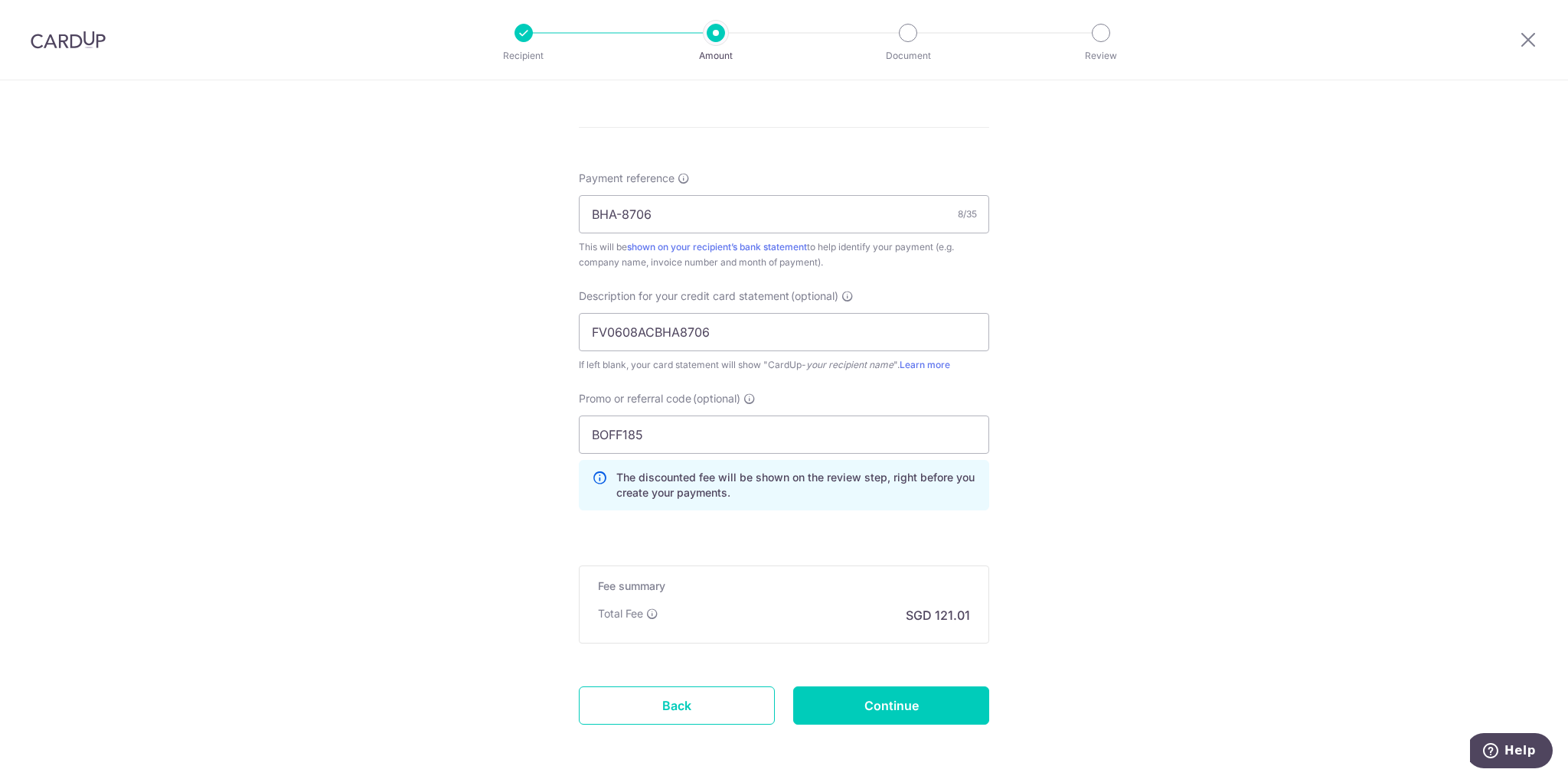
scroll to position [918, 0]
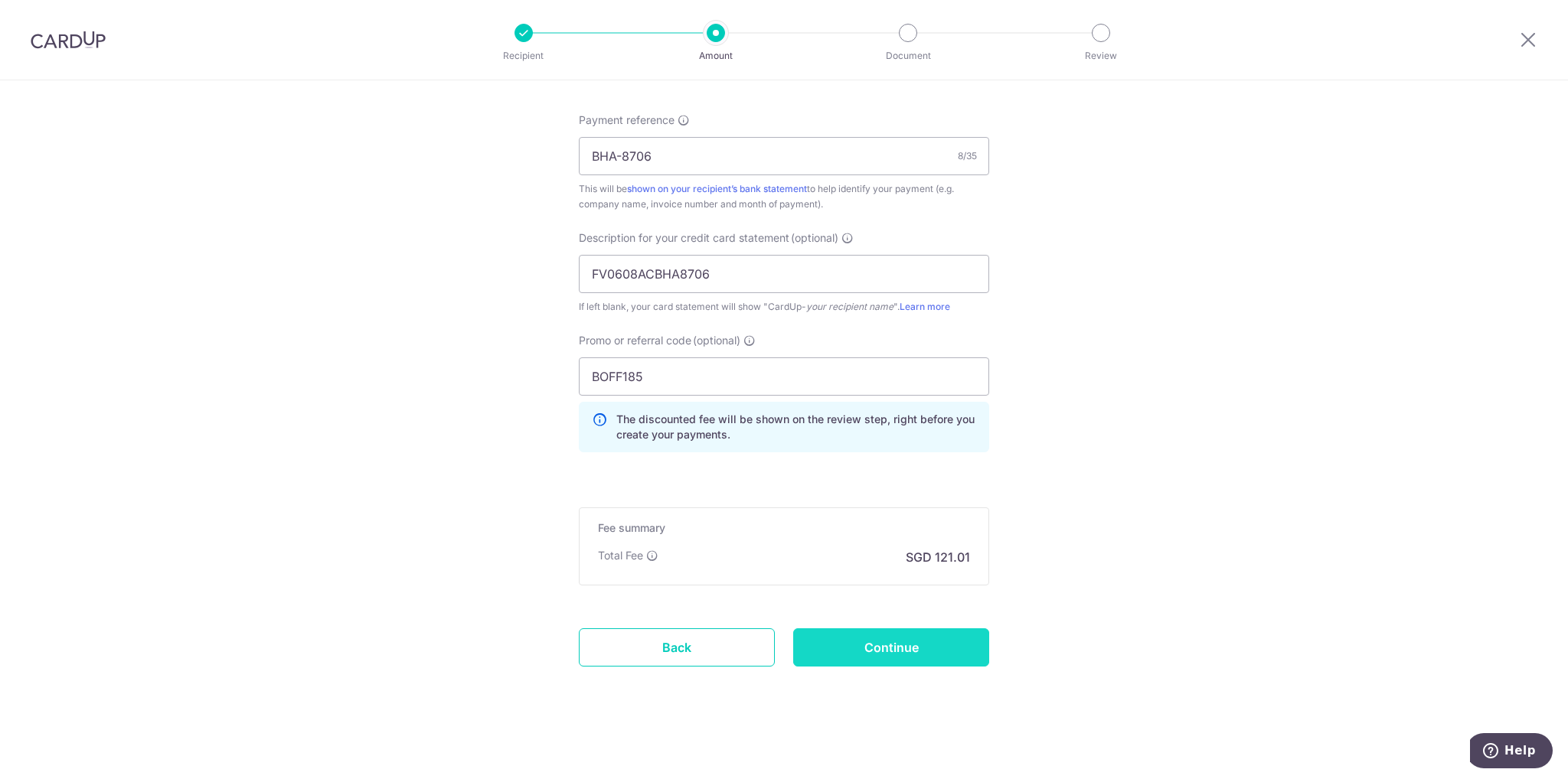
click at [912, 648] on input "Continue" at bounding box center [891, 647] width 196 height 38
type input "Create Schedule"
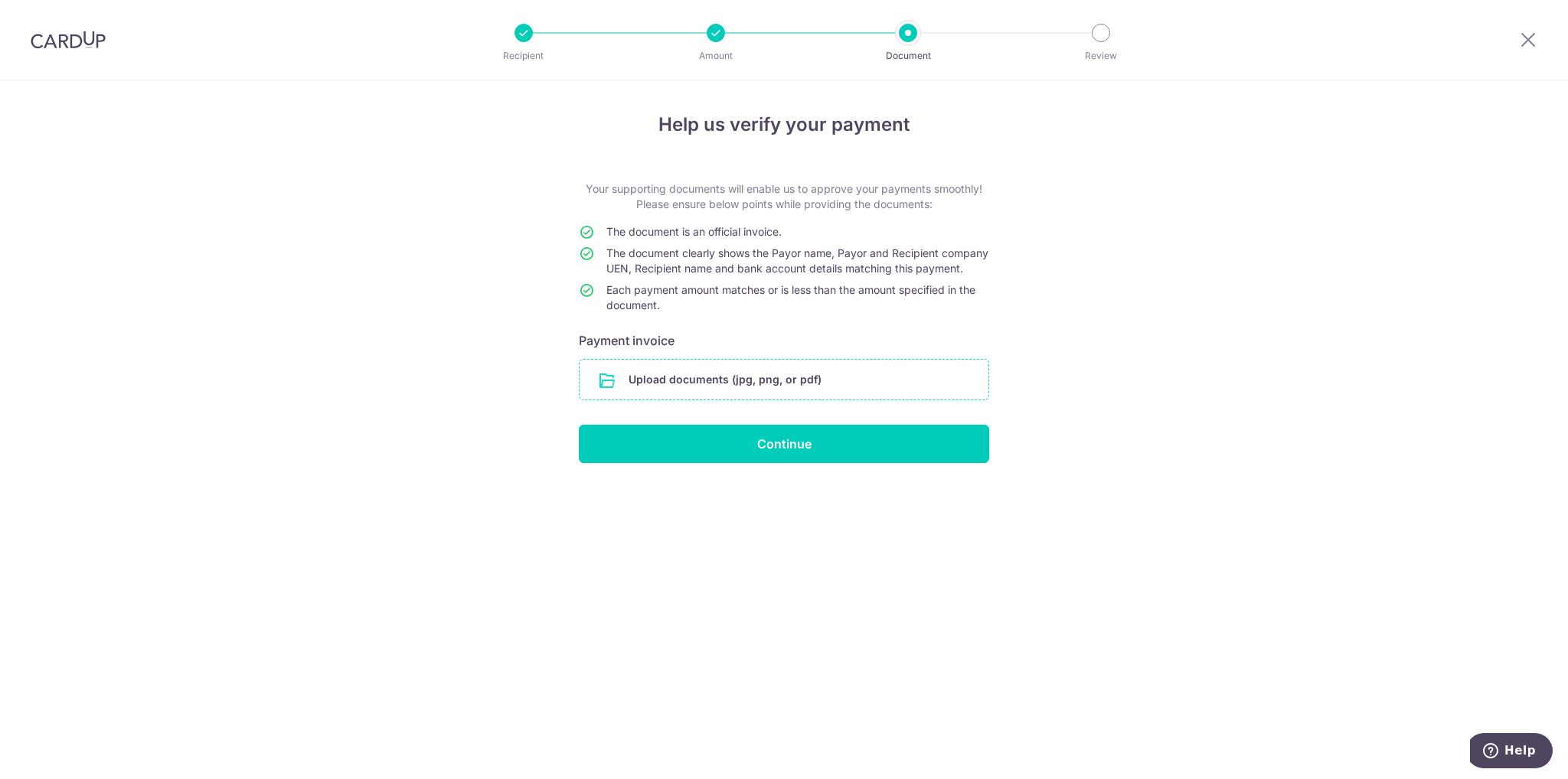
click at [778, 400] on input "file" at bounding box center [784, 379] width 409 height 40
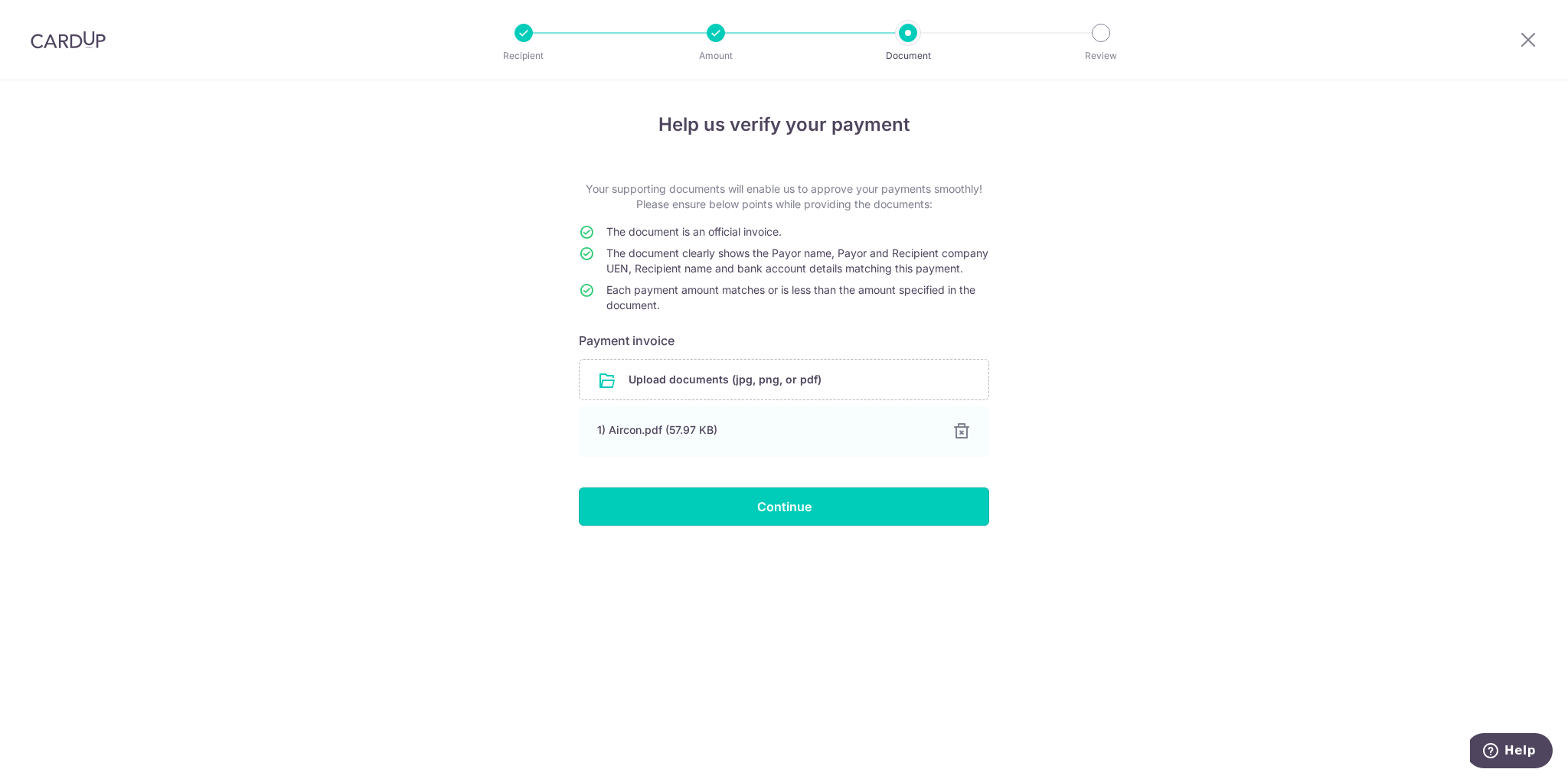
click at [780, 526] on input "Continue" at bounding box center [784, 506] width 411 height 38
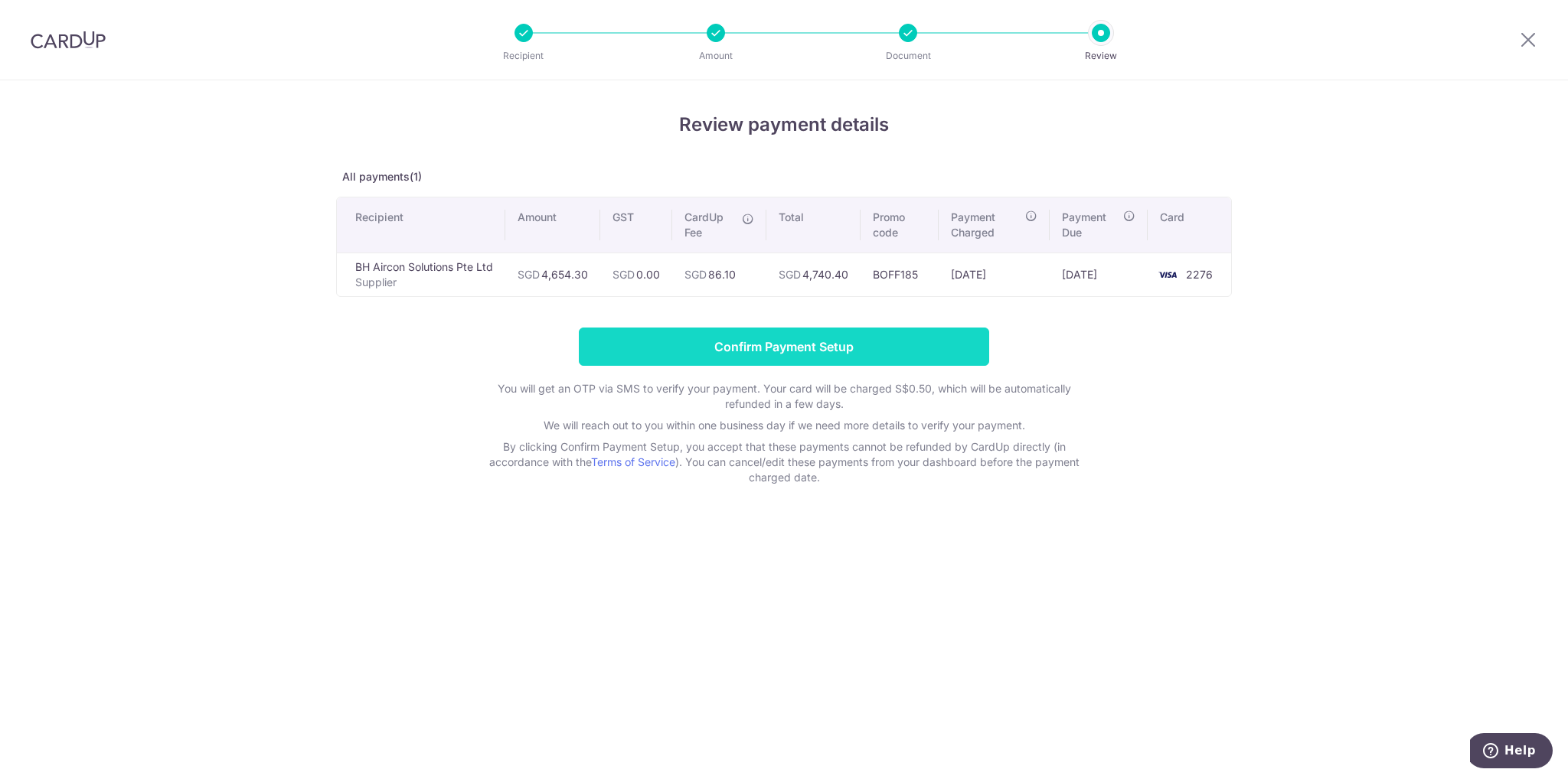
click at [739, 343] on input "Confirm Payment Setup" at bounding box center [784, 346] width 411 height 38
